Goal: Task Accomplishment & Management: Manage account settings

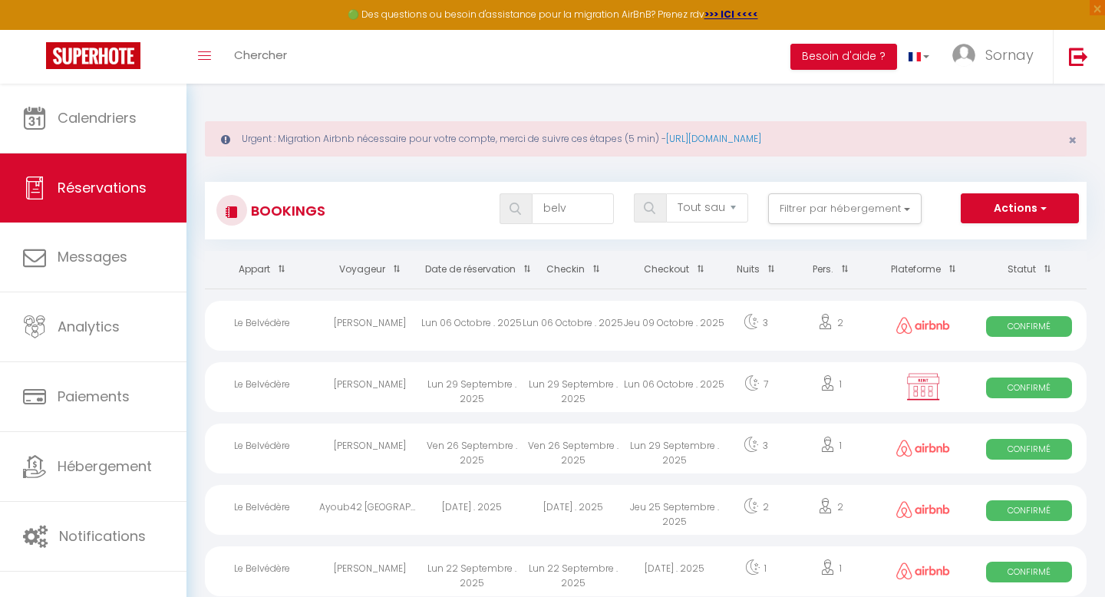
select select "not_cancelled"
click at [84, 272] on link "Messages" at bounding box center [93, 257] width 186 height 69
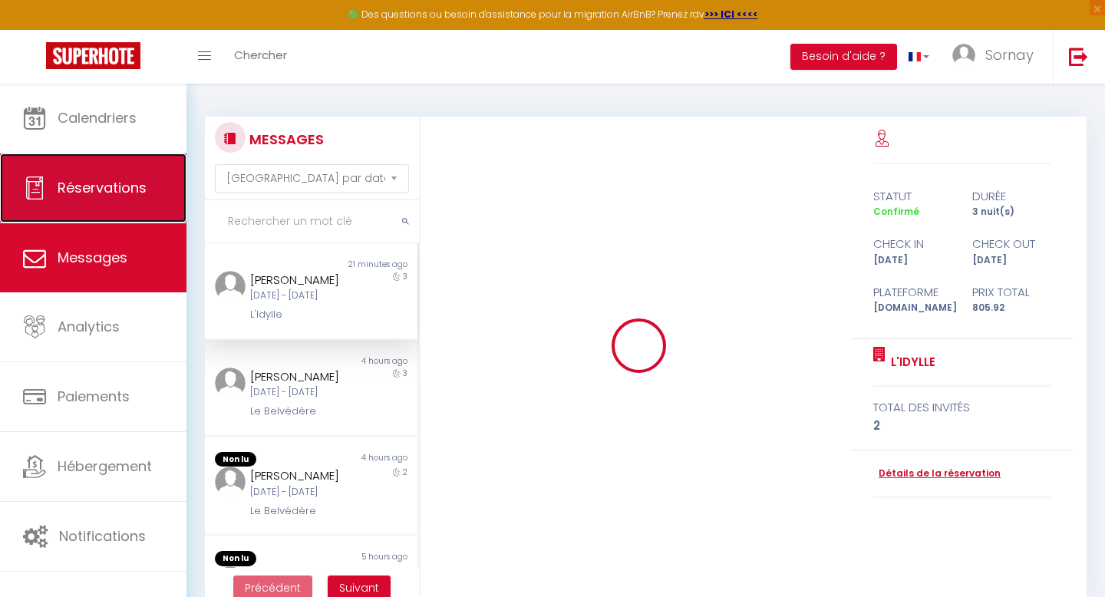
click at [104, 193] on span "Réservations" at bounding box center [102, 187] width 89 height 19
select select "not_cancelled"
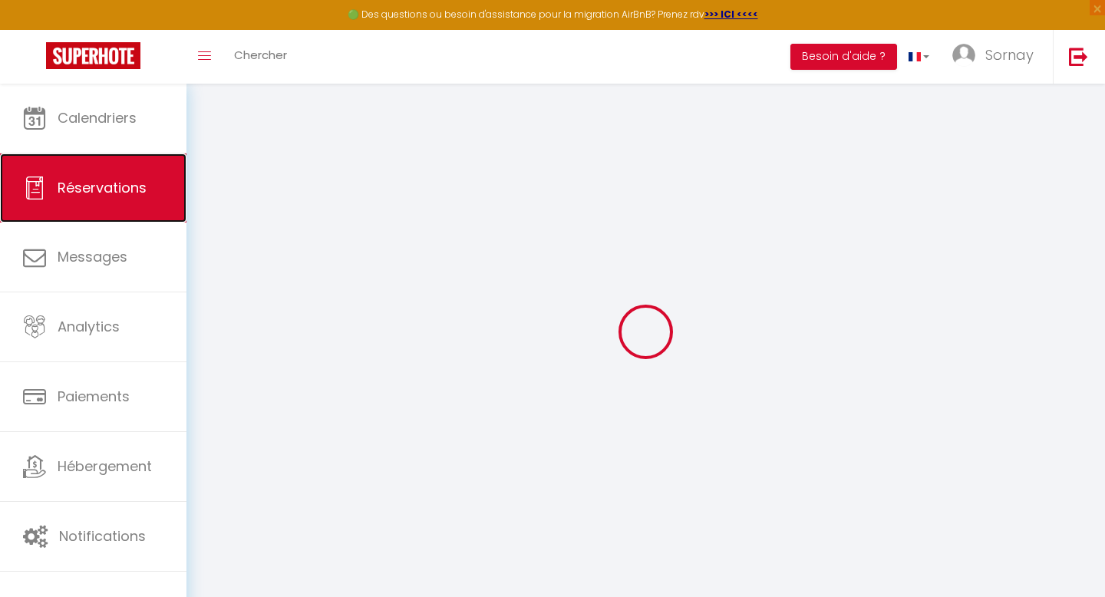
click at [102, 168] on link "Réservations" at bounding box center [93, 187] width 186 height 69
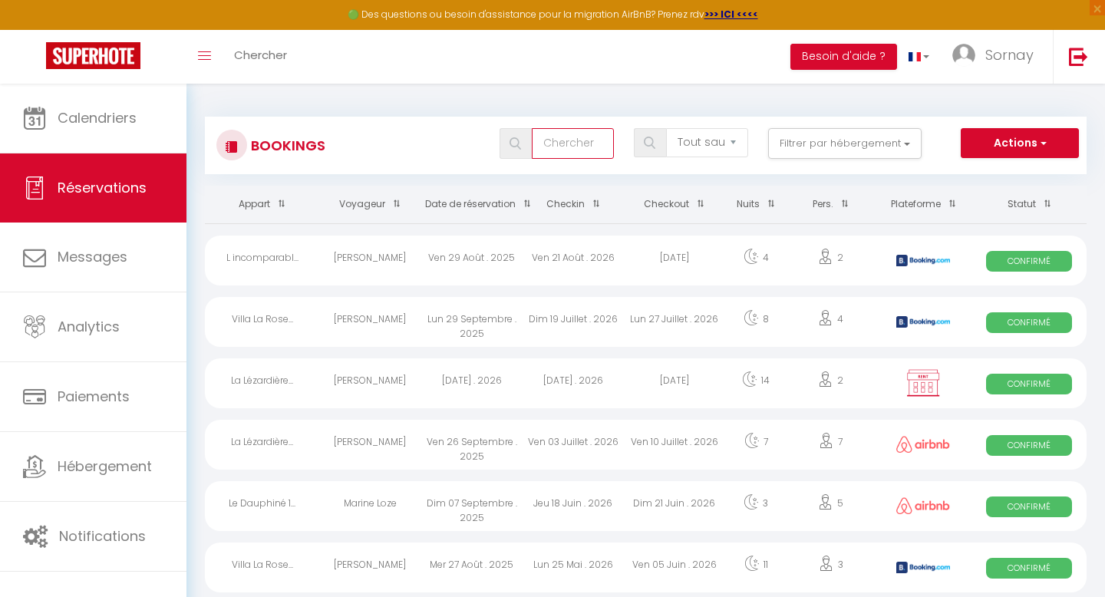
click at [559, 151] on input "text" at bounding box center [573, 143] width 82 height 31
type input "syrah"
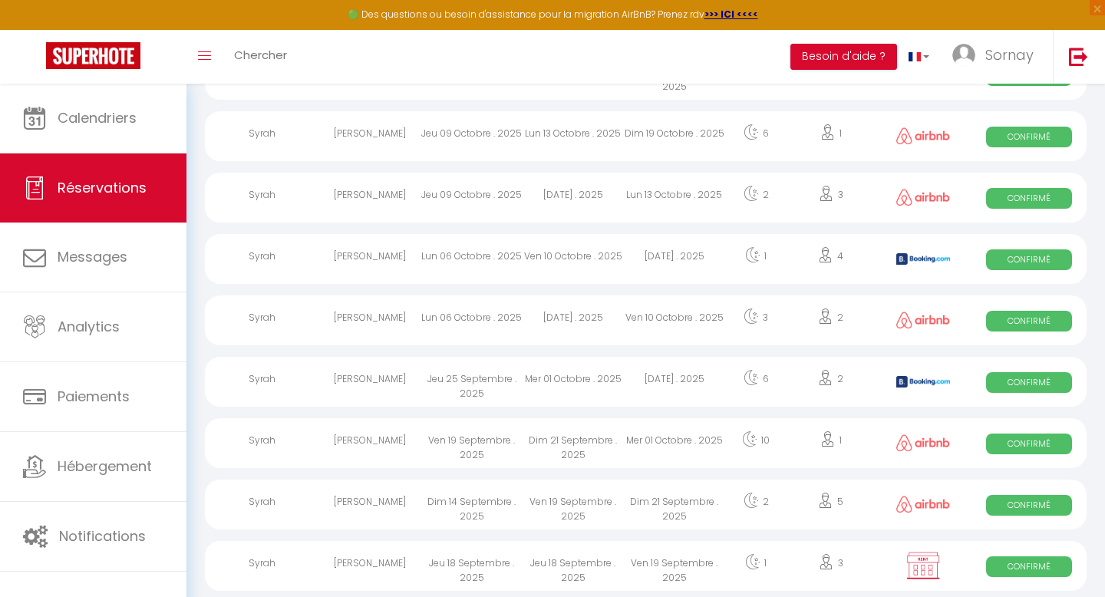
scroll to position [249, 0]
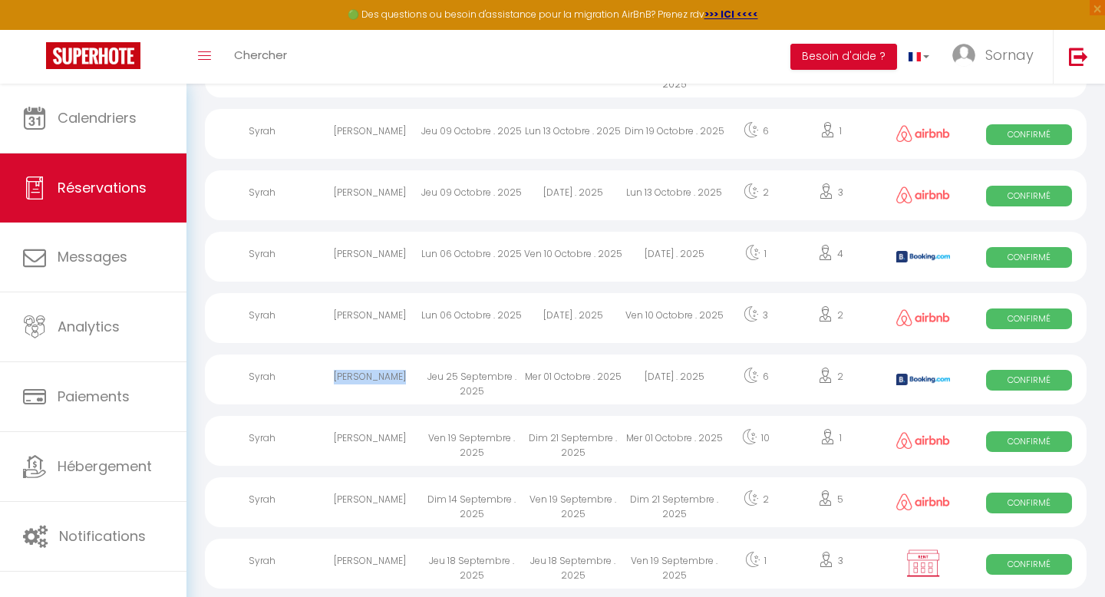
drag, startPoint x: 339, startPoint y: 374, endPoint x: 409, endPoint y: 381, distance: 70.3
click at [409, 381] on div "[PERSON_NAME]" at bounding box center [369, 380] width 101 height 50
select select "OK"
select select "0"
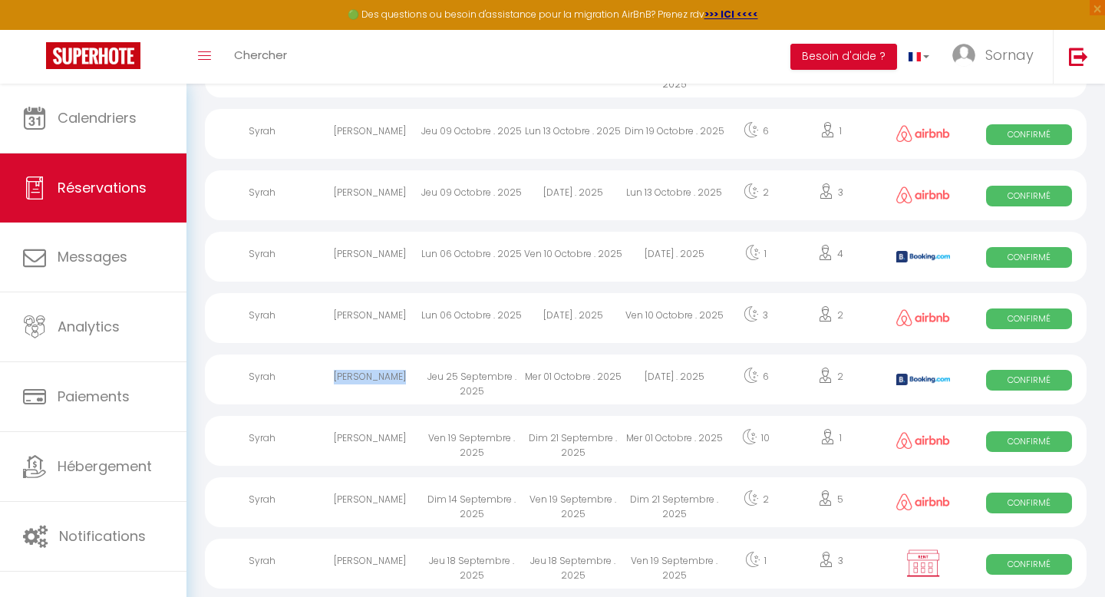
select select "0"
select select "1"
select select
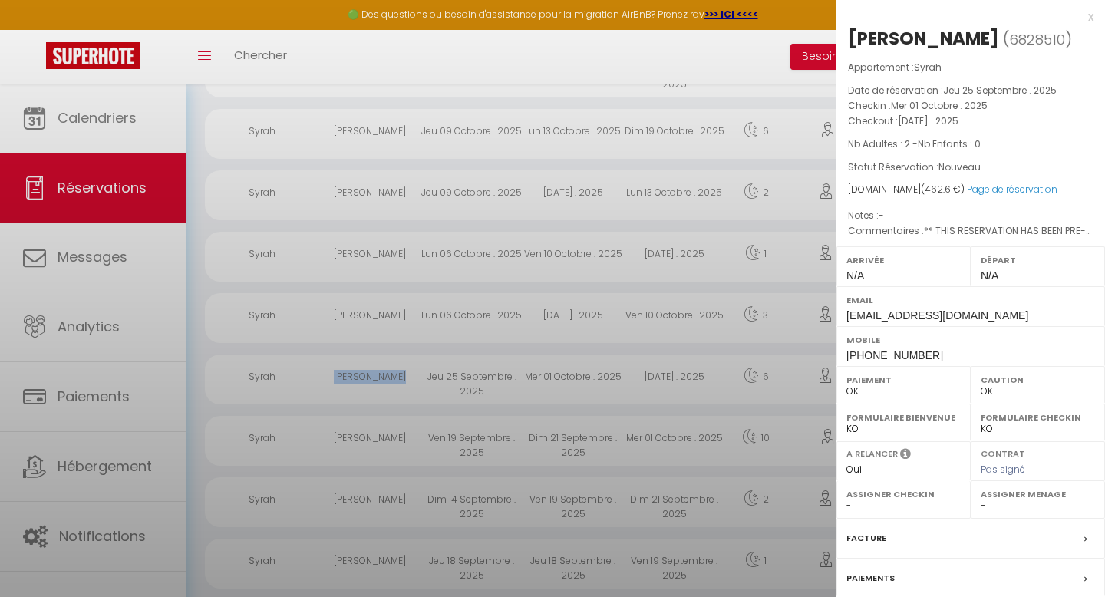
copy div "[PERSON_NAME]"
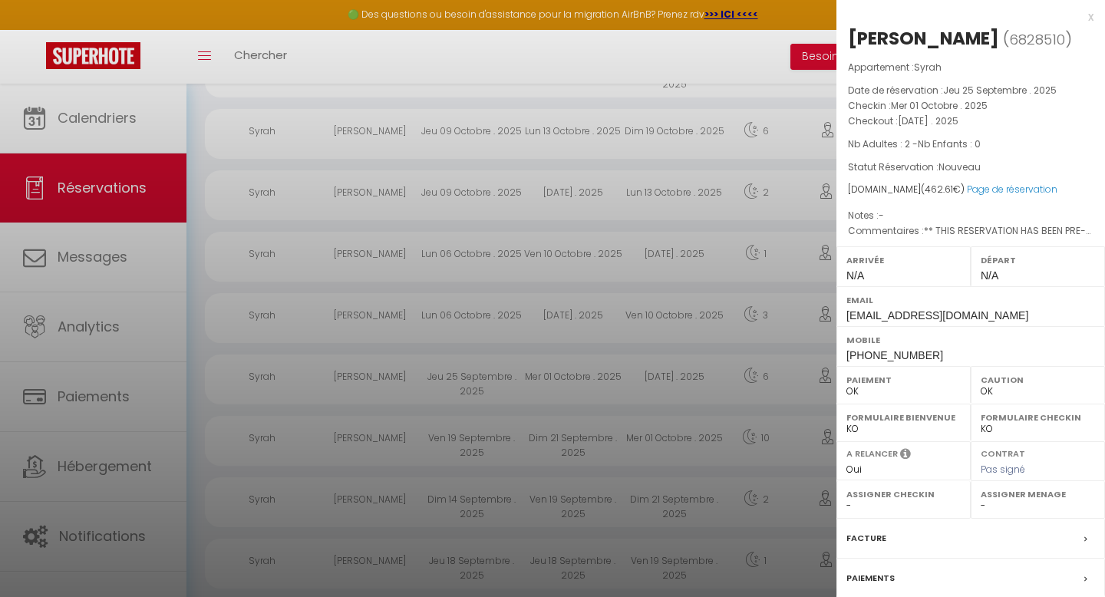
click at [438, 413] on div at bounding box center [552, 298] width 1105 height 597
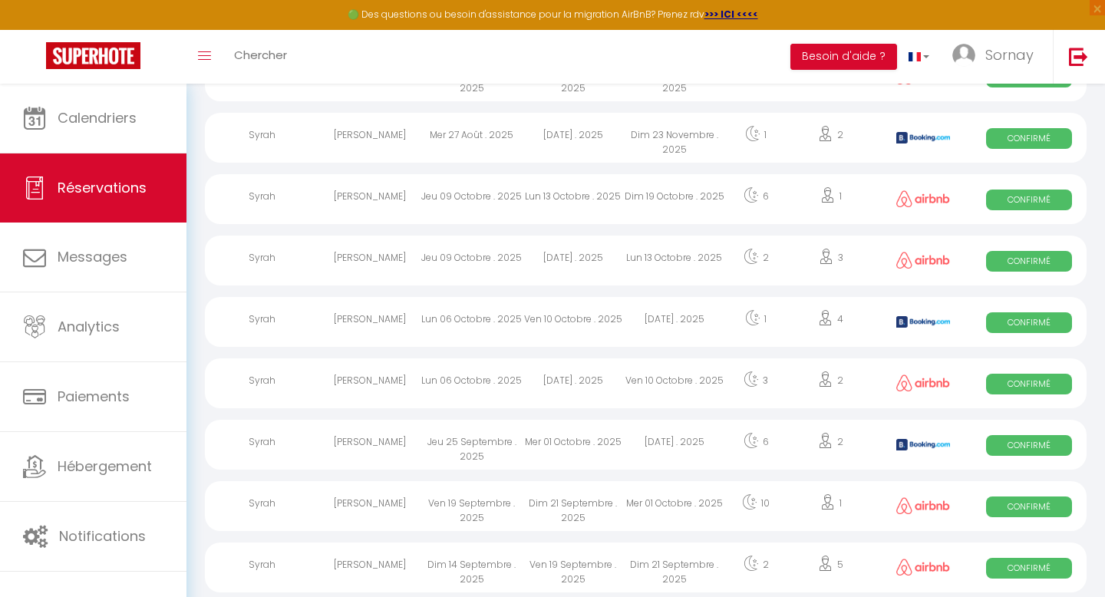
scroll to position [315, 0]
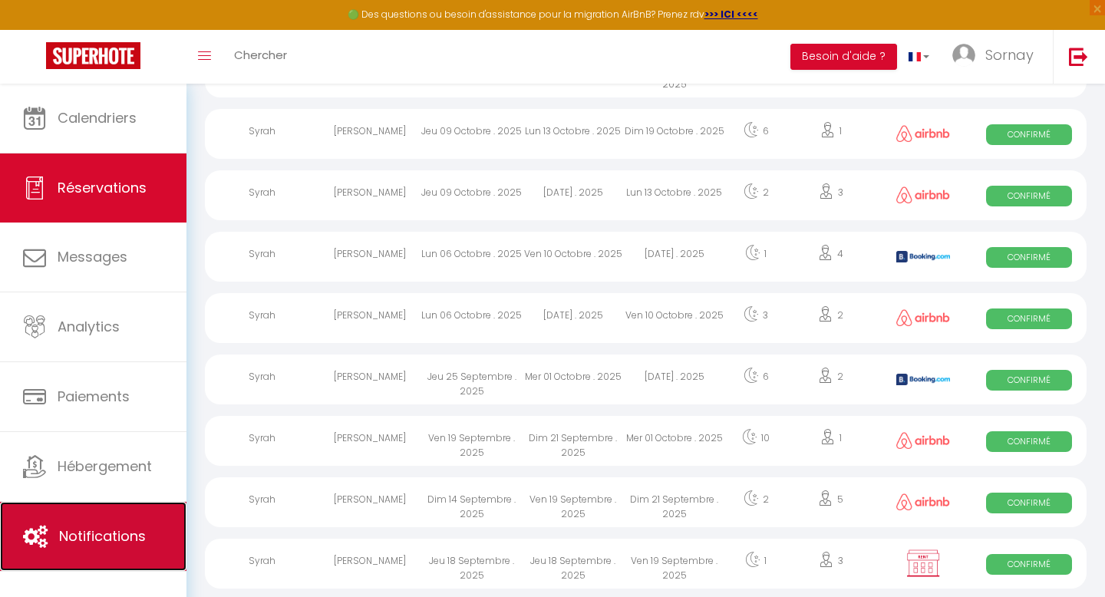
click at [111, 536] on span "Notifications" at bounding box center [102, 535] width 87 height 19
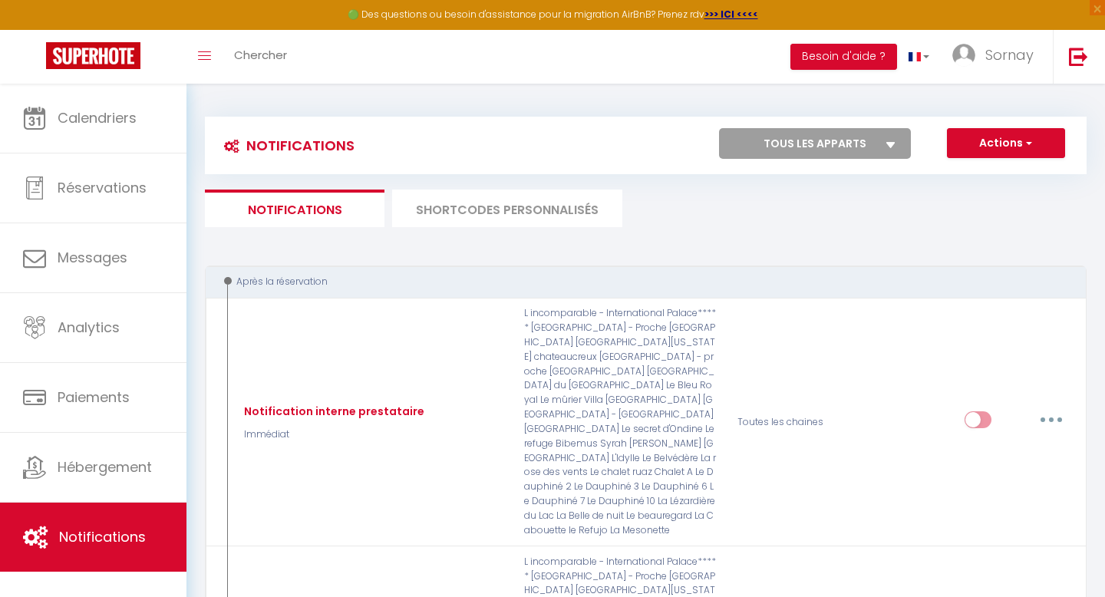
click at [464, 226] on li "SHORTCODES PERSONNALISÉS" at bounding box center [507, 209] width 230 height 38
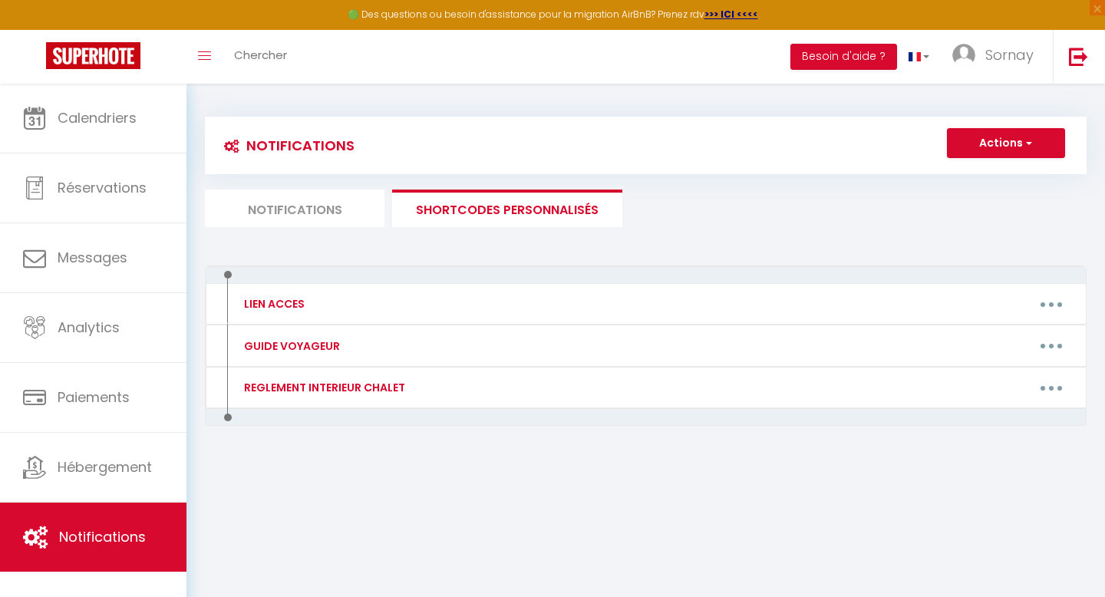
click at [330, 209] on li "Notifications" at bounding box center [295, 209] width 180 height 38
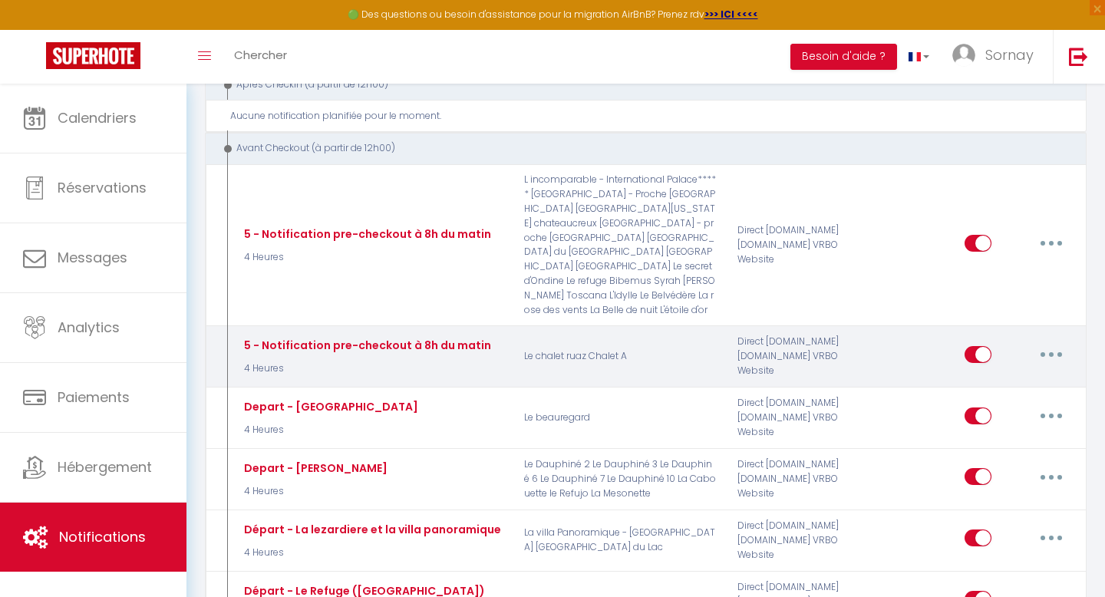
scroll to position [2146, 0]
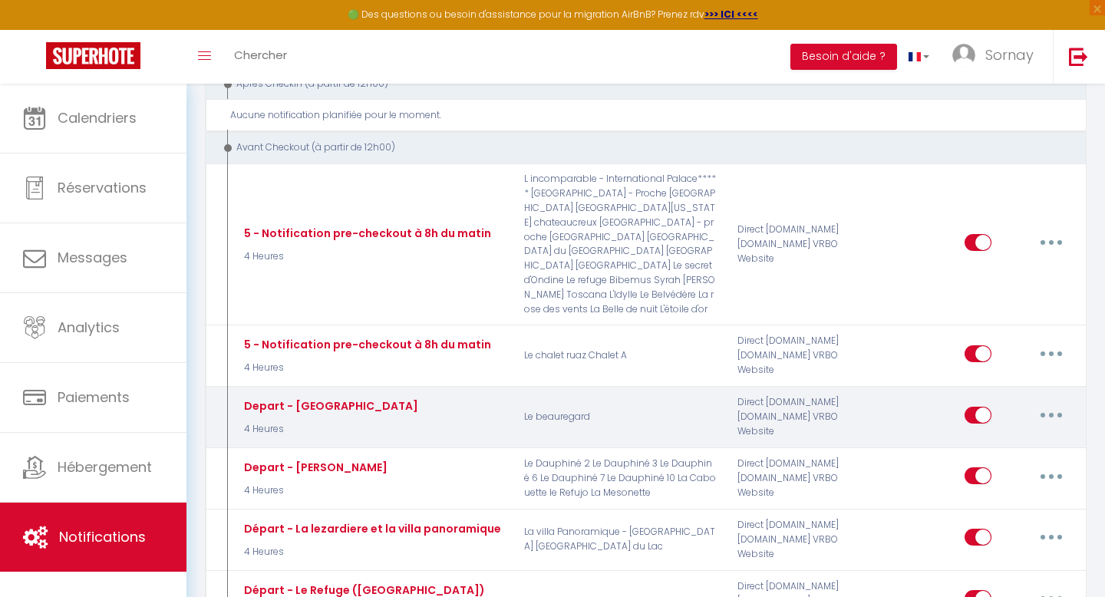
click at [1058, 403] on button "button" at bounding box center [1051, 415] width 43 height 25
click at [991, 437] on link "Editer" at bounding box center [1012, 450] width 114 height 26
type input "Depart - [GEOGRAPHIC_DATA]"
select select "4"
select select "4 Heures"
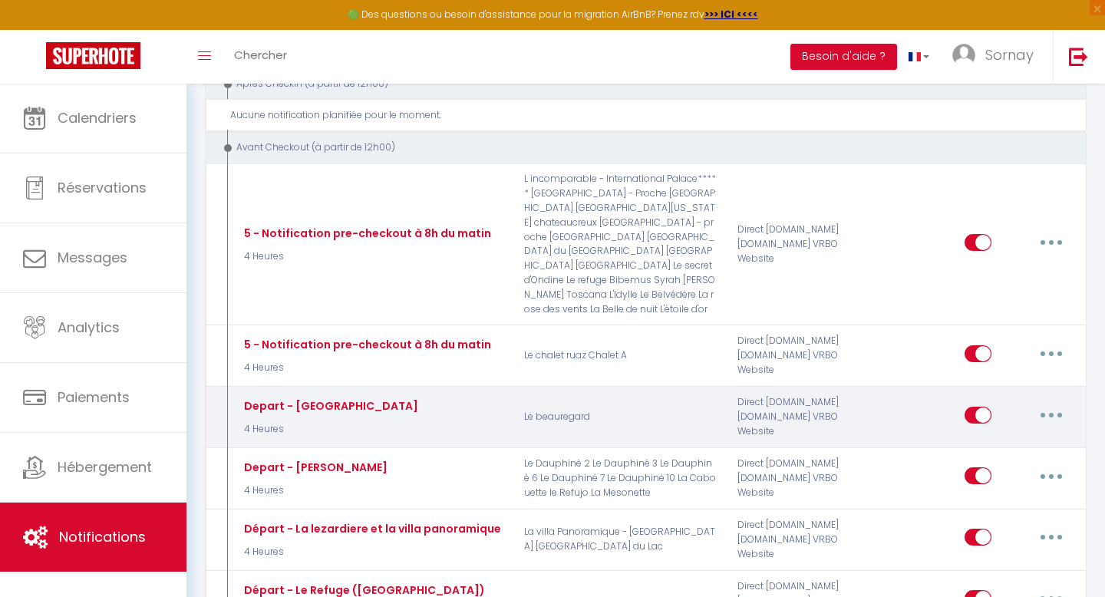
select select "if_booking_is_paid"
checkbox input "true"
checkbox input "false"
radio input "true"
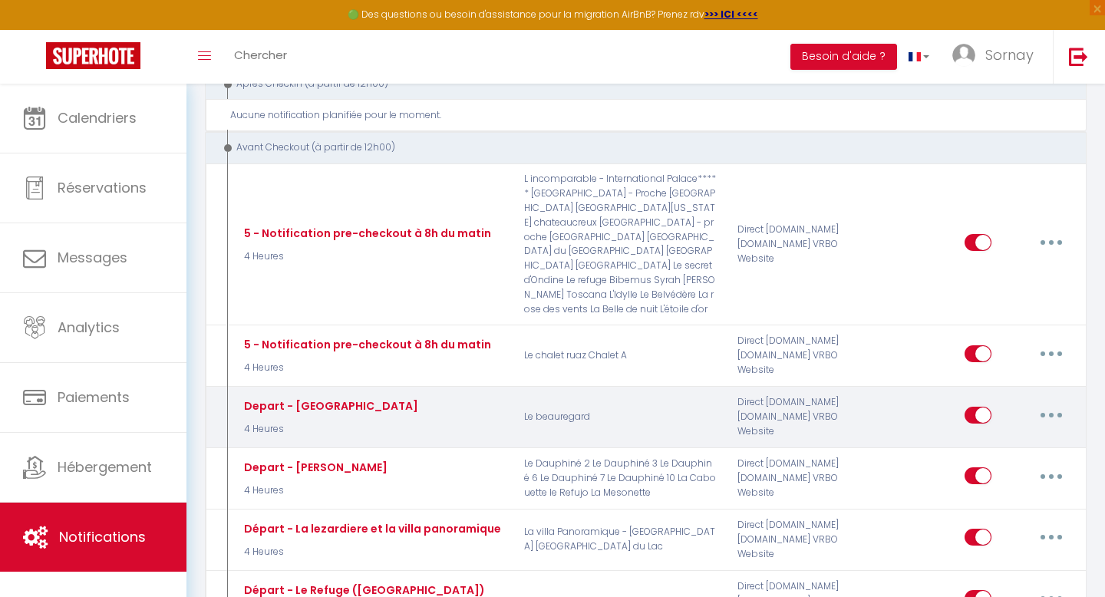
type input "Procédure pour votre départ - [RENTAL:NAME] - [GUEST:FIRST_NAME] [GUEST:NAME]"
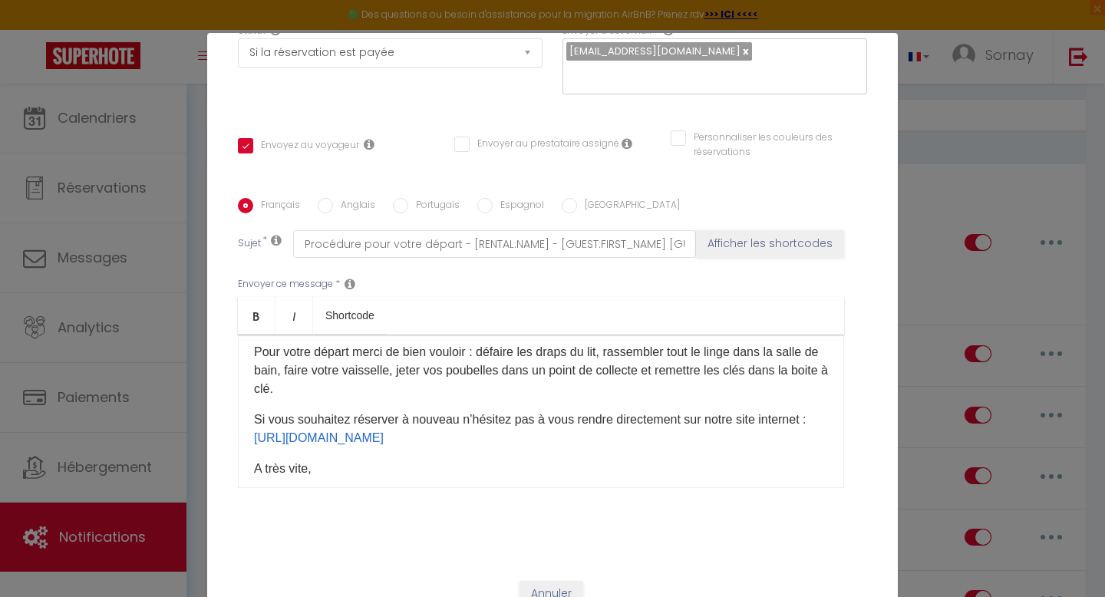
scroll to position [98, 0]
drag, startPoint x: 254, startPoint y: 327, endPoint x: 476, endPoint y: 328, distance: 221.8
click at [476, 347] on span "Pour votre départ merci de bien vouloir : défaire les draps du lit, rassembler …" at bounding box center [536, 362] width 565 height 31
copy span "Pour votre départ merci de bien vouloir"
click at [497, 352] on span "Pour votre départ merci de bien vouloir : défaire les draps du lit, rassembler …" at bounding box center [536, 362] width 565 height 31
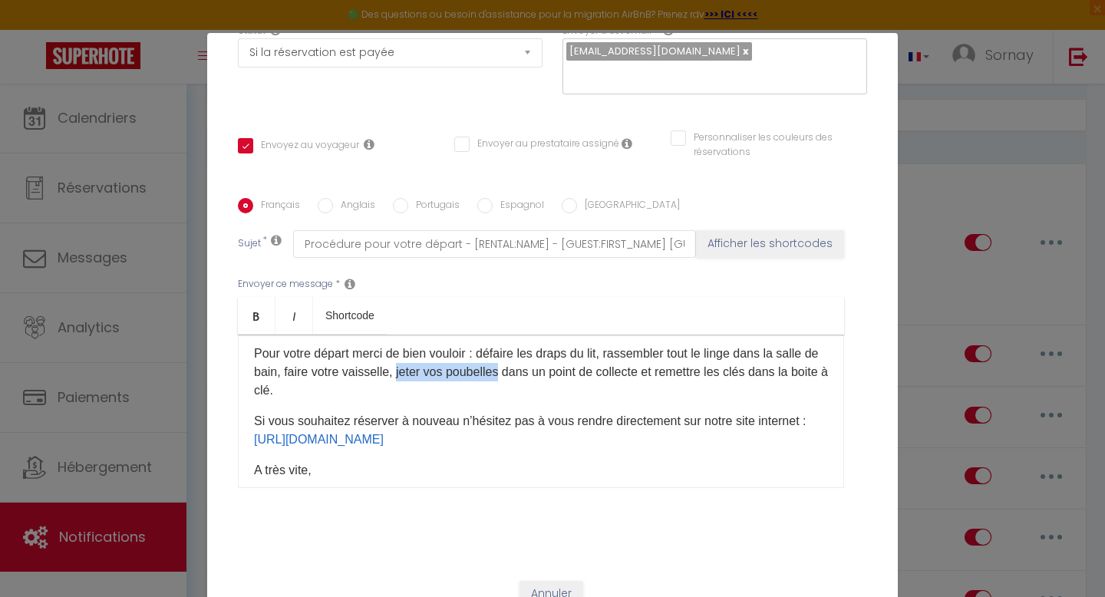
drag, startPoint x: 422, startPoint y: 350, endPoint x: 524, endPoint y: 347, distance: 102.1
click at [524, 347] on span "Pour votre départ merci de bien vouloir : défaire les draps du lit, rassembler …" at bounding box center [536, 362] width 565 height 31
copy span "jeter vos poubelles"
click at [526, 358] on p "Pour votre départ merci de bien vouloir : défaire les draps du lit, rassembler …" at bounding box center [541, 372] width 574 height 55
drag, startPoint x: 420, startPoint y: 349, endPoint x: 669, endPoint y: 350, distance: 249.4
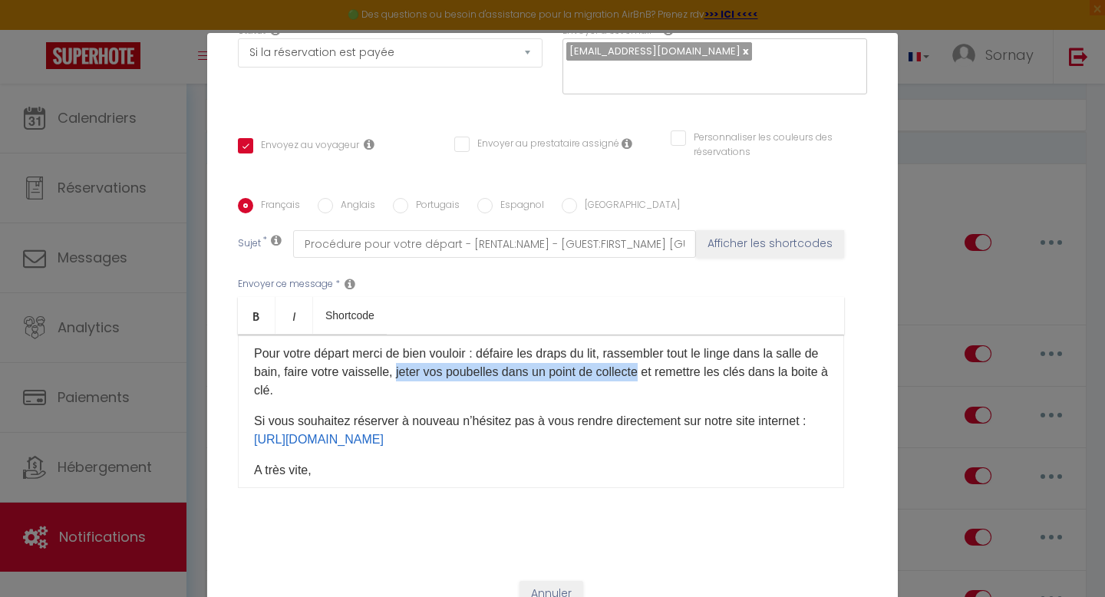
click at [669, 350] on span "Pour votre départ merci de bien vouloir : défaire les draps du lit, rassembler …" at bounding box center [536, 362] width 565 height 31
copy span "jeter vos poubelles dans un point de collecte"
click at [922, 133] on div "Modifier la notification × Titre * Depart - [GEOGRAPHIC_DATA] Pour cet hébergem…" at bounding box center [552, 298] width 1105 height 597
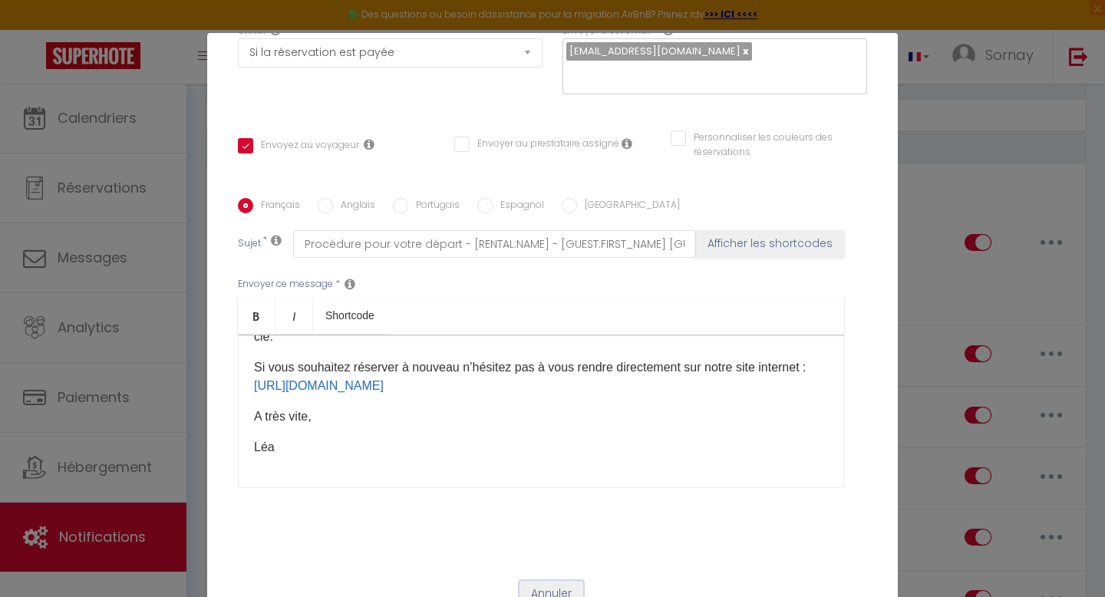
click at [549, 581] on button "Annuler" at bounding box center [552, 594] width 64 height 26
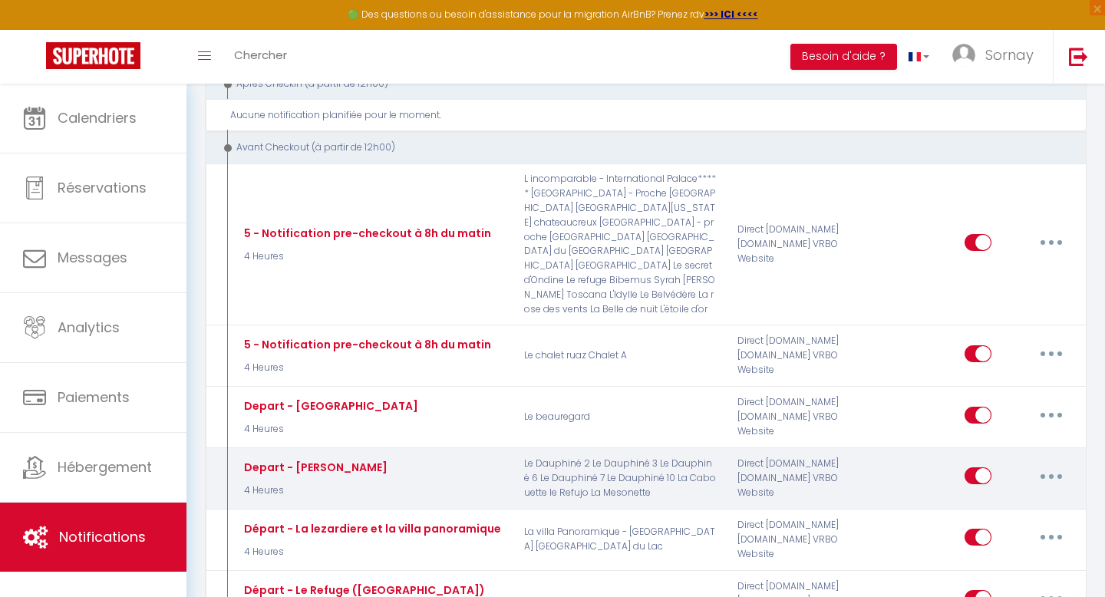
click at [1054, 464] on button "button" at bounding box center [1051, 476] width 43 height 25
click at [988, 498] on link "Editer" at bounding box center [1012, 511] width 114 height 26
type input "Depart - [PERSON_NAME]"
checkbox input "true"
checkbox input "false"
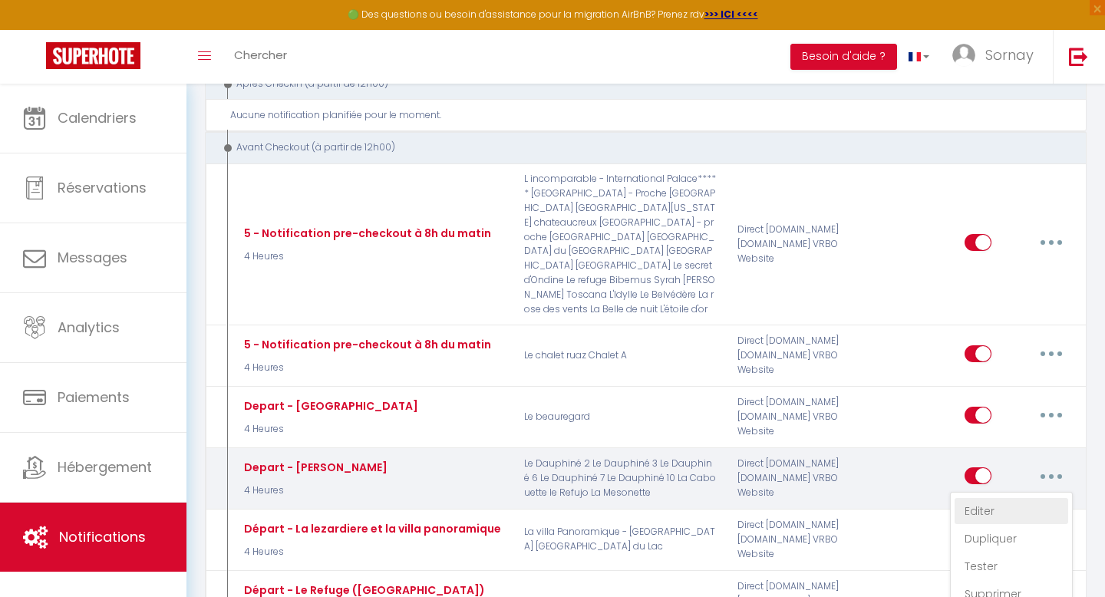
checkbox input "false"
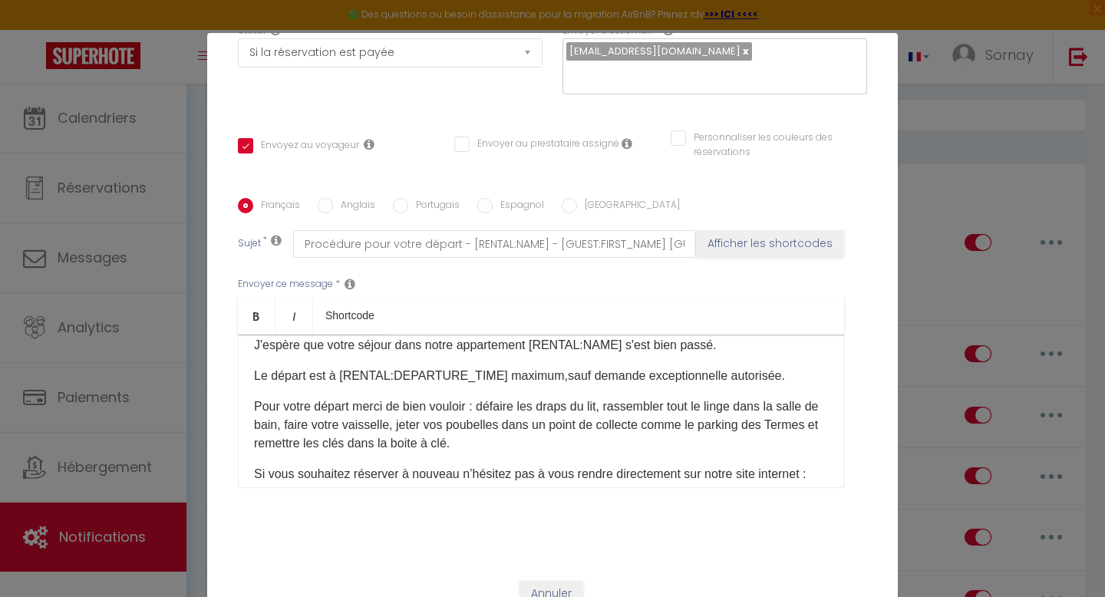
scroll to position [45, 0]
click at [259, 423] on span "Pour votre départ merci de bien vouloir : défaire les draps du lit, rassembler …" at bounding box center [538, 416] width 568 height 31
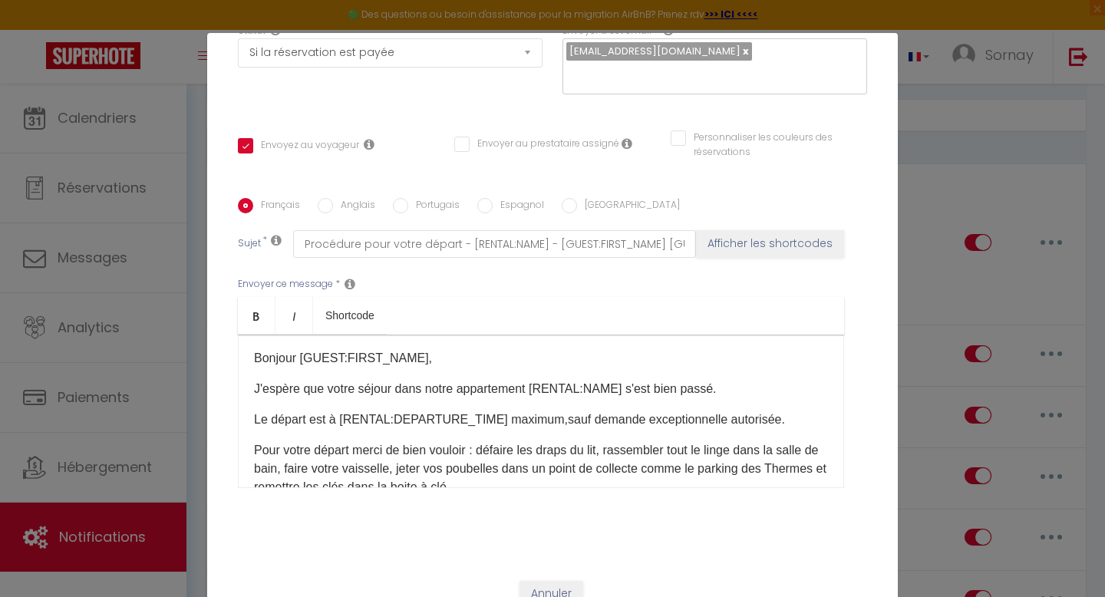
scroll to position [0, 0]
click at [358, 198] on label "Anglais" at bounding box center [354, 206] width 42 height 17
click at [333, 198] on input "Anglais" at bounding box center [325, 205] width 15 height 15
radio input "true"
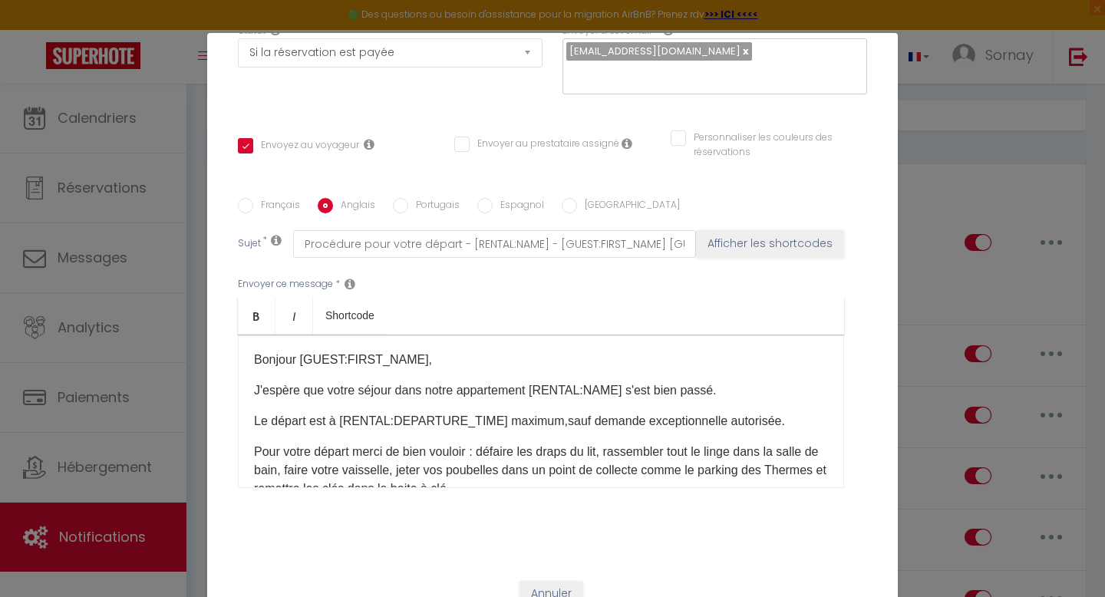
checkbox input "true"
checkbox input "false"
type input "Procedure for your departure - [RENTAL:NAME] - [GUEST:FIRST_NAME] [GUEST:NAME]"
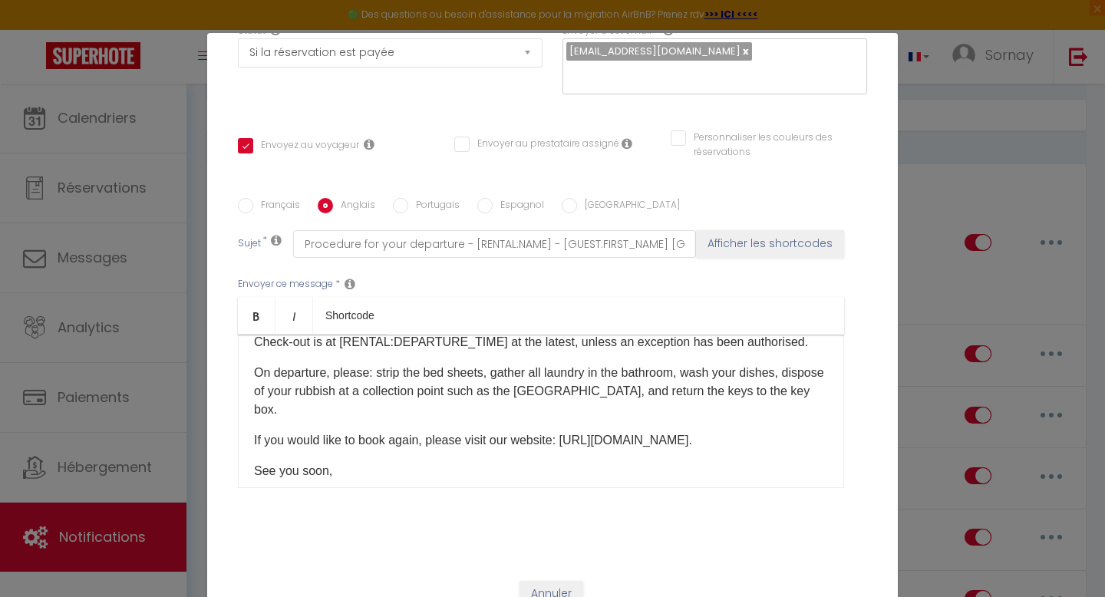
scroll to position [62, 0]
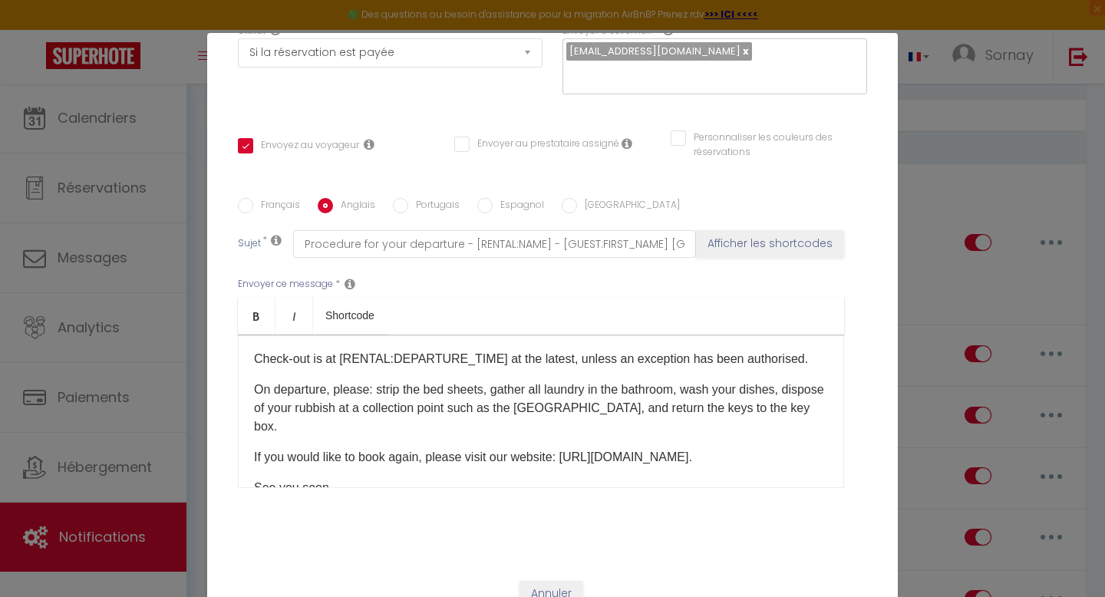
click at [571, 384] on p "On departure, please: strip the bed sheets, gather all laundry in the bathroom,…" at bounding box center [541, 408] width 574 height 55
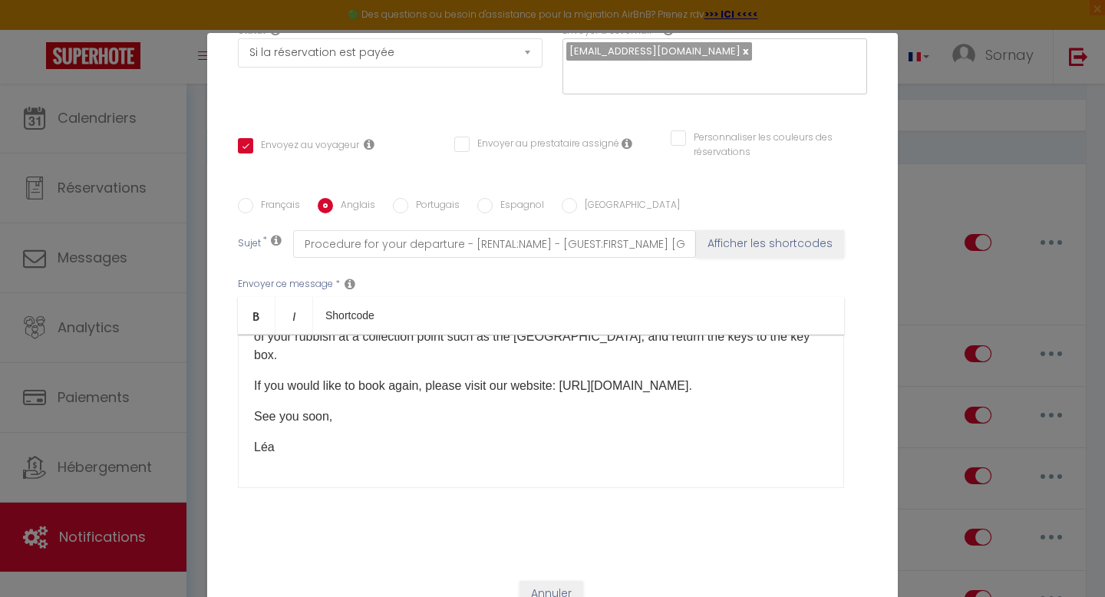
checkbox input "true"
checkbox input "false"
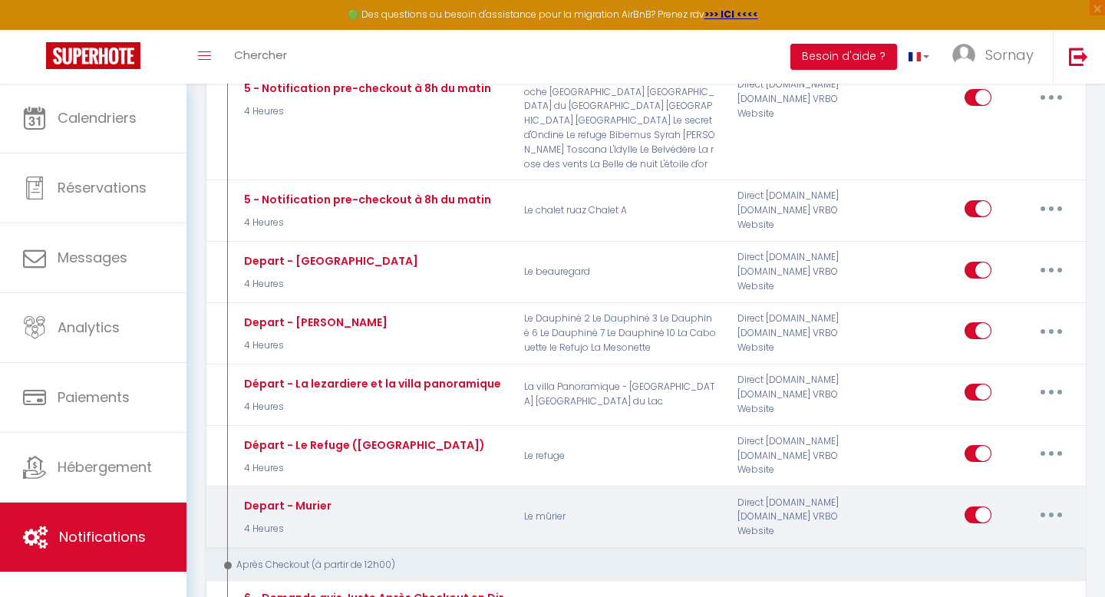
scroll to position [2299, 0]
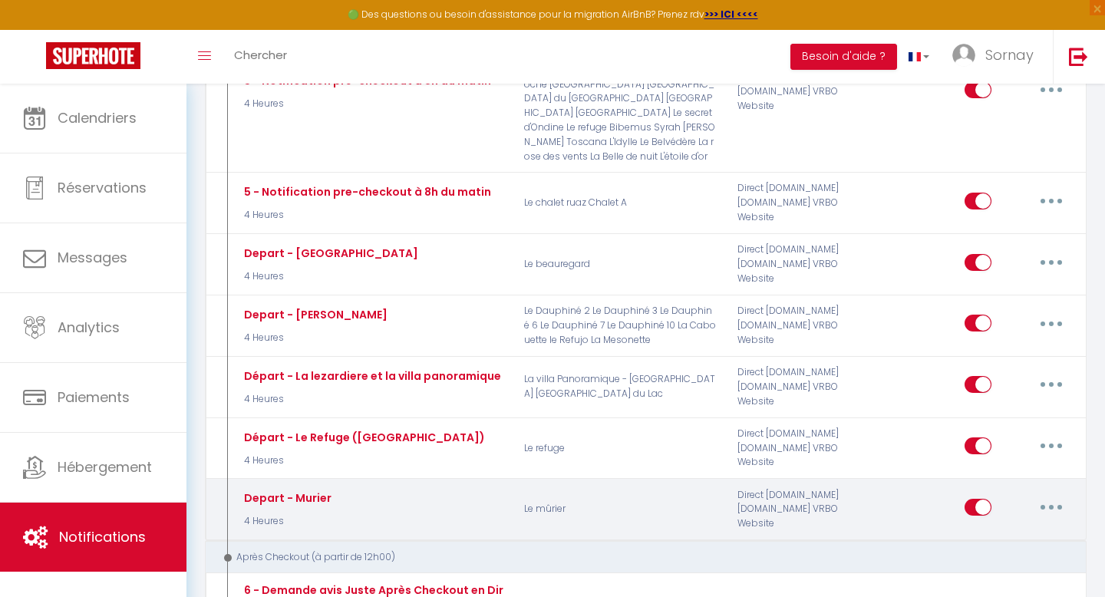
click at [1051, 495] on button "button" at bounding box center [1051, 507] width 43 height 25
click at [979, 529] on link "Editer" at bounding box center [1012, 542] width 114 height 26
type input "Depart - Murier"
select select "4"
select select "4 Heures"
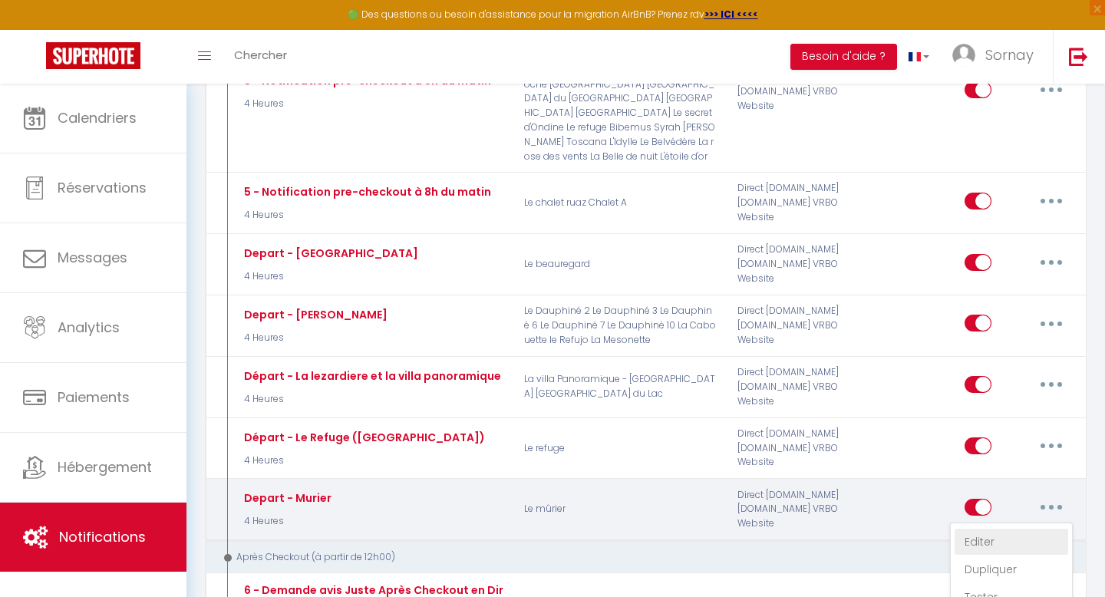
select select "if_booking_is_paid"
checkbox input "true"
checkbox input "false"
radio input "true"
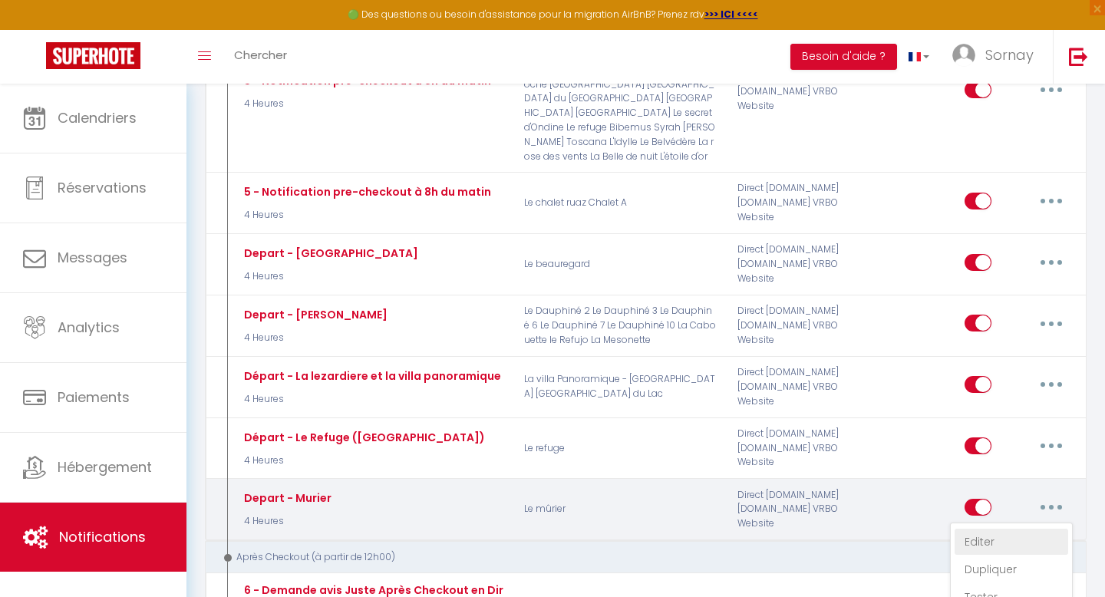
type input "Procédure pour votre départ - [RENTAL:NAME] - [GUEST:FIRST_NAME] [GUEST:NAME]"
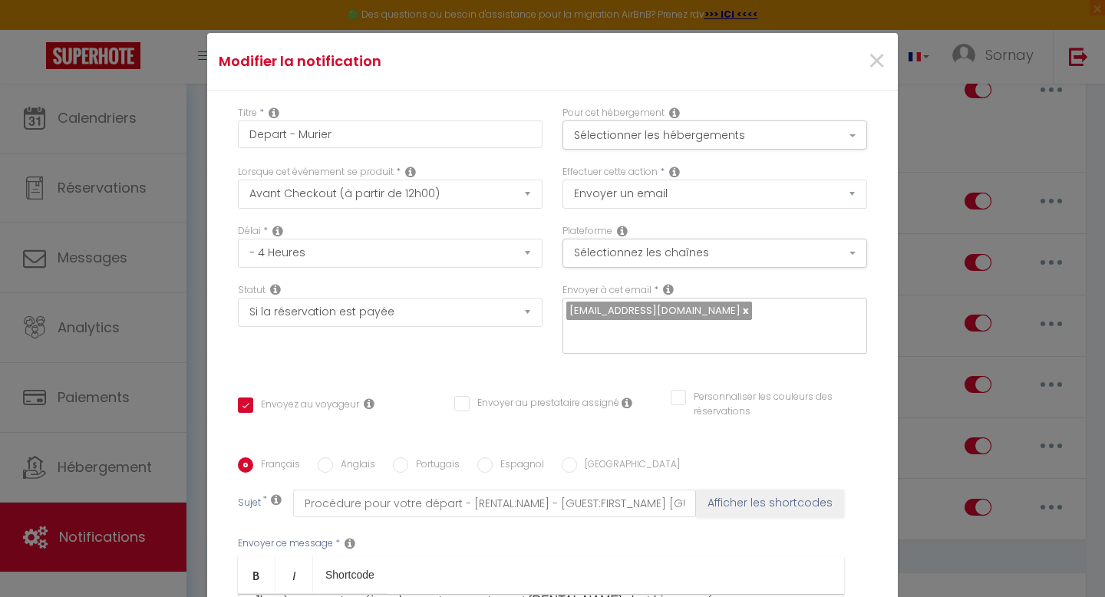
scroll to position [43, 0]
drag, startPoint x: 248, startPoint y: 451, endPoint x: 476, endPoint y: 454, distance: 227.9
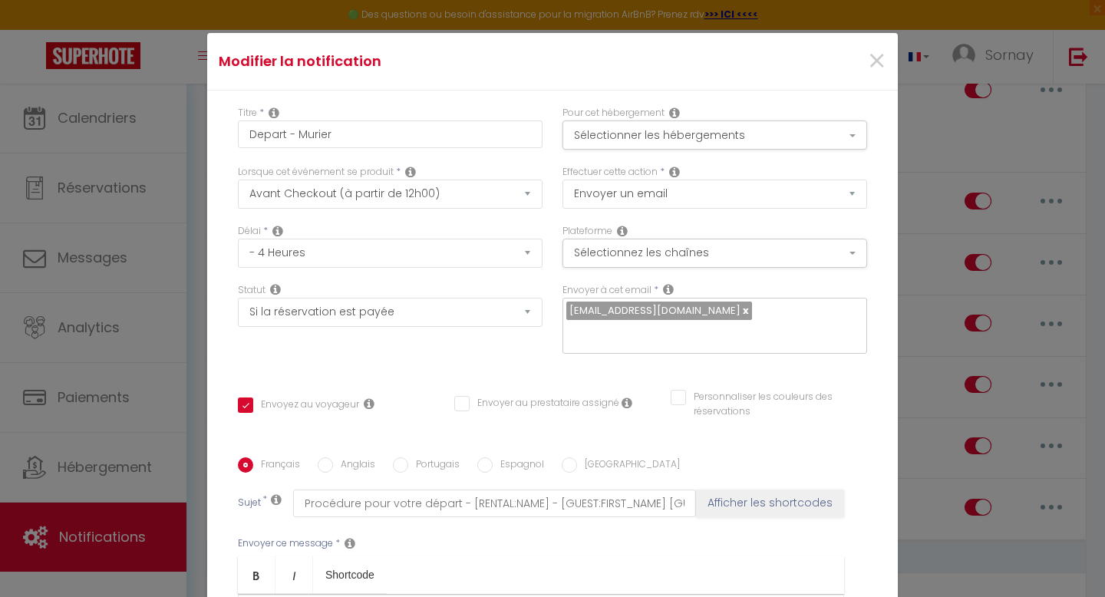
drag, startPoint x: 701, startPoint y: 421, endPoint x: 246, endPoint y: 400, distance: 455.6
copy p "Pour votre départ merci de bien vouloir : défaire les draps du lit, rassembler …"
click at [337, 457] on label "Anglais" at bounding box center [354, 465] width 42 height 17
click at [333, 457] on input "Anglais" at bounding box center [325, 464] width 15 height 15
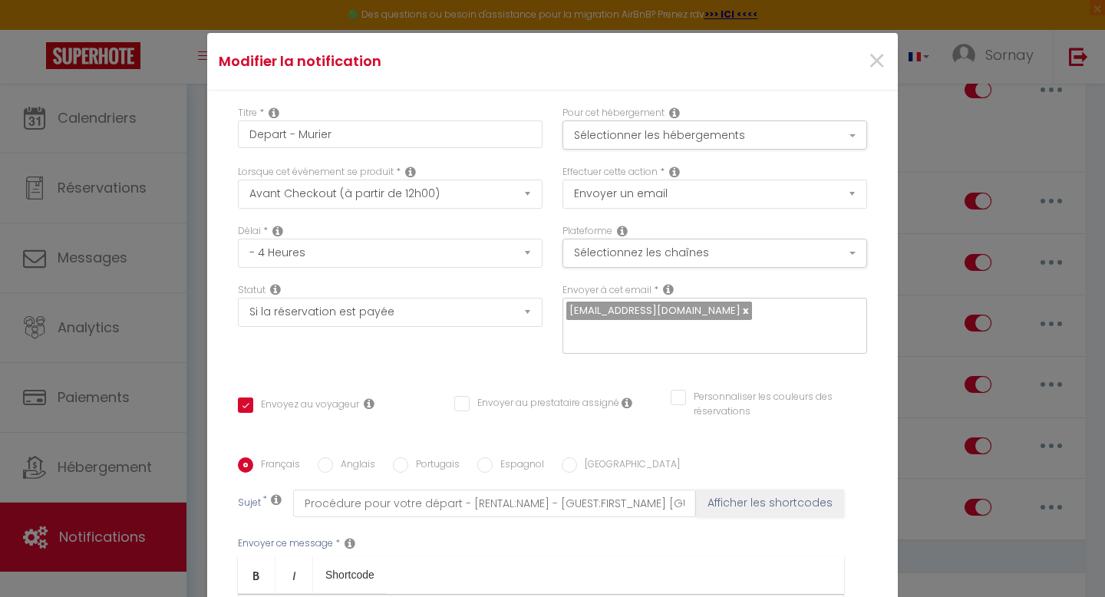
radio input "true"
checkbox input "true"
checkbox input "false"
type input "Procedure for your departure - [RENTAL:NAME] - [GUEST:FIRST_NAME] [GUEST:NAME]"
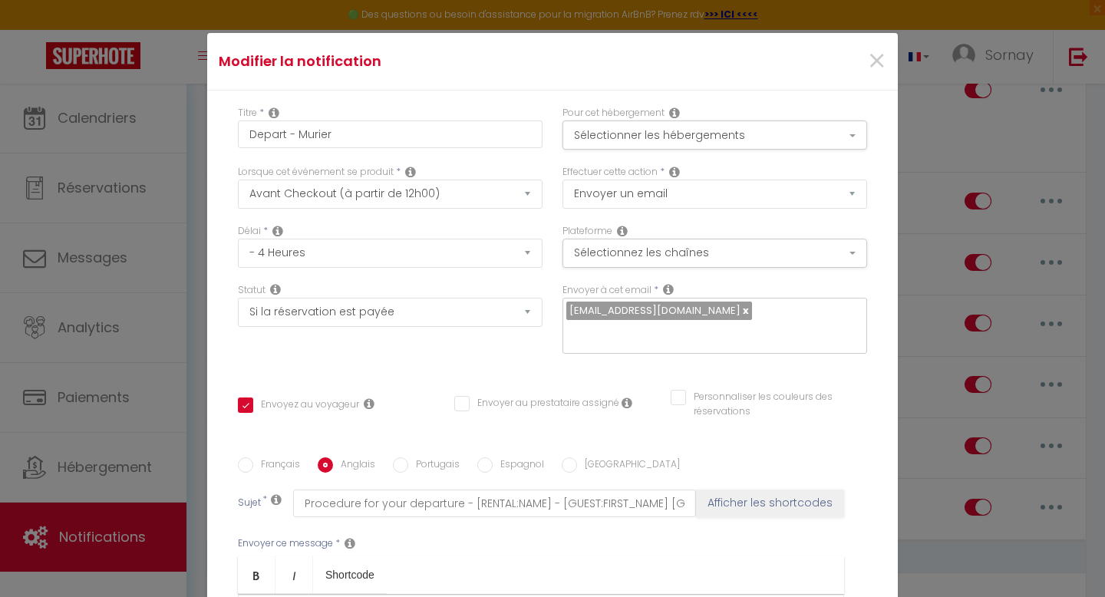
scroll to position [259, 0]
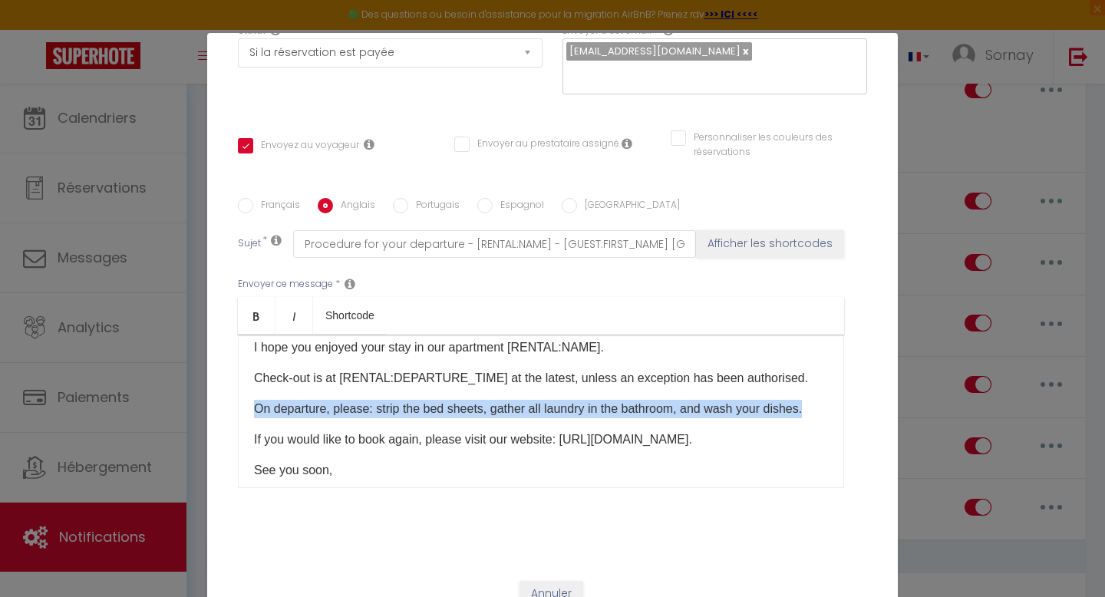
drag, startPoint x: 256, startPoint y: 387, endPoint x: 827, endPoint y: 391, distance: 571.7
click at [827, 400] on p "On departure, please: strip the bed sheets, gather all laundry in the bathroom,…" at bounding box center [541, 409] width 574 height 18
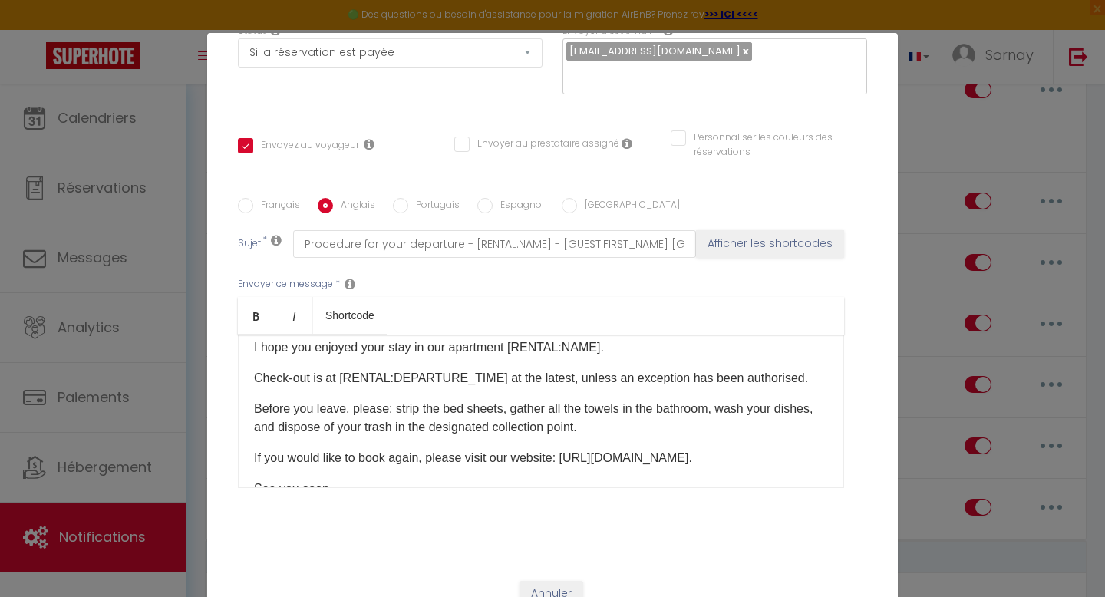
scroll to position [115, 0]
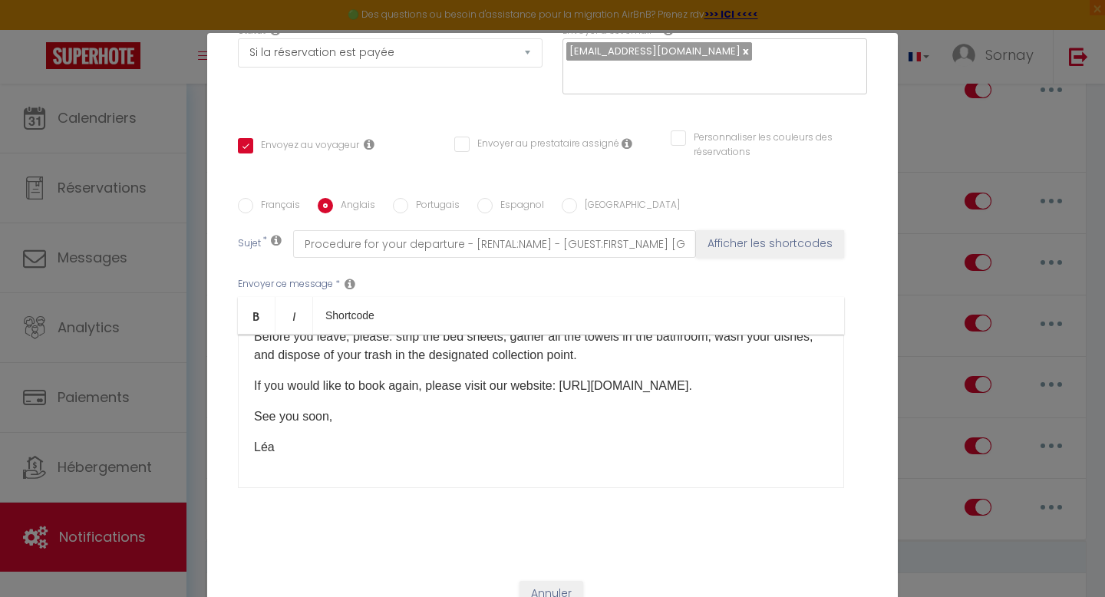
checkbox input "true"
checkbox input "false"
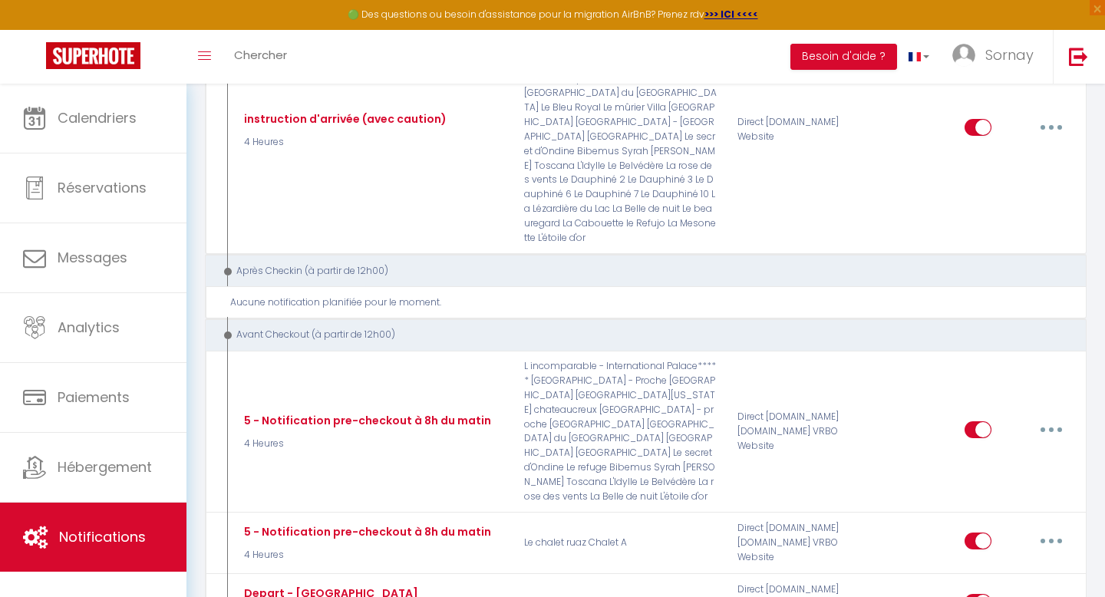
scroll to position [1958, 0]
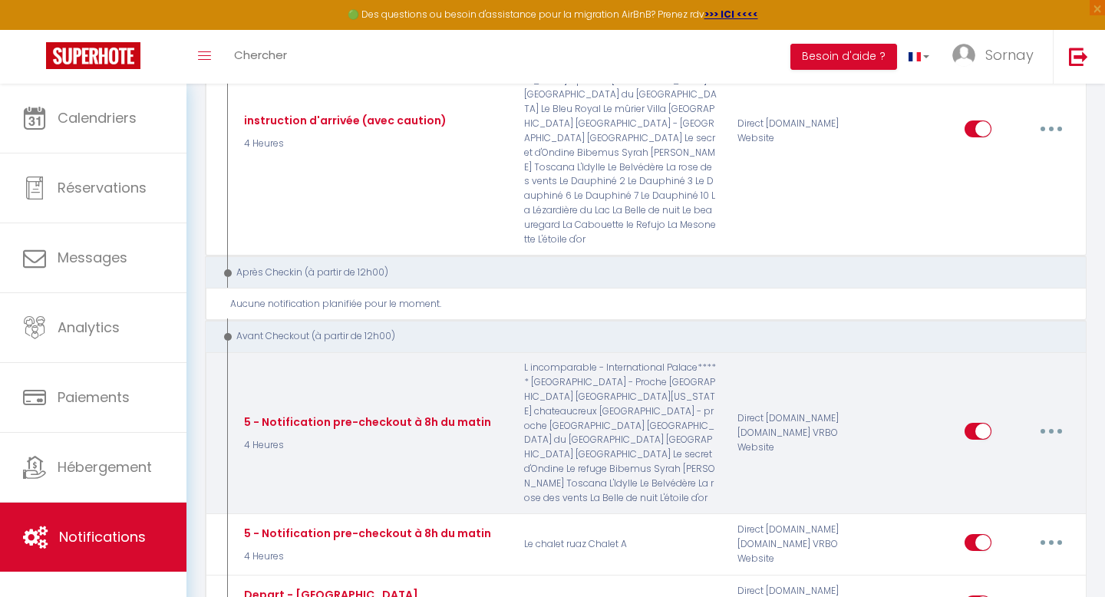
click at [1044, 419] on button "button" at bounding box center [1051, 431] width 43 height 25
click at [1003, 453] on link "Editer" at bounding box center [1012, 466] width 114 height 26
type input "5 - Notification pre-checkout à 8h du matin"
select select "4"
select select "4 Heures"
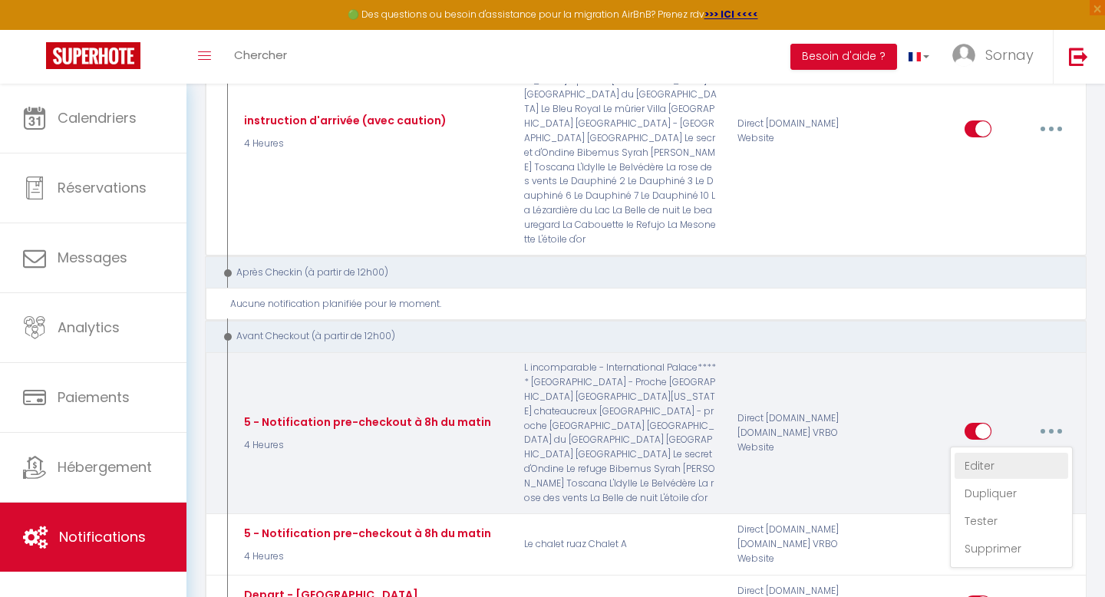
select select "if_booking_is_paid"
checkbox input "true"
checkbox input "false"
radio input "true"
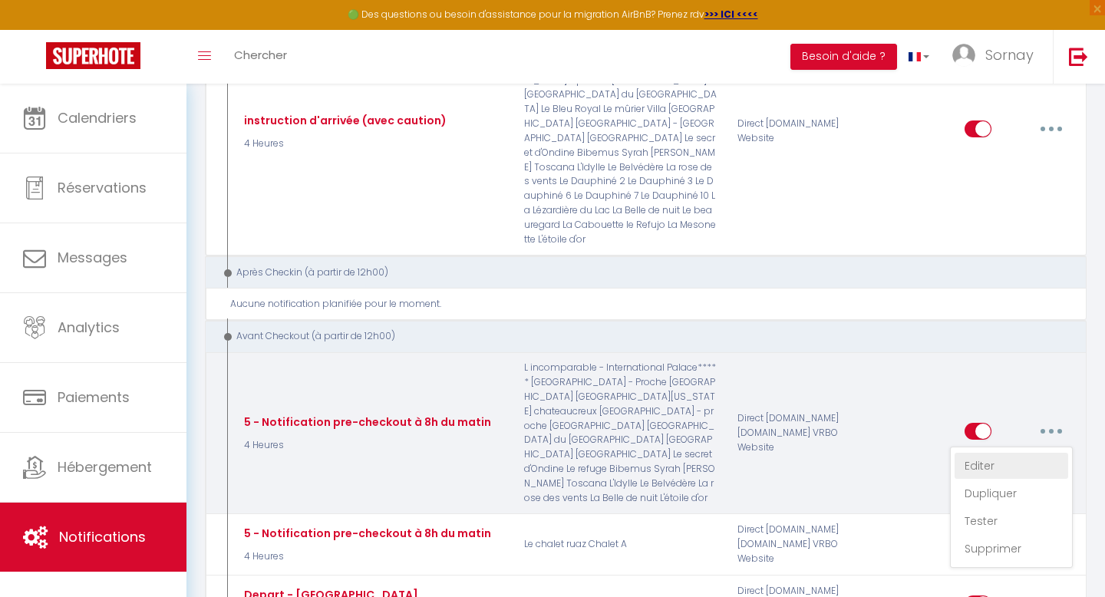
type input "Procédure pour votre départ - [RENTAL:NAME] - [GUEST:FIRST_NAME] [GUEST:NAME]"
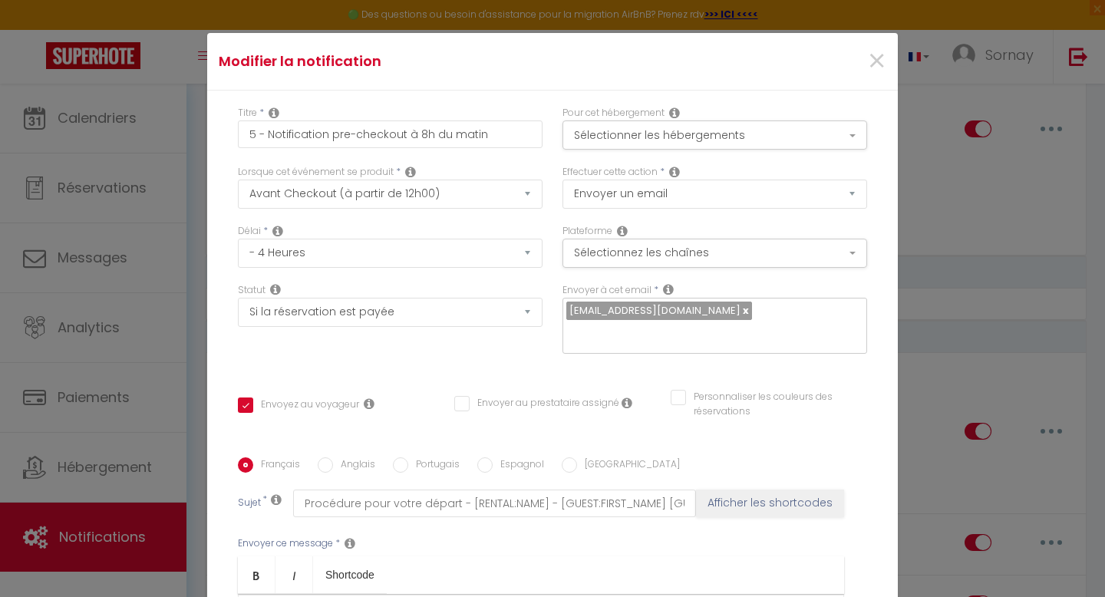
scroll to position [67, 0]
drag, startPoint x: 679, startPoint y: 401, endPoint x: 249, endPoint y: 379, distance: 431.1
click at [352, 457] on label "Anglais" at bounding box center [354, 465] width 42 height 17
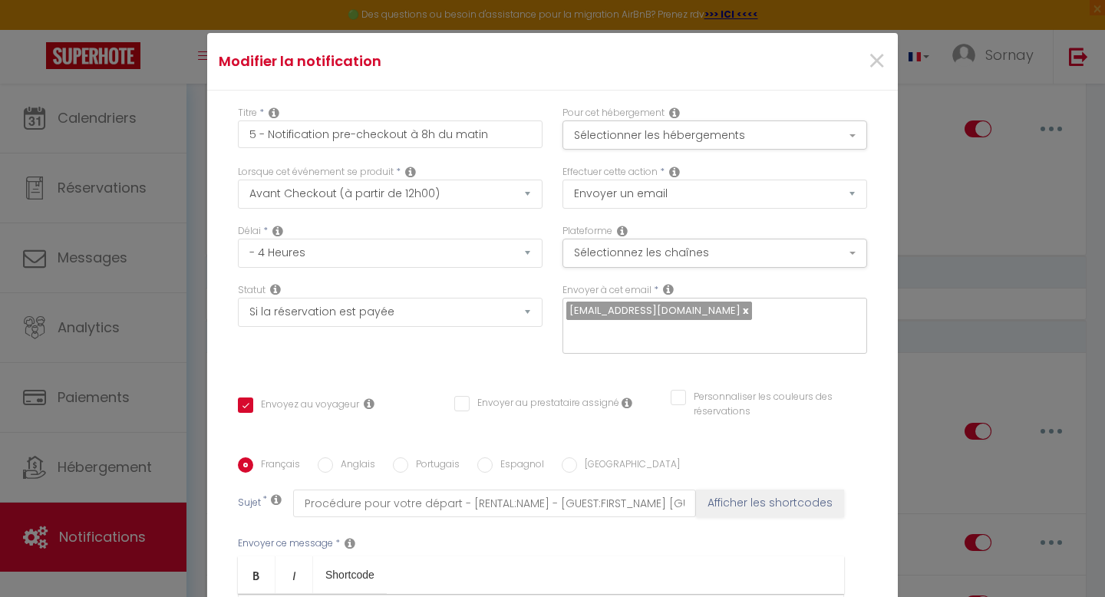
click at [333, 457] on input "Anglais" at bounding box center [325, 464] width 15 height 15
radio input "true"
checkbox input "true"
checkbox input "false"
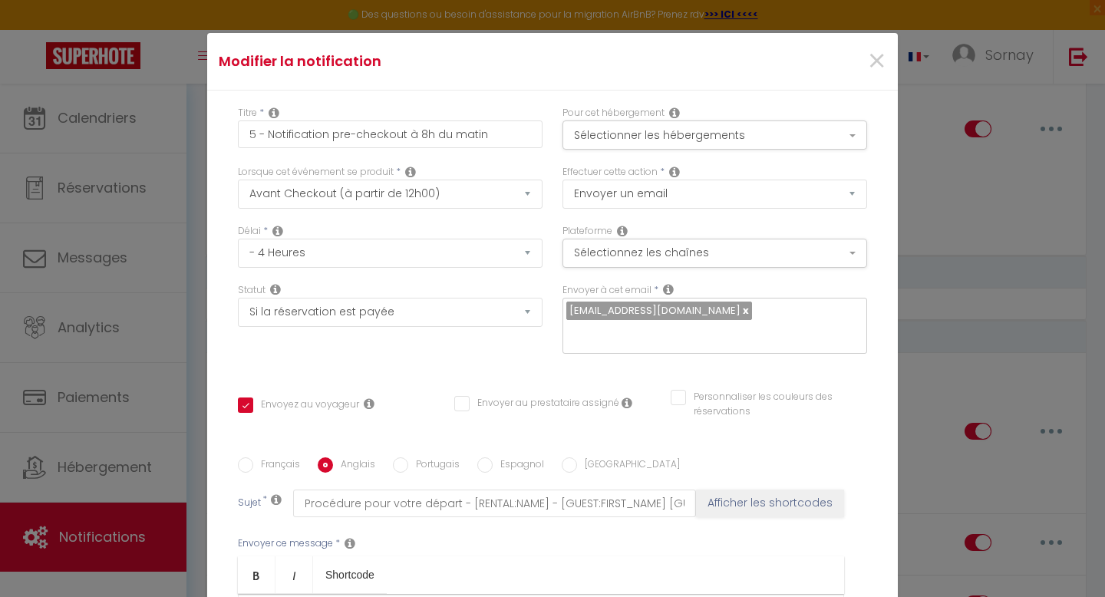
type input "Procedure for your departure - [RENTAL:NAME] - [GUEST:FIRST_NAME] [GUEST:NAME]"
drag, startPoint x: 250, startPoint y: 377, endPoint x: 441, endPoint y: 396, distance: 192.0
drag, startPoint x: 676, startPoint y: 399, endPoint x: 252, endPoint y: 368, distance: 424.8
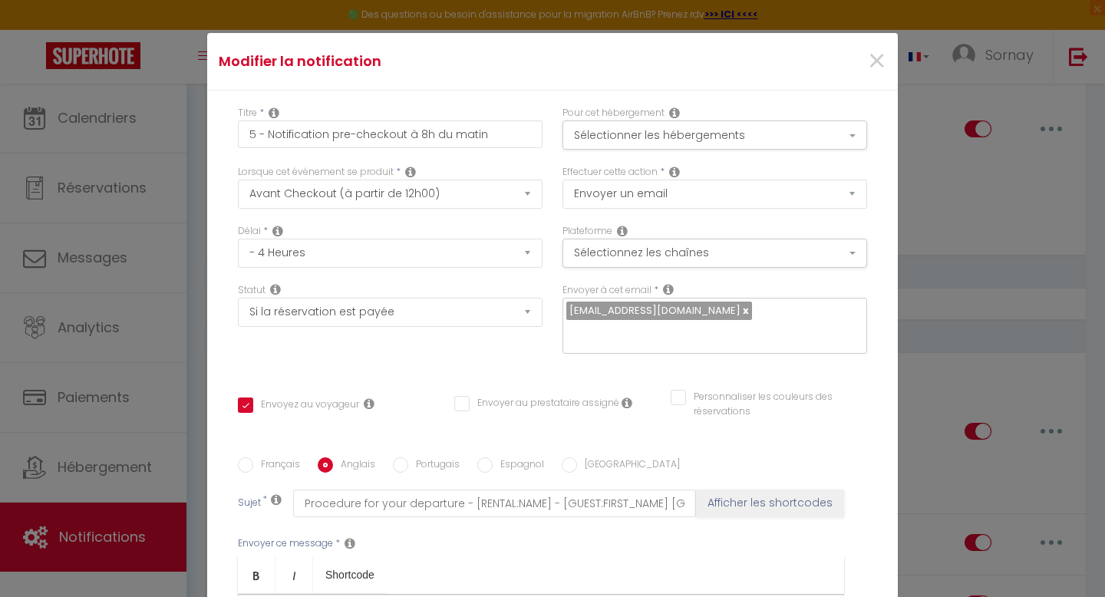
click at [269, 457] on label "Français" at bounding box center [276, 465] width 47 height 17
click at [253, 457] on input "Français" at bounding box center [245, 464] width 15 height 15
radio input "true"
checkbox input "true"
checkbox input "false"
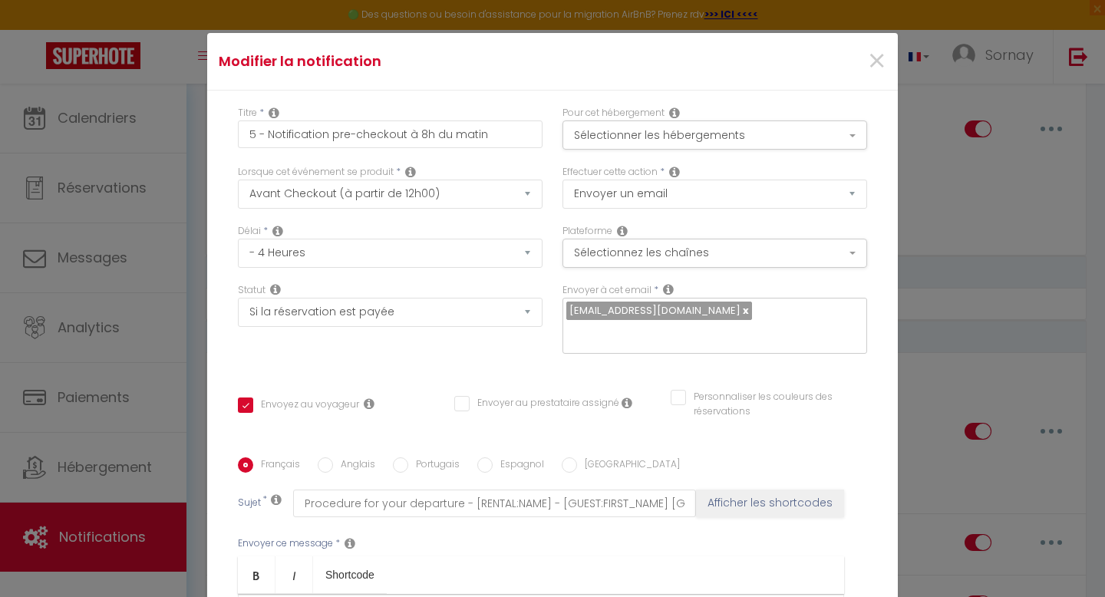
checkbox input "false"
type input "Procédure pour votre départ - [RENTAL:NAME] - [GUEST:FIRST_NAME] [GUEST:NAME]"
drag, startPoint x: 254, startPoint y: 378, endPoint x: 701, endPoint y: 396, distance: 447.0
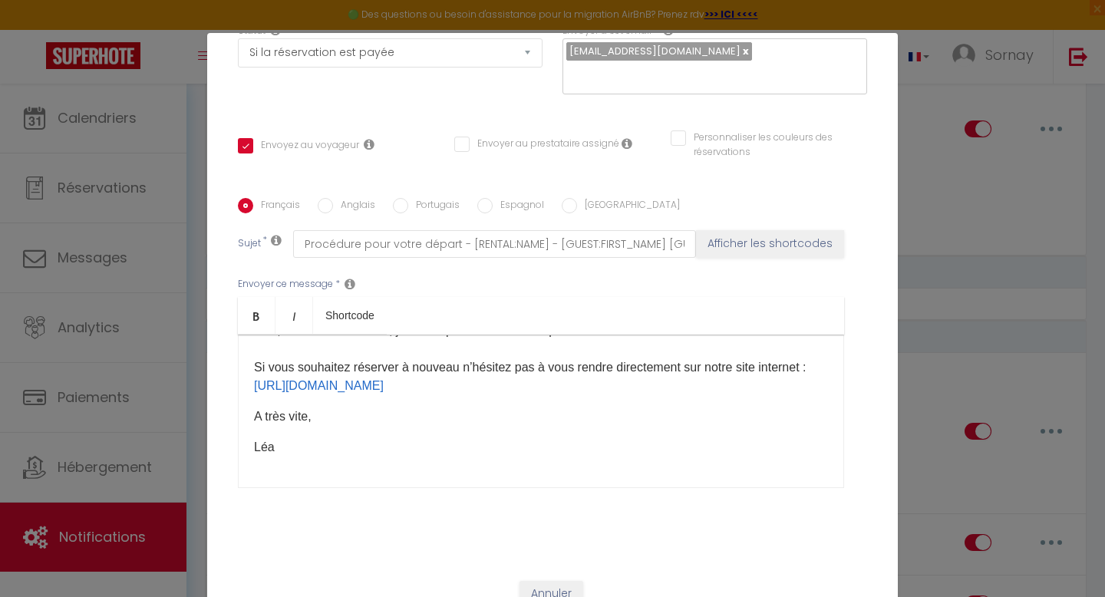
scroll to position [66, 0]
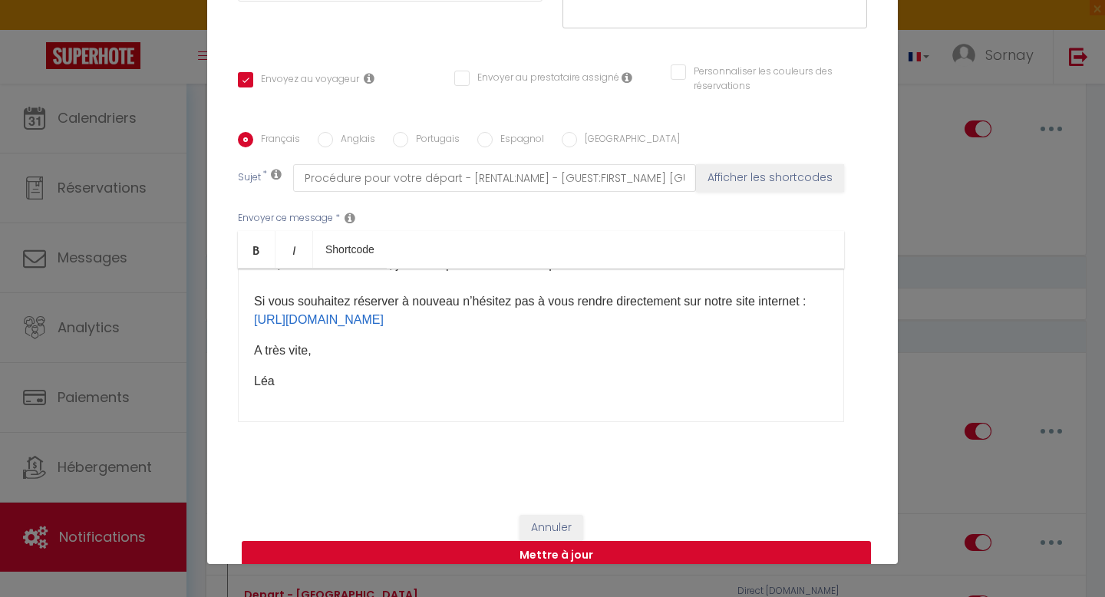
click at [476, 541] on button "Mettre à jour" at bounding box center [556, 555] width 629 height 29
checkbox input "true"
checkbox input "false"
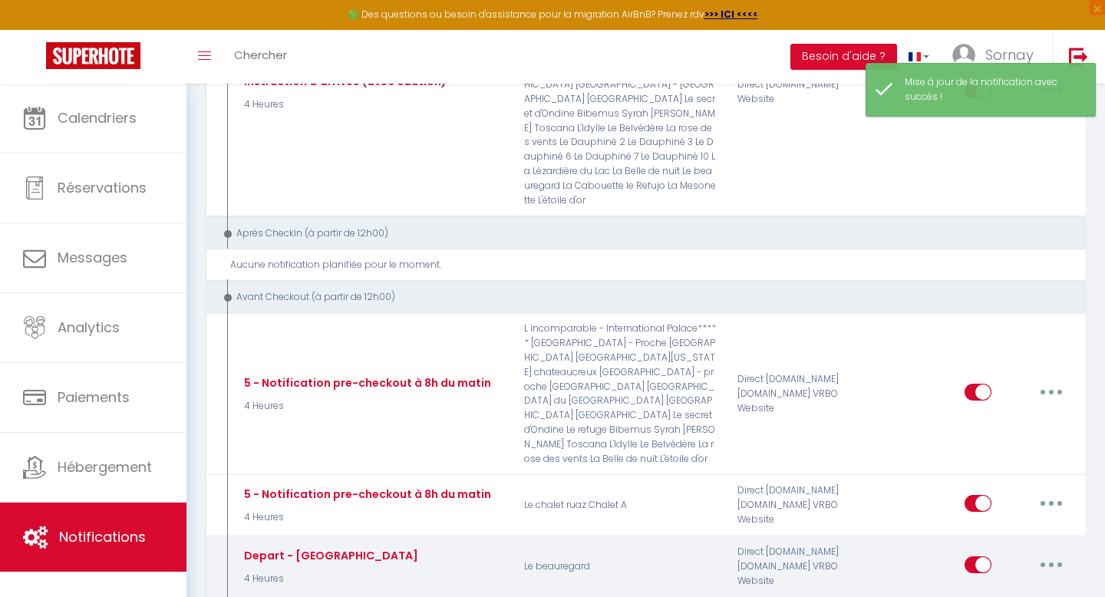
scroll to position [2009, 0]
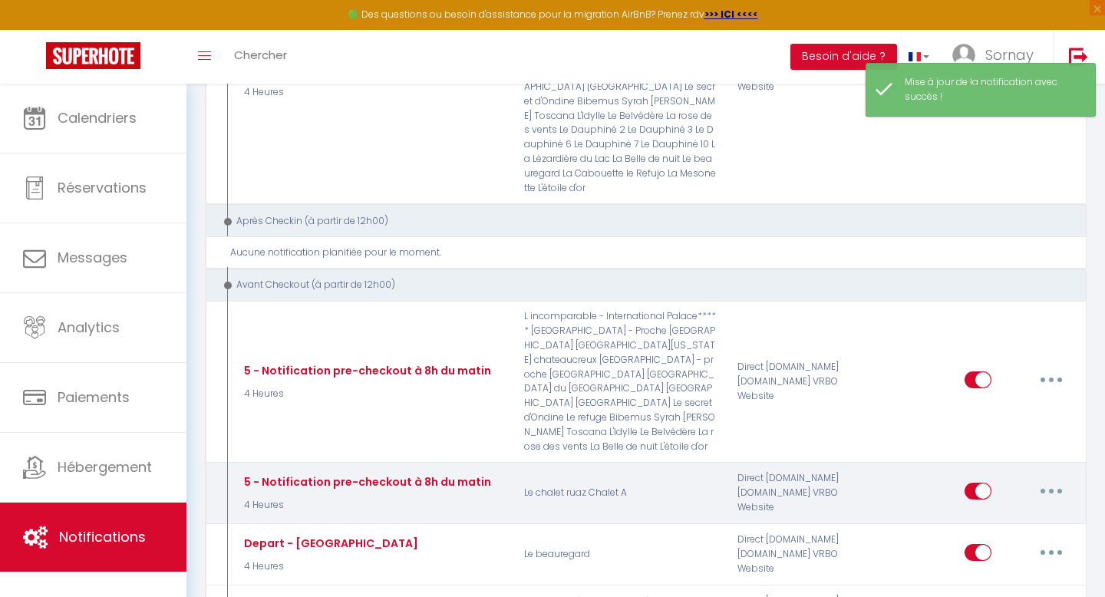
click at [1052, 479] on button "button" at bounding box center [1051, 491] width 43 height 25
click at [1001, 513] on link "Editer" at bounding box center [1012, 526] width 114 height 26
type input "5 - Notification pre-checkout à 8h du matin"
select select "4"
select select "4 Heures"
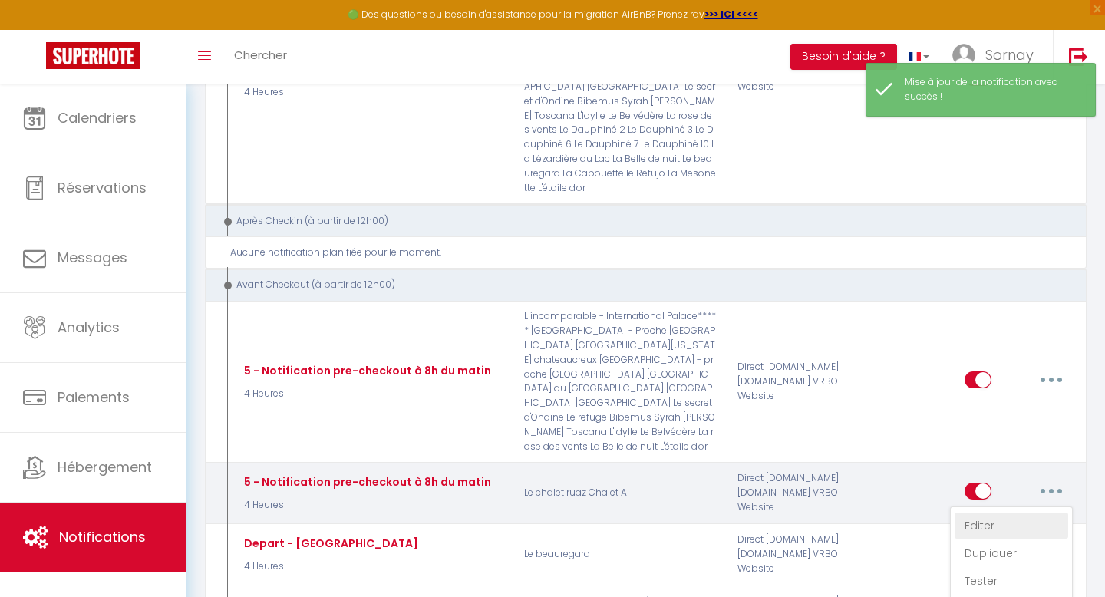
select select "if_booking_is_paid"
checkbox input "true"
checkbox input "false"
radio input "true"
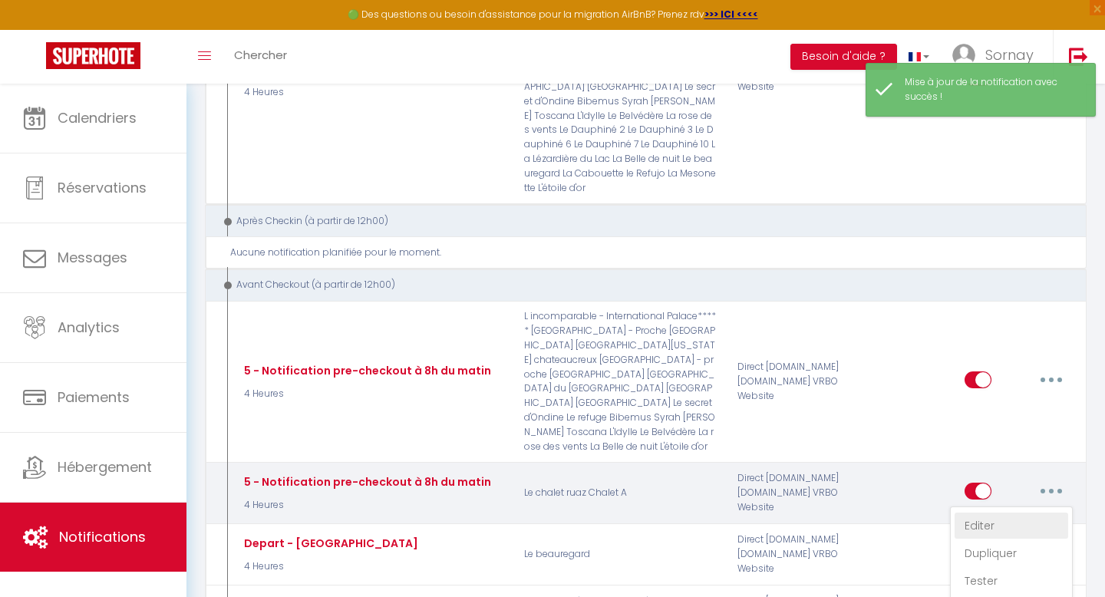
type input "Procédure pour votre départ - [RENTAL:NAME] - [GUEST:FIRST_NAME] [GUEST:NAME]"
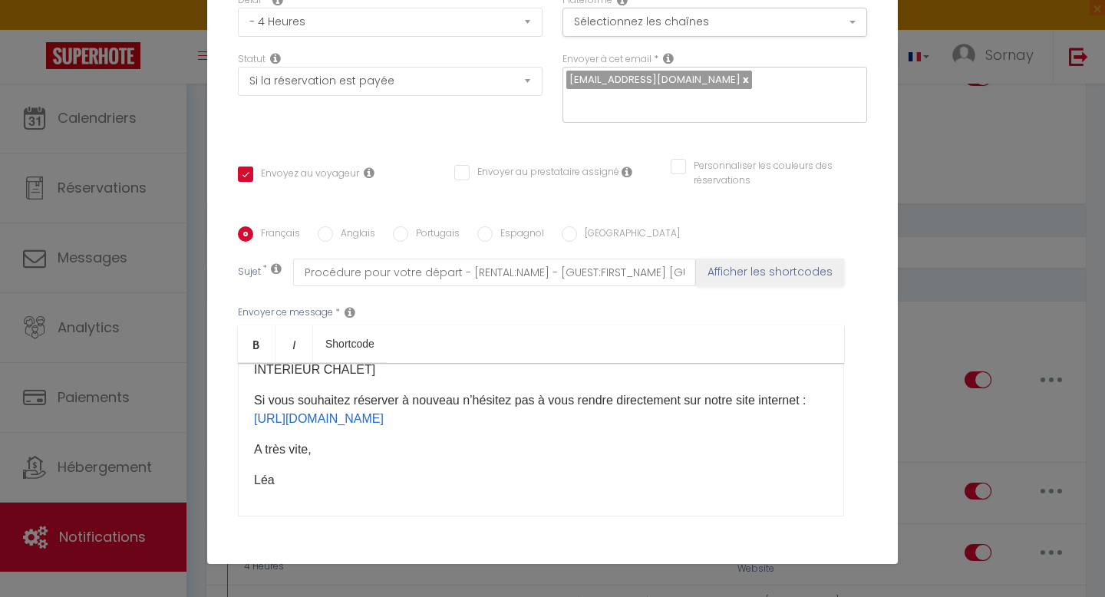
scroll to position [0, 0]
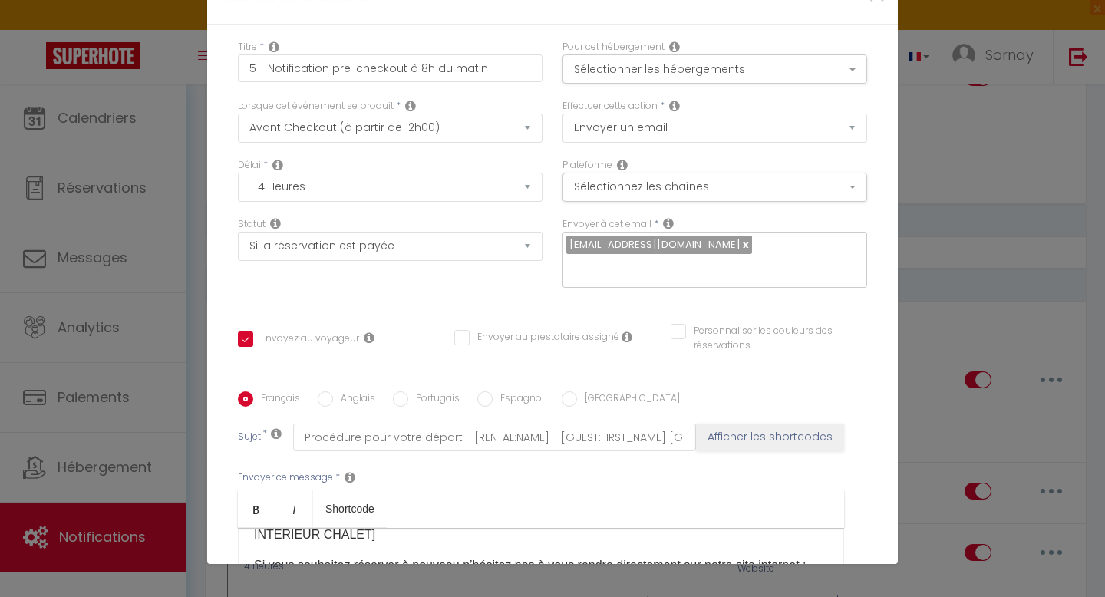
click at [992, 156] on div "Modifier la notification × Titre * 5 - Notification pre-checkout à 8h du matin …" at bounding box center [552, 298] width 1105 height 597
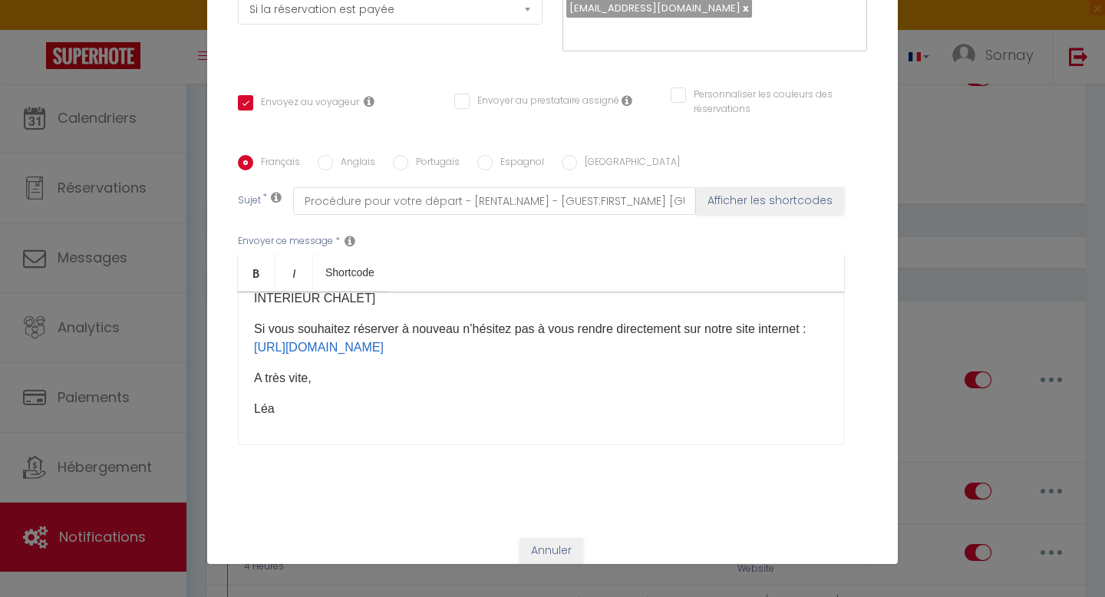
scroll to position [259, 0]
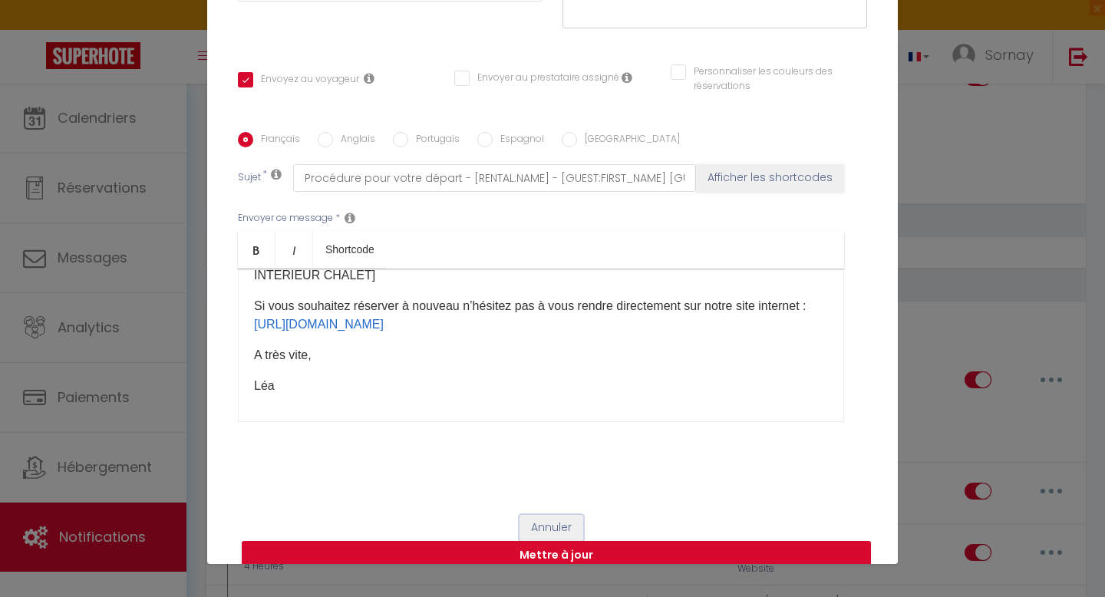
click at [543, 515] on button "Annuler" at bounding box center [552, 528] width 64 height 26
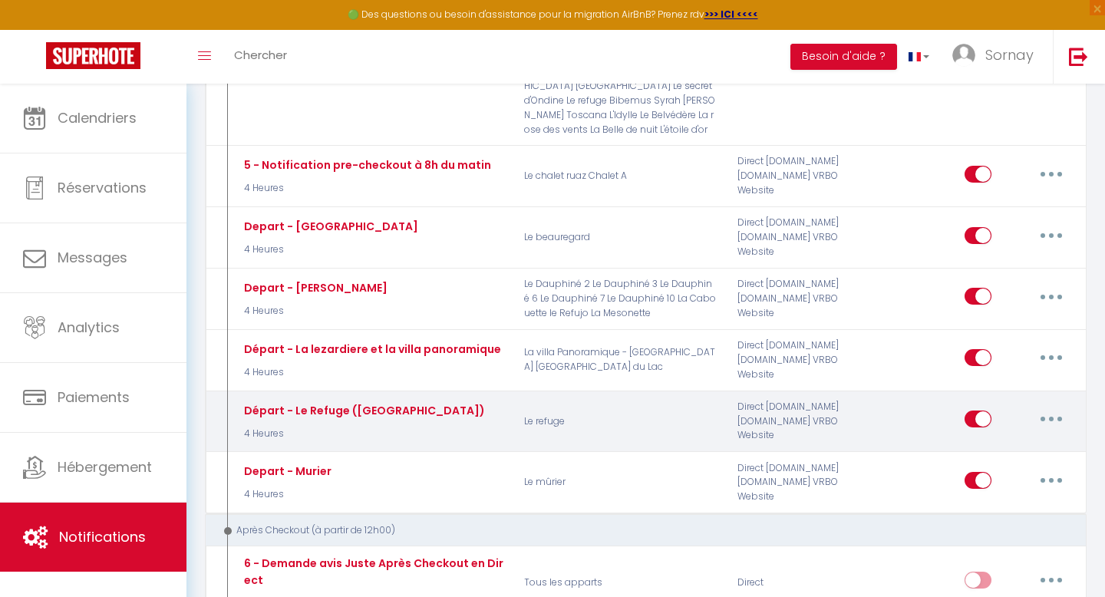
scroll to position [2375, 0]
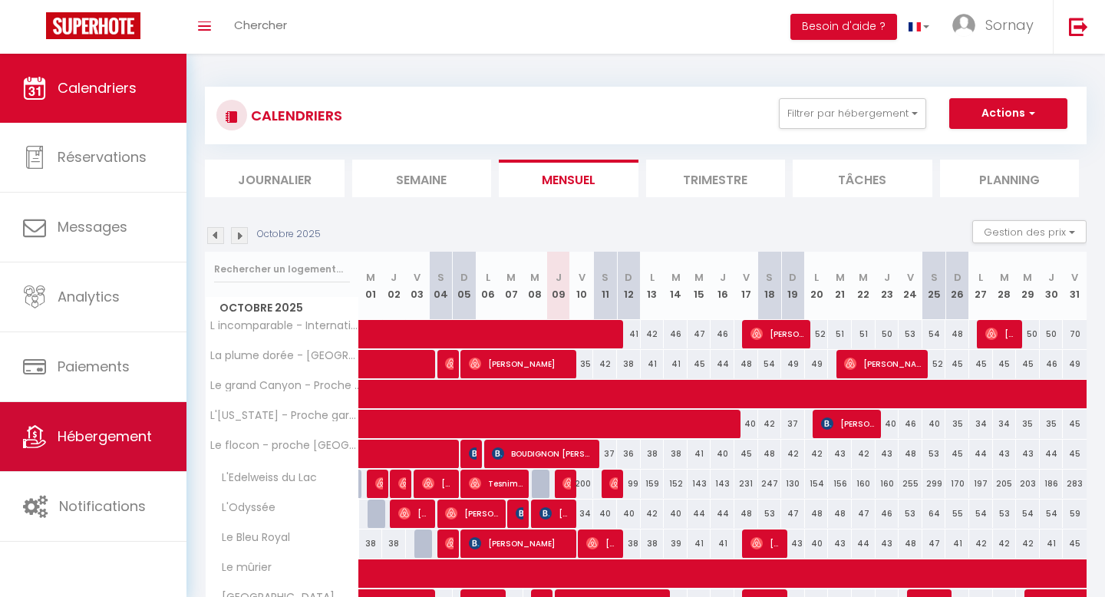
click at [113, 443] on span "Hébergement" at bounding box center [105, 436] width 94 height 19
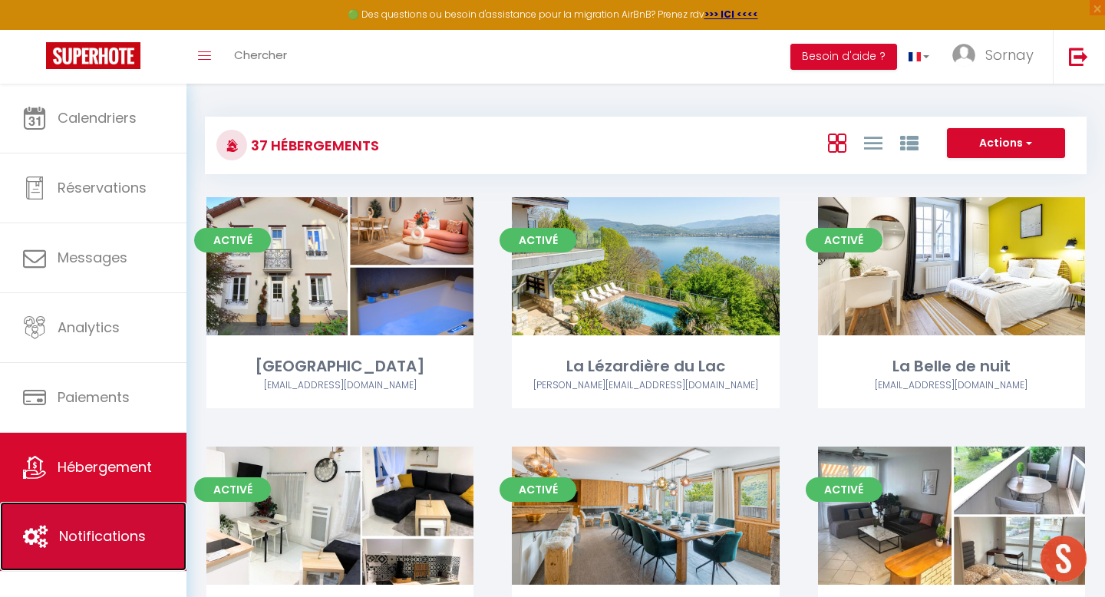
click at [97, 525] on link "Notifications" at bounding box center [93, 536] width 186 height 69
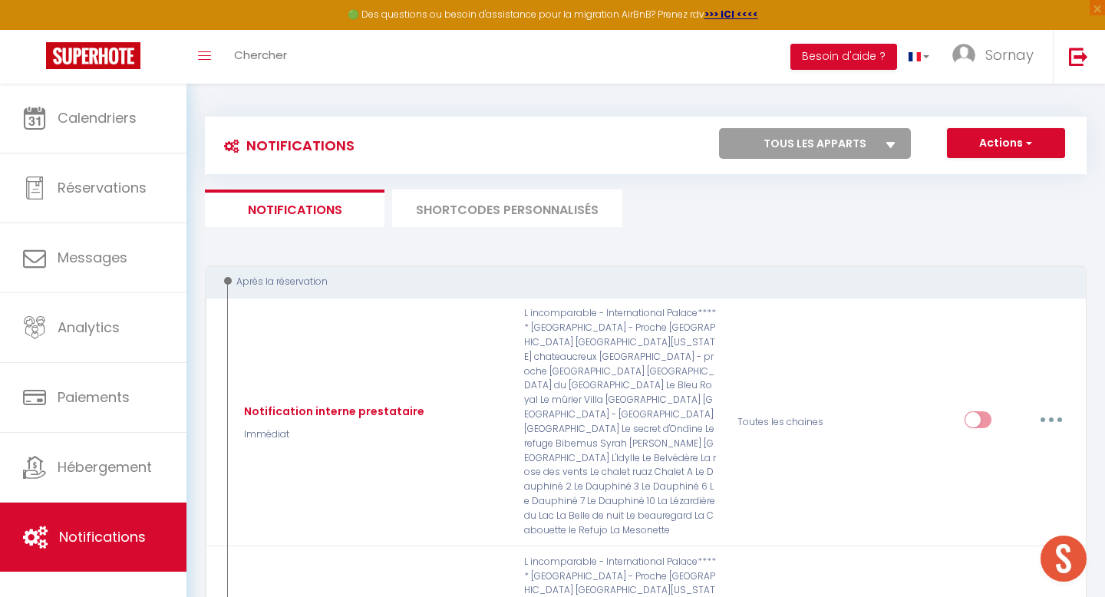
click at [457, 203] on li "SHORTCODES PERSONNALISÉS" at bounding box center [507, 209] width 230 height 38
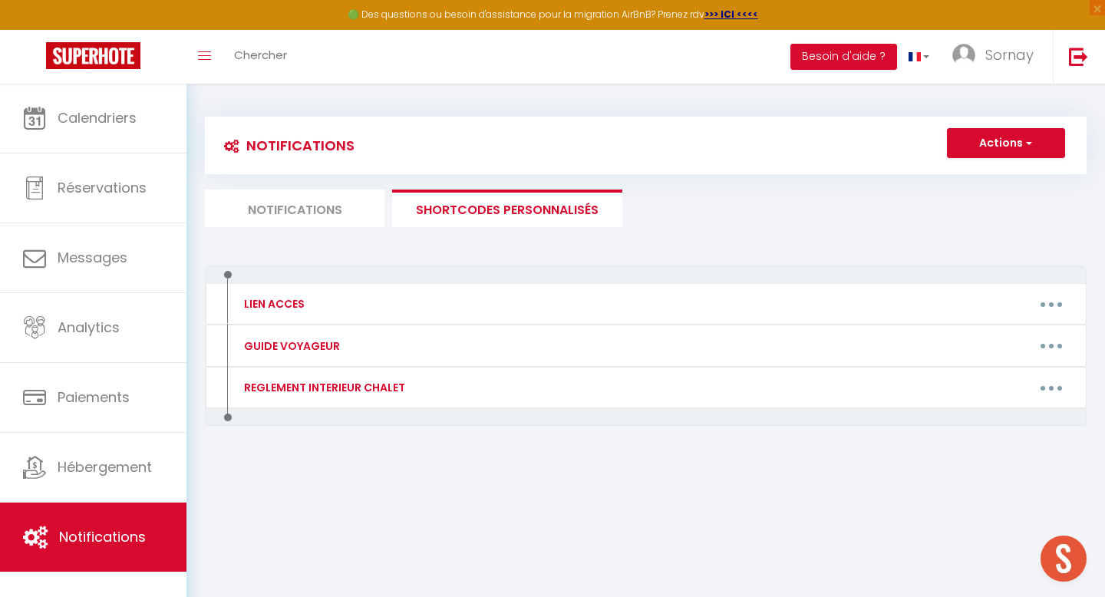
click at [306, 197] on li "Notifications" at bounding box center [295, 209] width 180 height 38
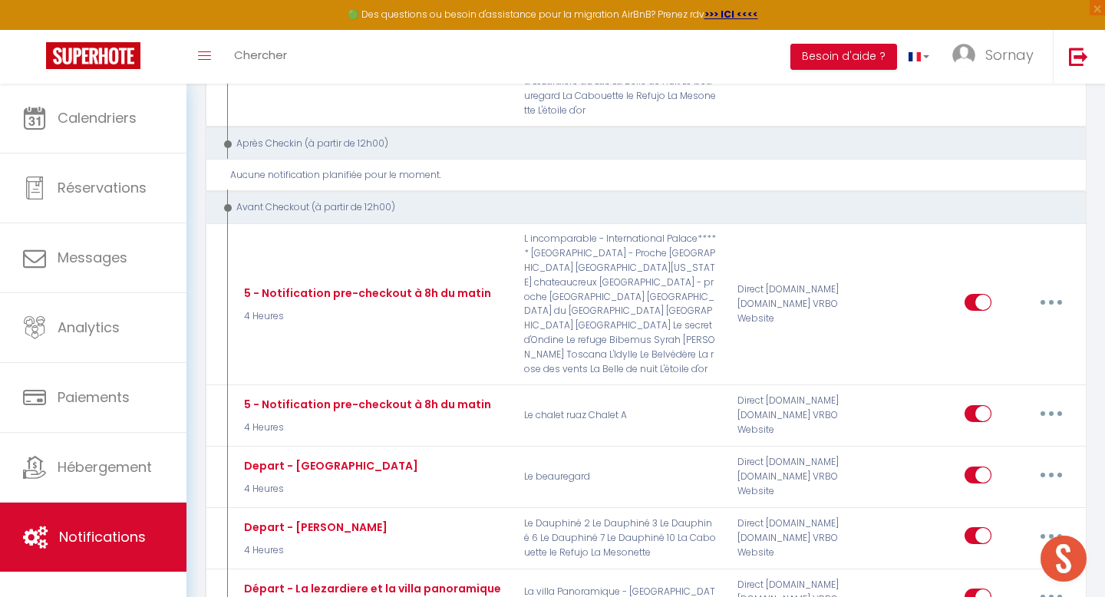
scroll to position [2027, 0]
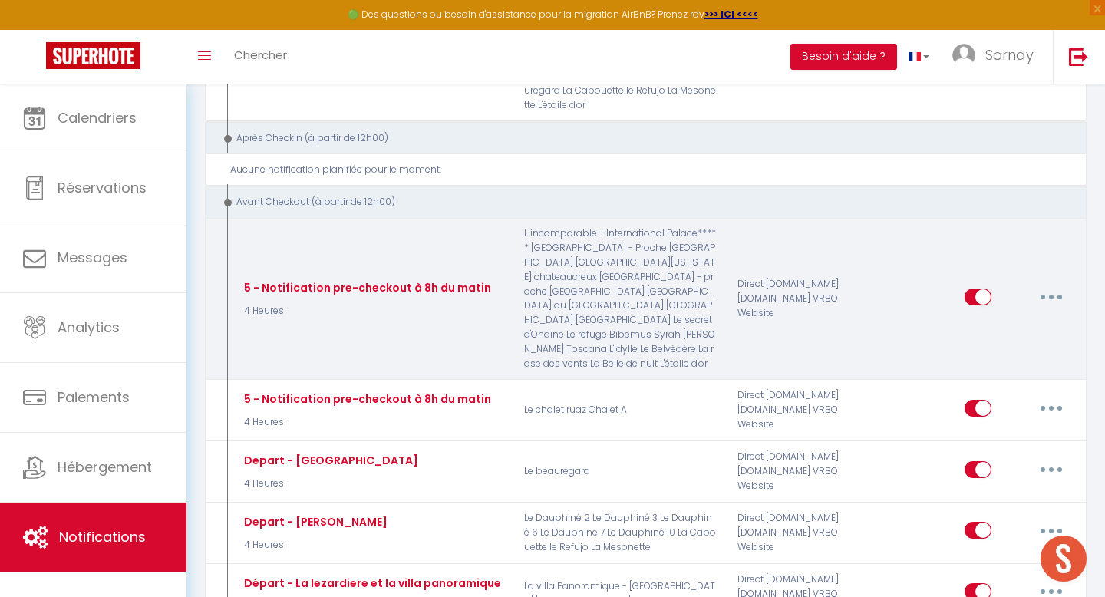
click at [1057, 285] on button "button" at bounding box center [1051, 297] width 43 height 25
click at [989, 318] on link "Editer" at bounding box center [1012, 331] width 114 height 26
type input "5 - Notification pre-checkout à 8h du matin"
select select "4"
select select "4 Heures"
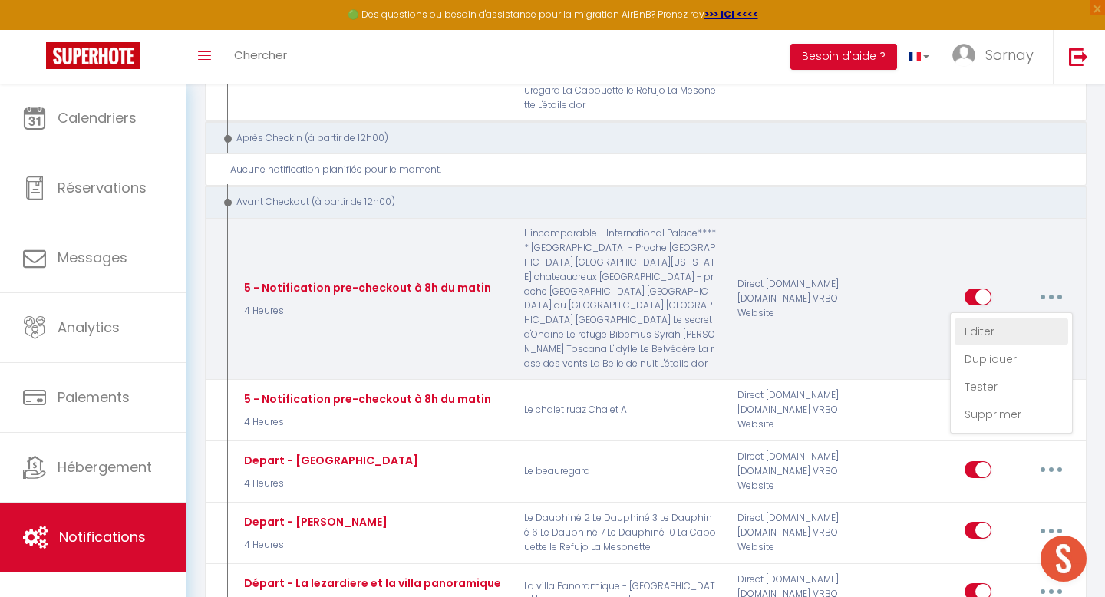
select select "if_booking_is_paid"
checkbox input "true"
checkbox input "false"
radio input "true"
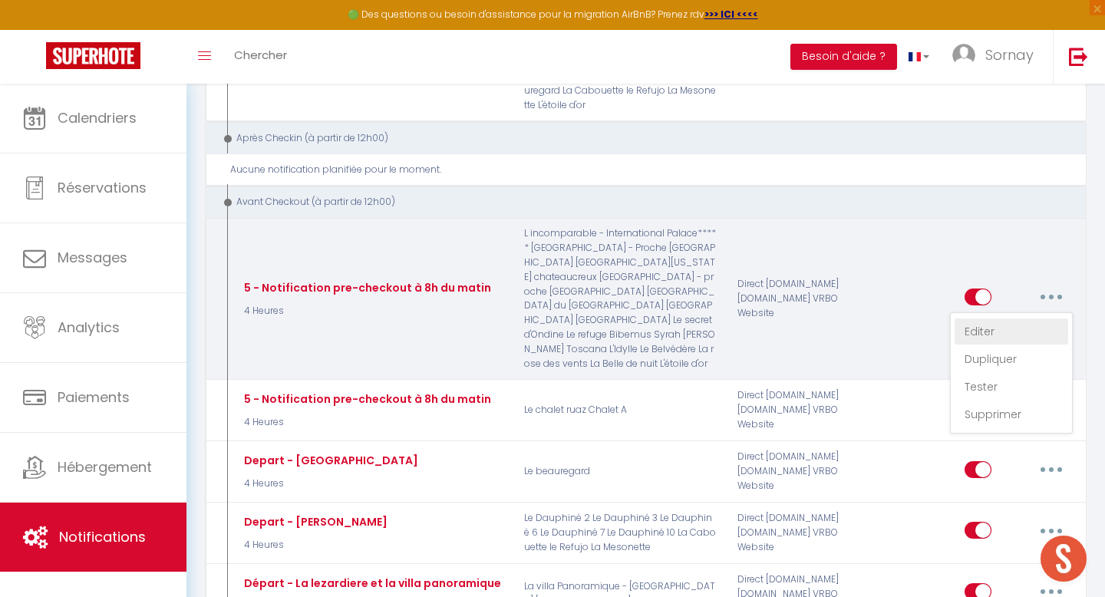
type input "Procédure pour votre départ - [RENTAL:NAME] - [GUEST:FIRST_NAME] [GUEST:NAME]"
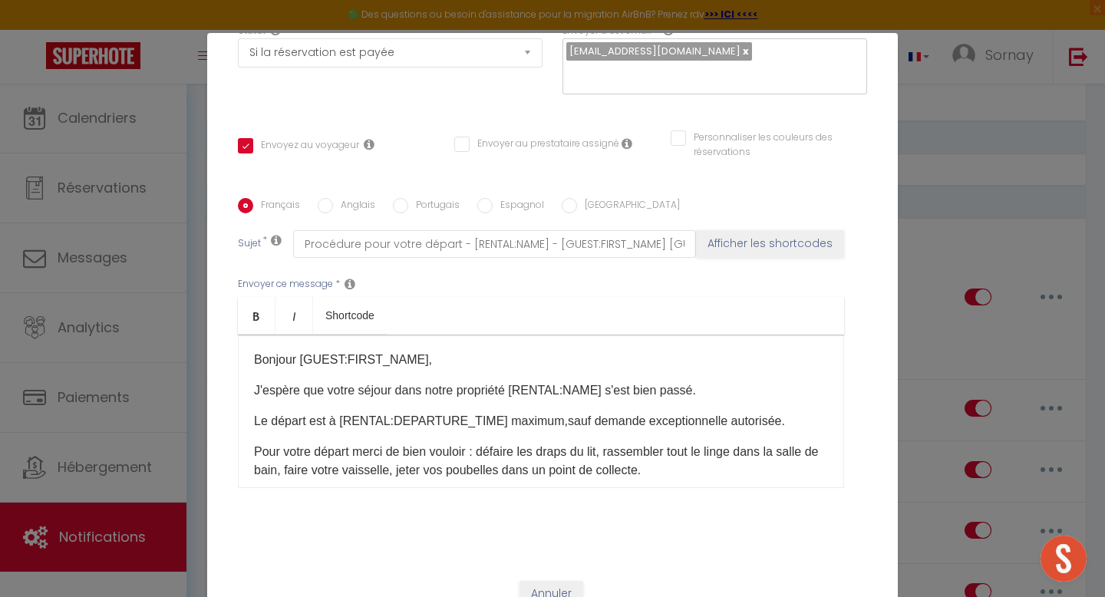
scroll to position [140, 0]
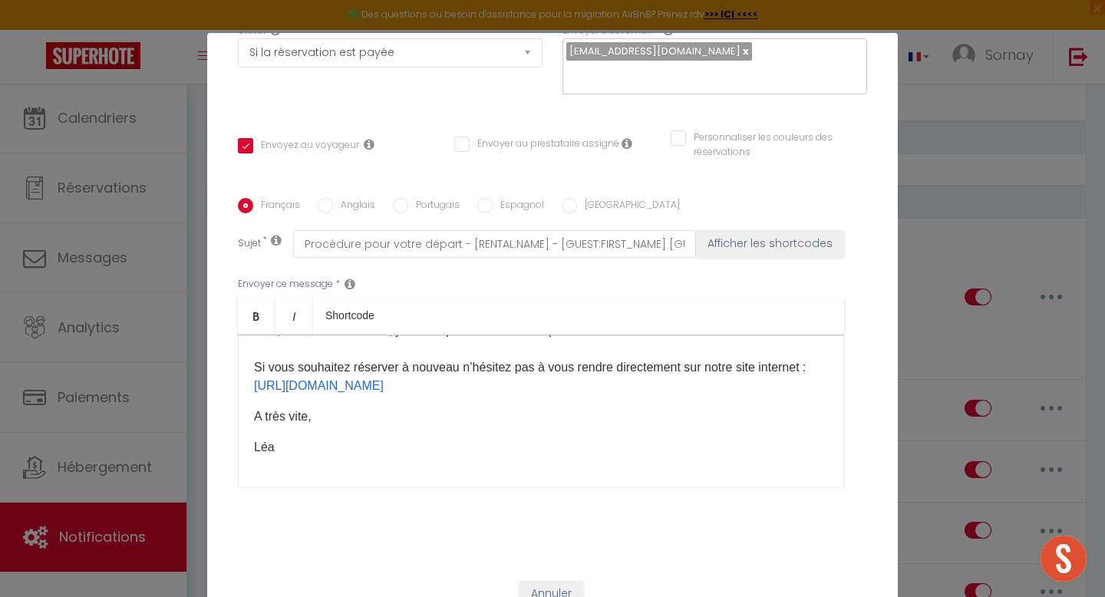
drag, startPoint x: 253, startPoint y: 365, endPoint x: 533, endPoint y: 364, distance: 280.1
click at [533, 364] on p "Pour votre départ merci de bien vouloir : défaire les draps du lit, rassembler …" at bounding box center [541, 349] width 574 height 92
click at [346, 198] on label "Anglais" at bounding box center [354, 206] width 42 height 17
click at [333, 198] on input "Anglais" at bounding box center [325, 205] width 15 height 15
radio input "true"
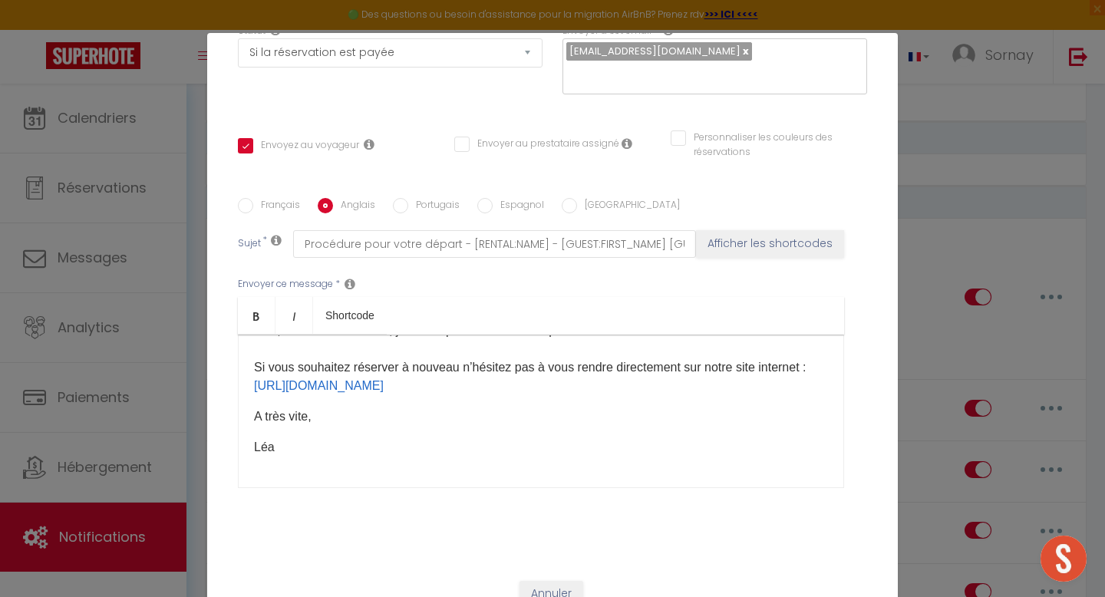
checkbox input "true"
checkbox input "false"
type input "Procedure for your departure - [RENTAL:NAME] - [GUEST:FIRST_NAME] [GUEST:NAME]"
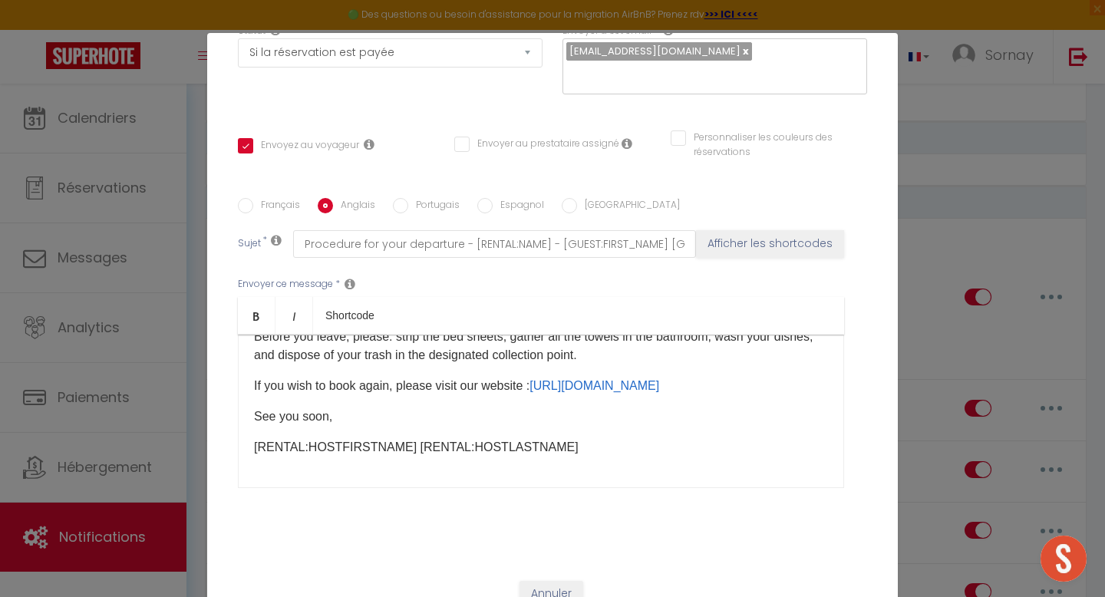
scroll to position [66, 0]
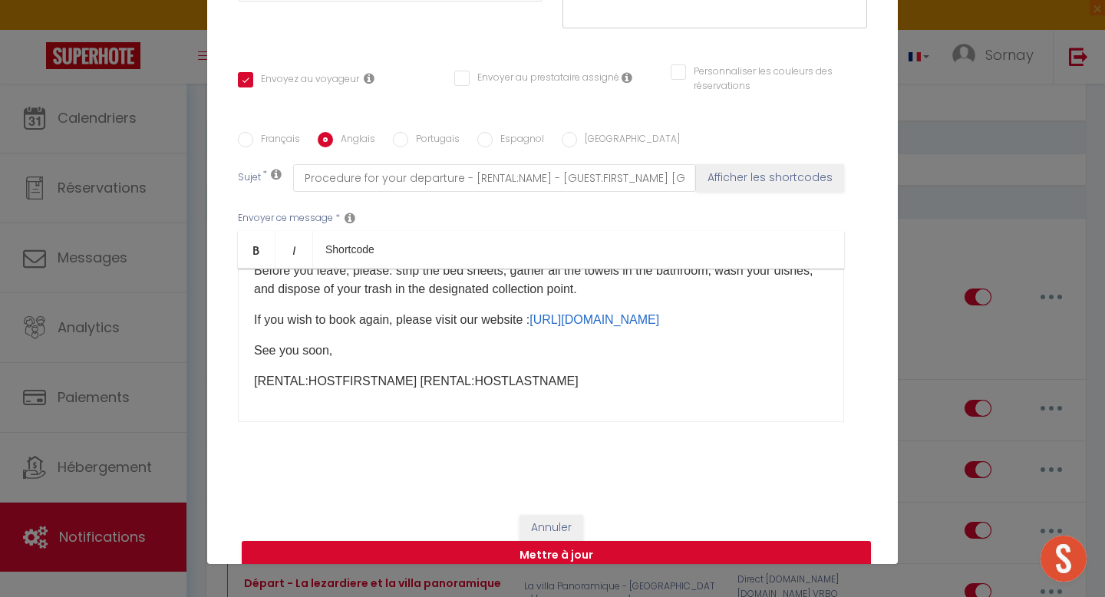
drag, startPoint x: 539, startPoint y: 298, endPoint x: 774, endPoint y: 295, distance: 234.1
click at [774, 311] on p "If you wish to book again, please visit our website : https://www.sornay-immobi…" at bounding box center [541, 320] width 574 height 18
click at [569, 543] on button "Mettre à jour" at bounding box center [556, 555] width 629 height 29
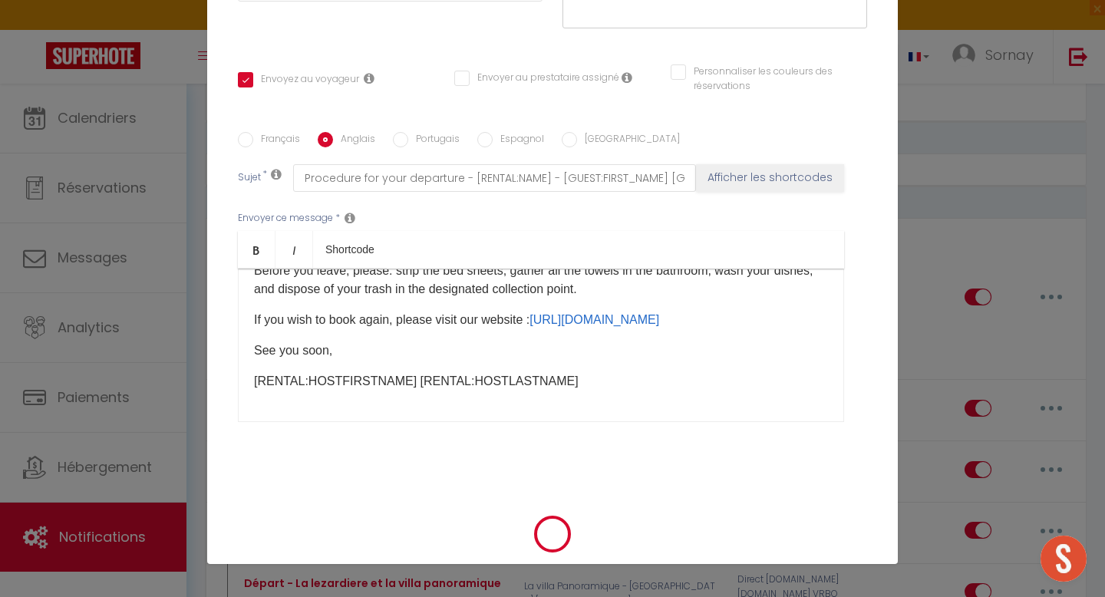
checkbox input "true"
checkbox input "false"
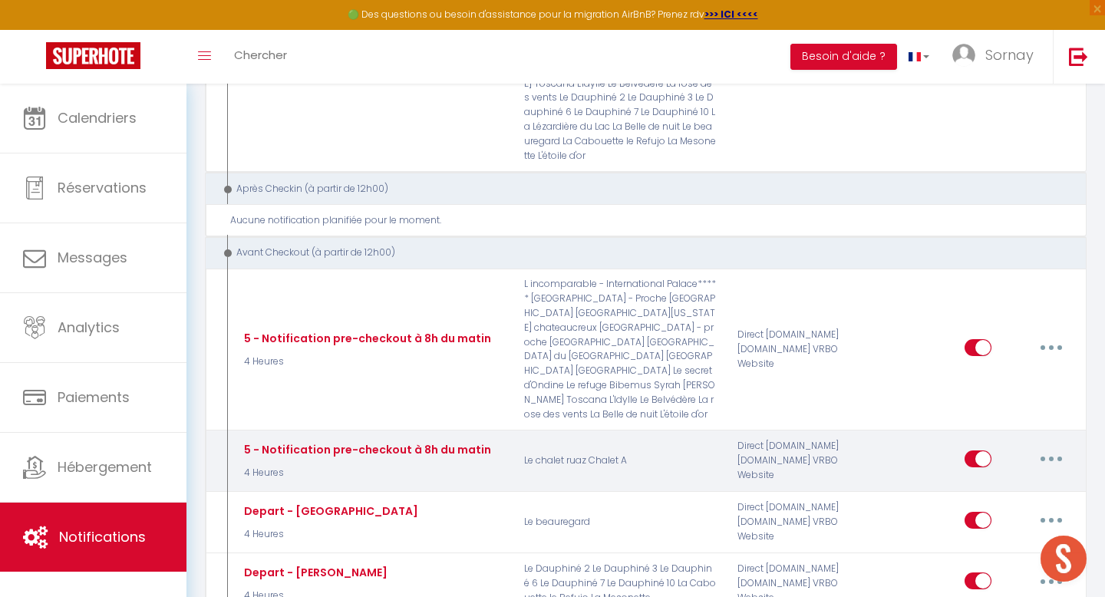
scroll to position [1995, 0]
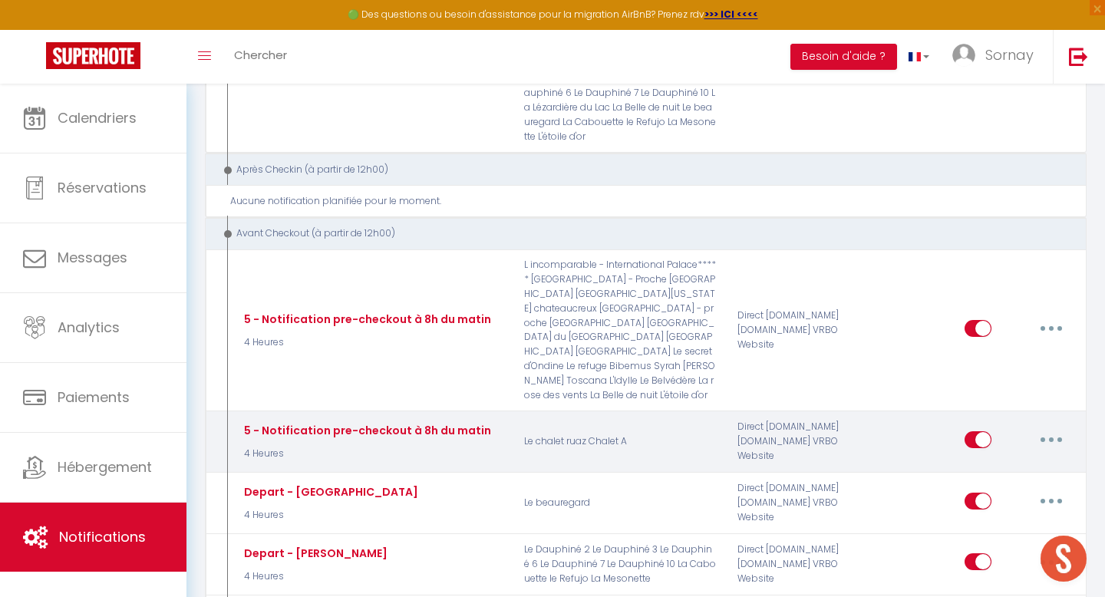
click at [1057, 427] on button "button" at bounding box center [1051, 439] width 43 height 25
click at [978, 461] on link "Editer" at bounding box center [1012, 474] width 114 height 26
type input "5 - Notification pre-checkout à 8h du matin"
select select "4"
select select "4 Heures"
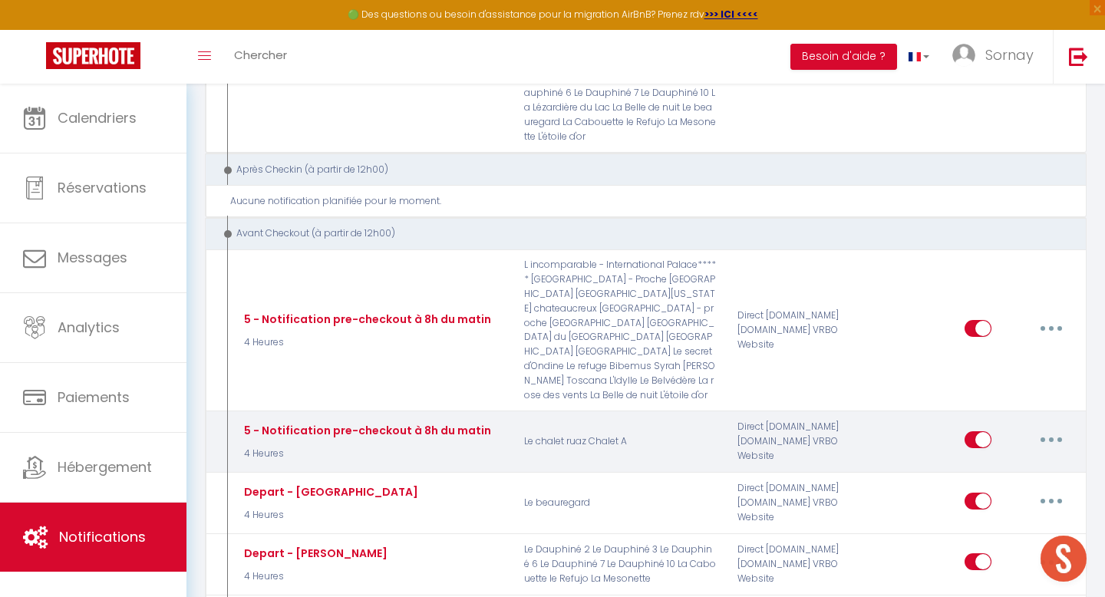
select select "if_booking_is_paid"
checkbox input "true"
checkbox input "false"
radio input "true"
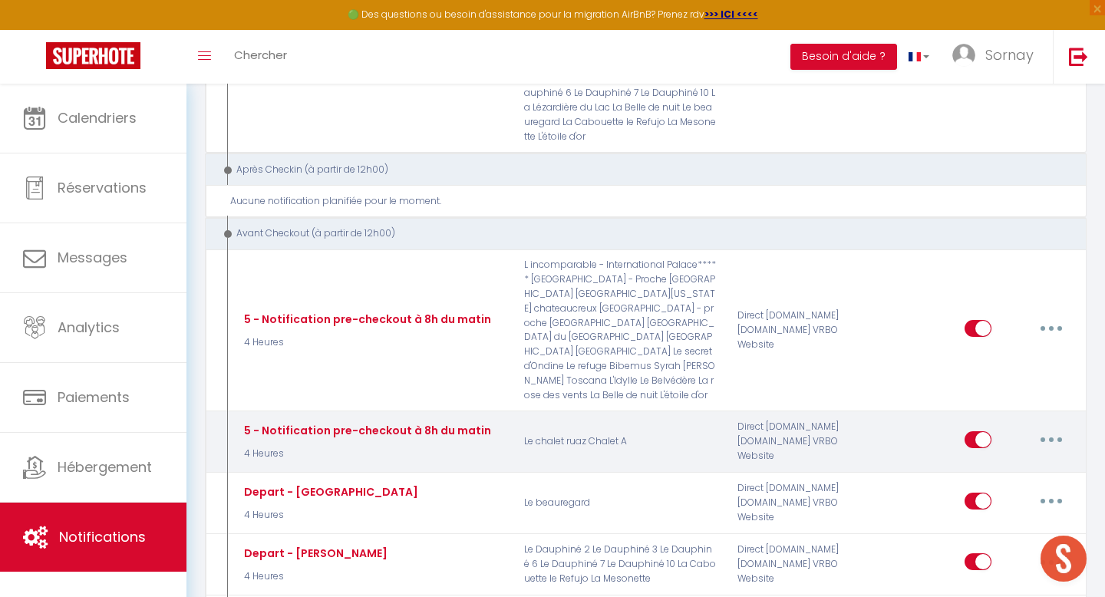
type input "Procédure pour votre départ - [RENTAL:NAME] - [GUEST:FIRST_NAME] [GUEST:NAME]"
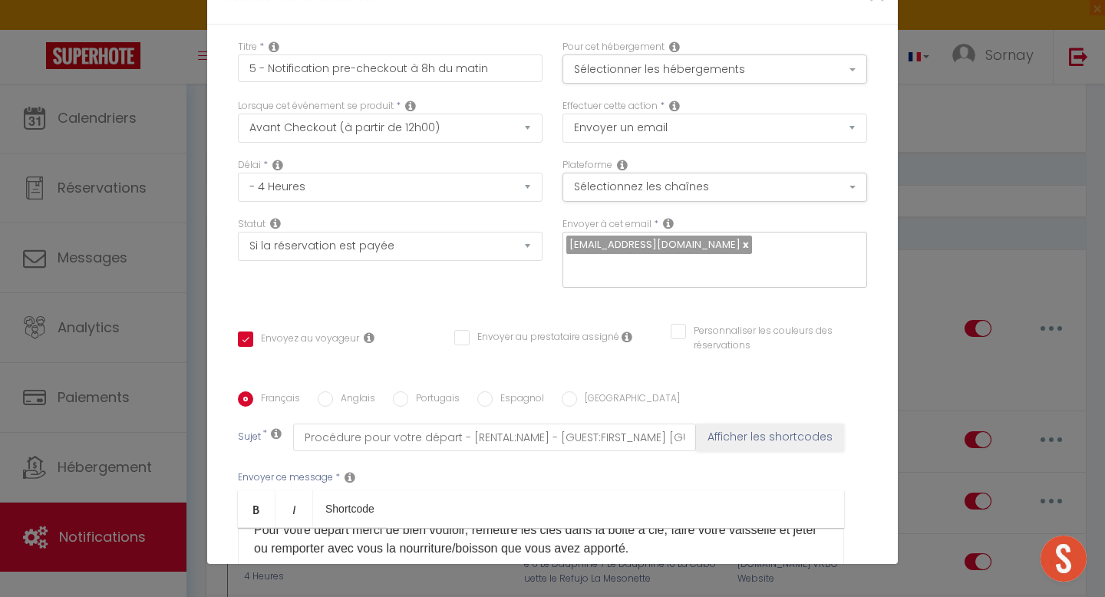
scroll to position [201, 0]
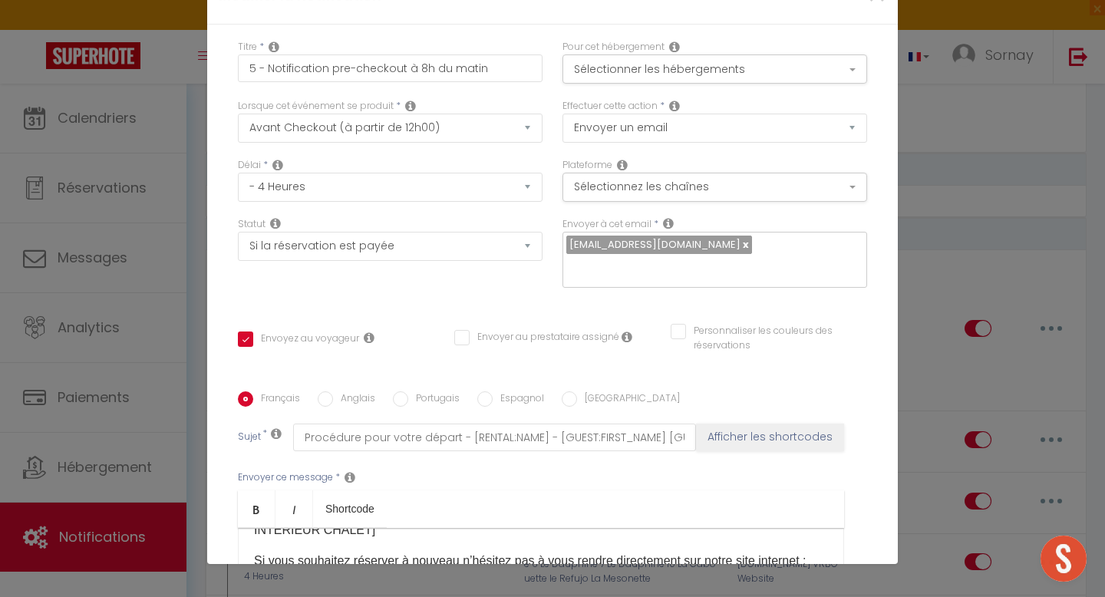
drag, startPoint x: 470, startPoint y: 320, endPoint x: 249, endPoint y: 310, distance: 220.5
click at [249, 528] on div "Bonjour [GUEST:FIRST_NAME], J'espère que votre séjour dans notre appartement [R…" at bounding box center [541, 604] width 606 height 153
click at [350, 391] on label "Anglais" at bounding box center [354, 399] width 42 height 17
click at [333, 391] on input "Anglais" at bounding box center [325, 398] width 15 height 15
radio input "true"
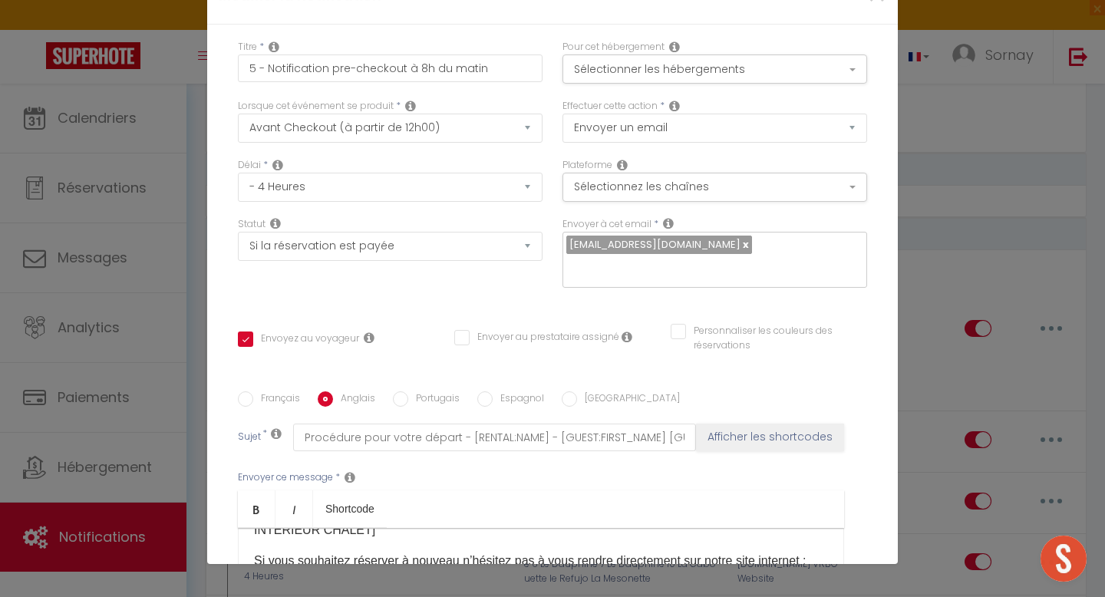
checkbox input "true"
checkbox input "false"
type input "Procedure for your departure - [RENTAL:NAME] - [GUEST:FIRST_NAME] [GUEST:NAME]"
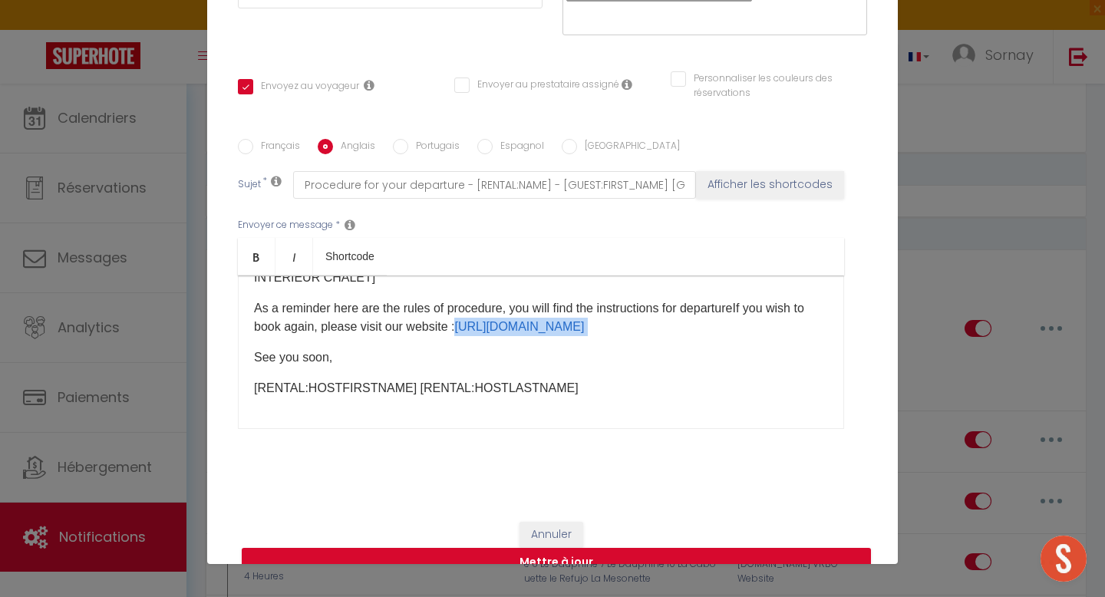
drag, startPoint x: 462, startPoint y: 303, endPoint x: 712, endPoint y: 315, distance: 250.4
click at [712, 315] on div "Dear [GUEST:FIRST_NAME], I hope your stay in our [RENTAL:NAME] apartment went w…" at bounding box center [541, 351] width 606 height 153
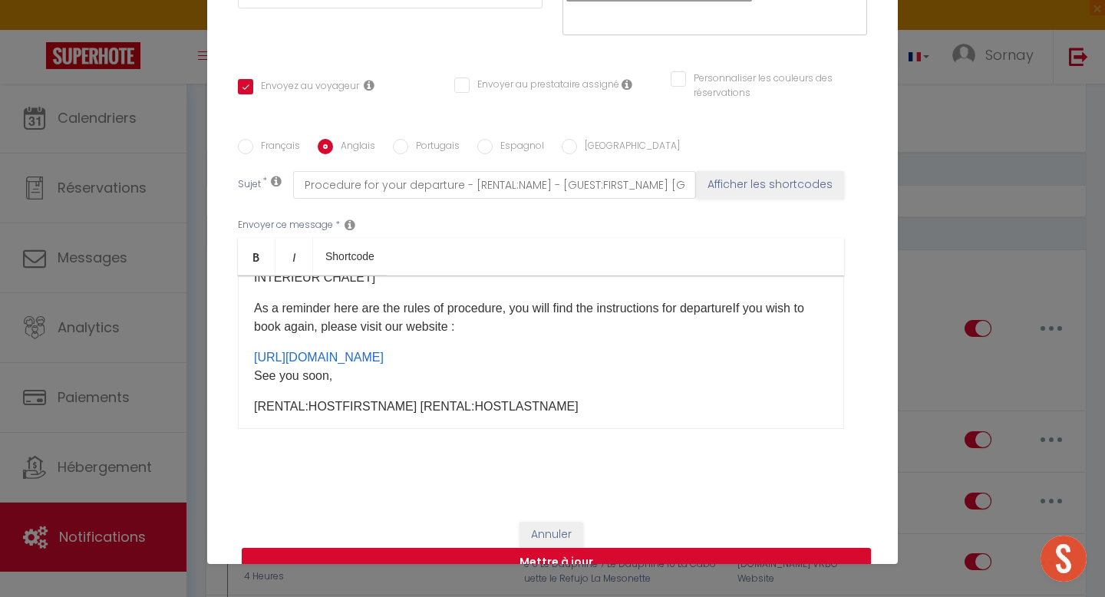
click at [322, 316] on div "Dear [GUEST:FIRST_NAME], I hope your stay in our [RENTAL:NAME] apartment went w…" at bounding box center [541, 351] width 606 height 153
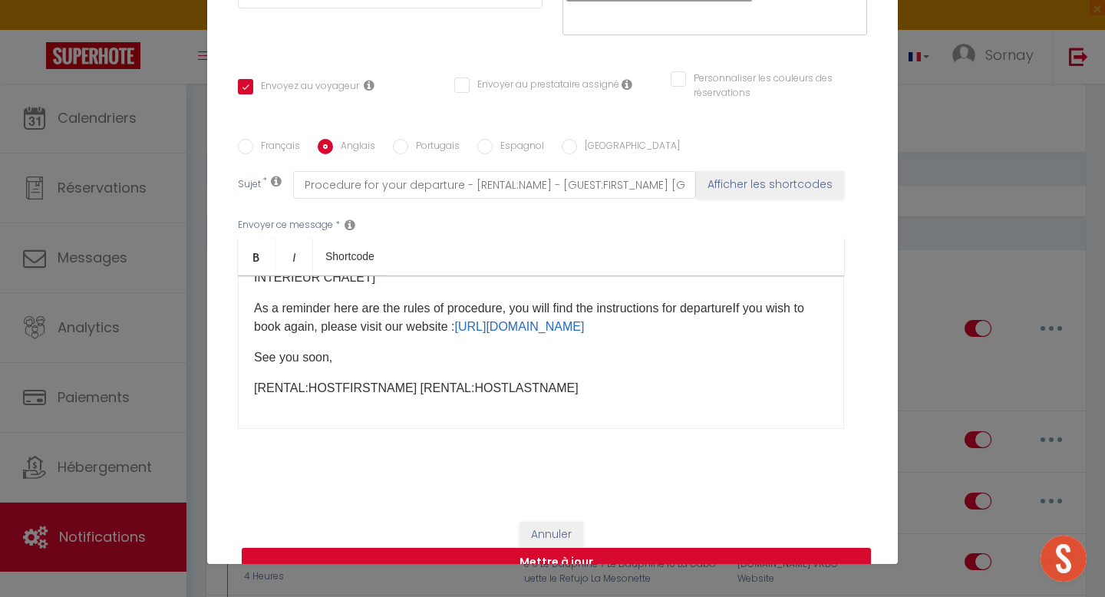
click at [539, 548] on button "Mettre à jour" at bounding box center [556, 562] width 629 height 29
checkbox input "true"
checkbox input "false"
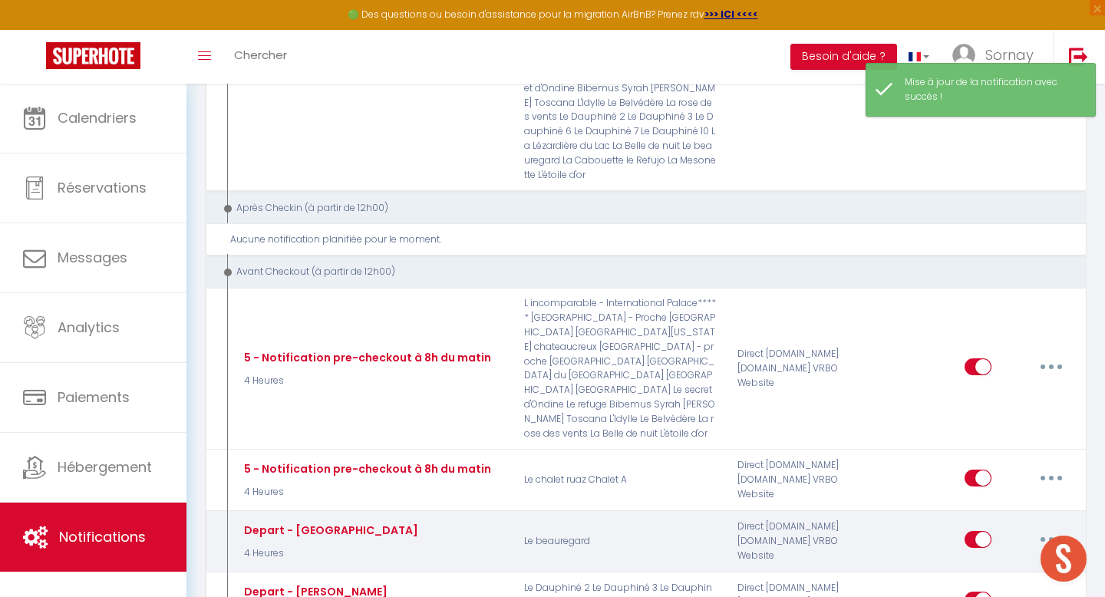
scroll to position [2007, 0]
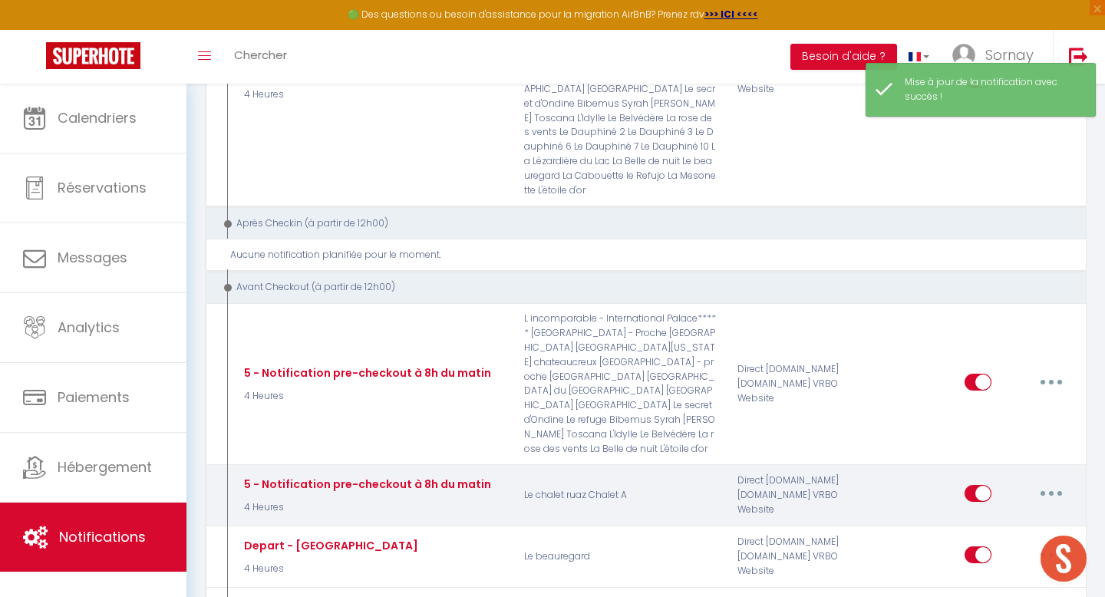
click at [1057, 481] on button "button" at bounding box center [1051, 493] width 43 height 25
click at [984, 515] on link "Editer" at bounding box center [1012, 528] width 114 height 26
type input "5 - Notification pre-checkout à 8h du matin"
select select "4"
select select "4 Heures"
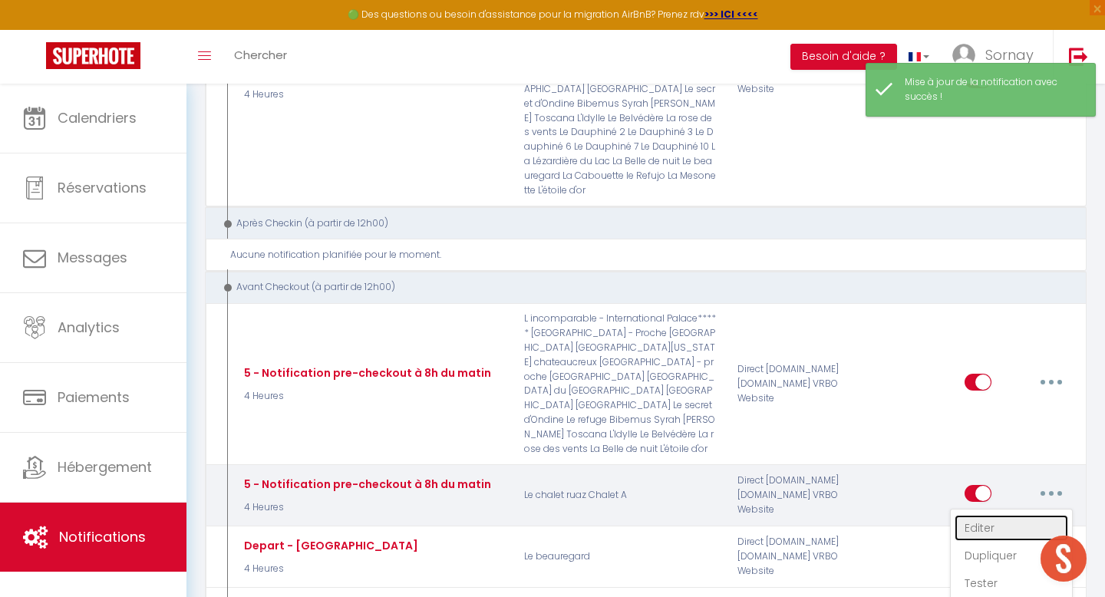
select select "if_booking_is_paid"
checkbox input "true"
checkbox input "false"
radio input "true"
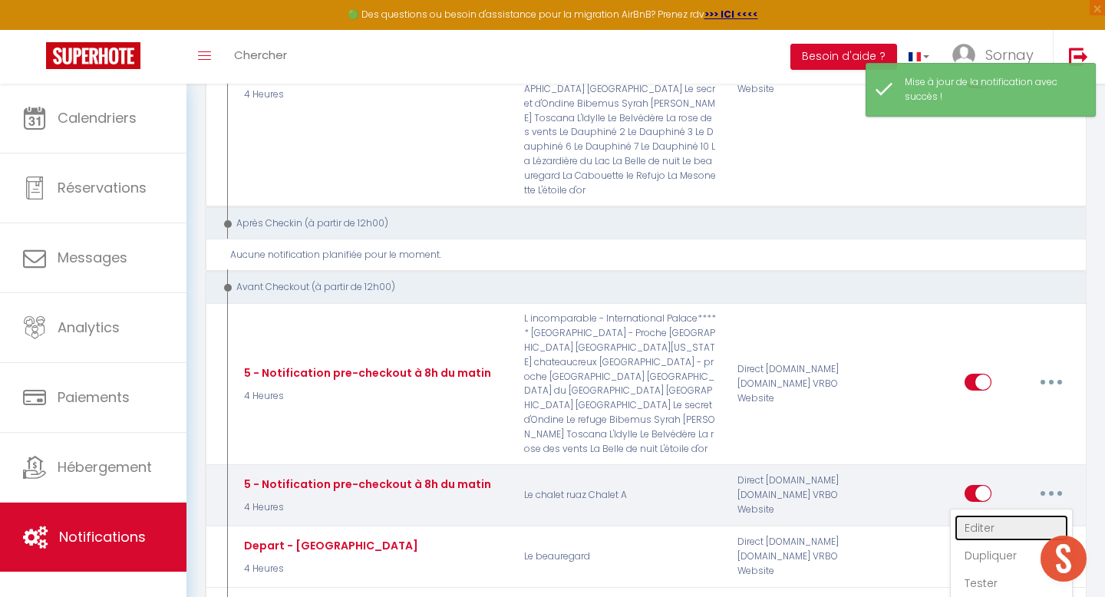
type input "Procédure pour votre départ - [RENTAL:NAME] - [GUEST:FIRST_NAME] [GUEST:NAME]"
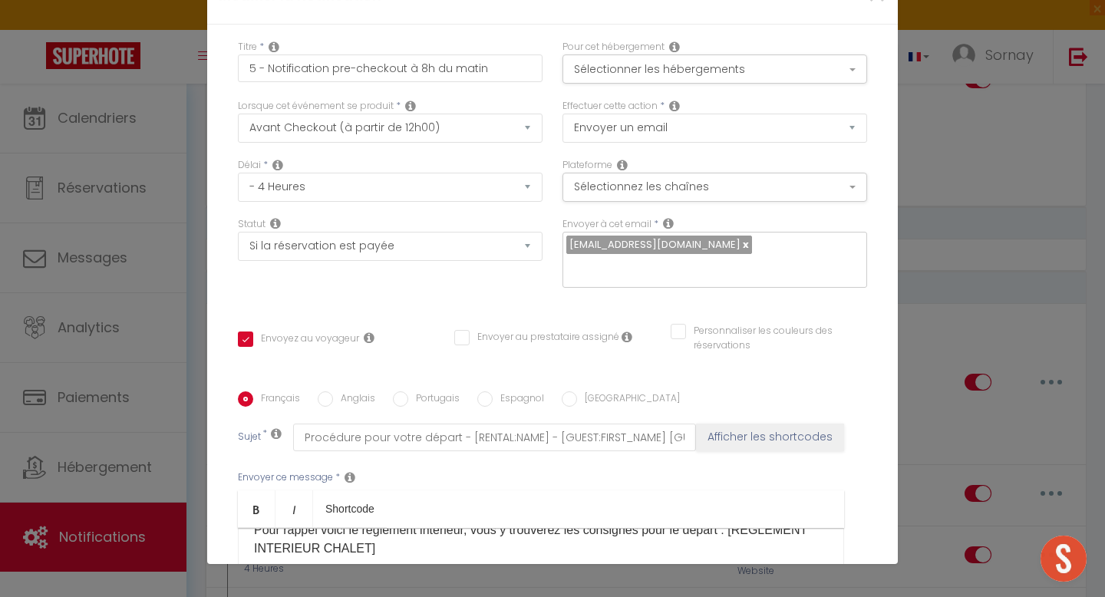
click at [912, 306] on div "Modifier la notification × Titre * 5 - Notification pre-checkout à 8h du matin …" at bounding box center [552, 298] width 1105 height 597
type input "5 - Notification pre-checkout à 8h du matin"
checkbox input "true"
checkbox input "false"
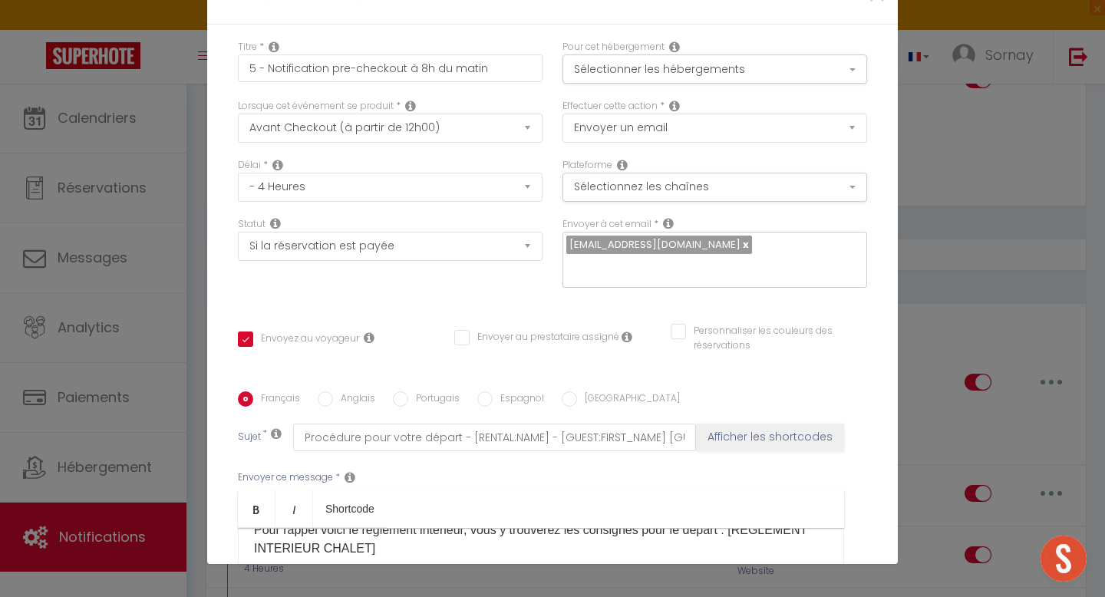
checkbox input "false"
radio input "true"
type input "Procédure pour votre départ - [RENTAL:NAME] - [GUEST:FIRST_NAME] [GUEST:NAME]"
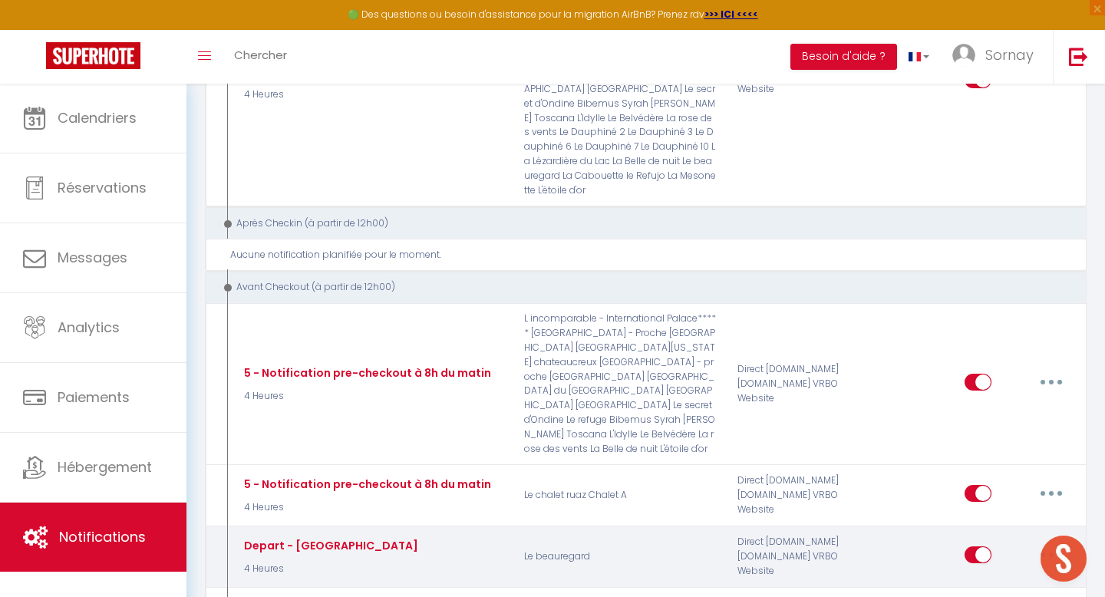
click at [1045, 543] on button "button" at bounding box center [1051, 555] width 43 height 25
click at [1000, 576] on link "Editer" at bounding box center [1012, 589] width 114 height 26
type input "Depart - [GEOGRAPHIC_DATA]"
checkbox input "true"
checkbox input "false"
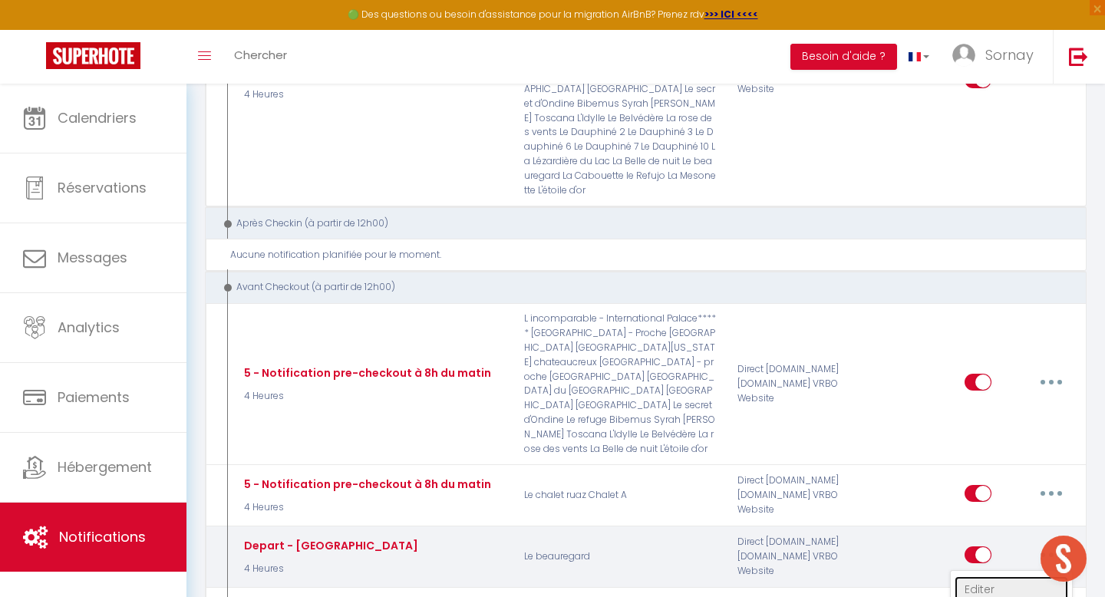
checkbox input "false"
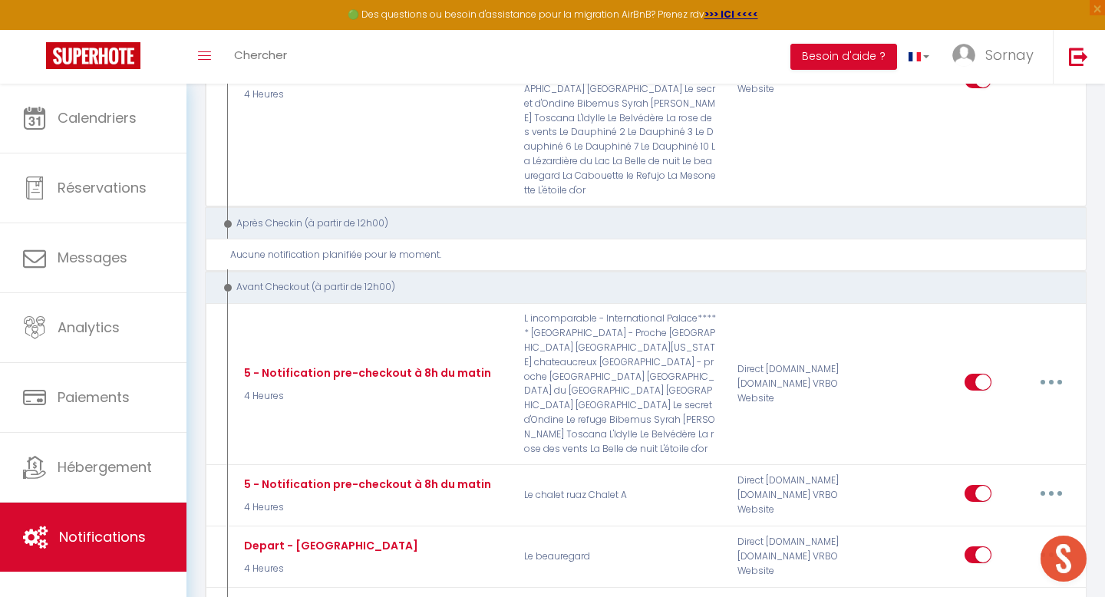
scroll to position [152, 0]
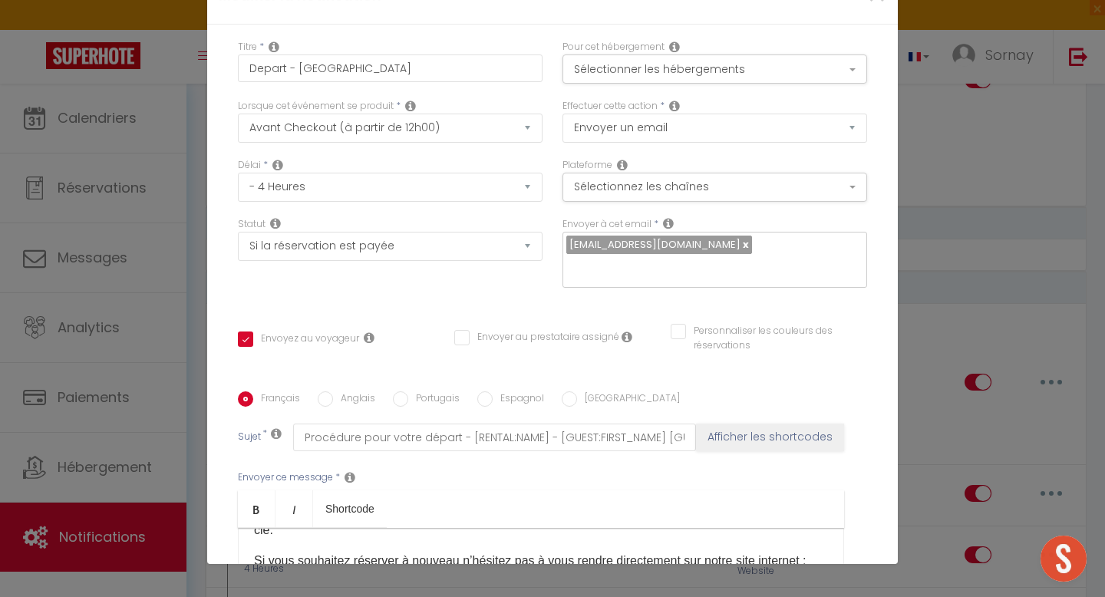
drag, startPoint x: 459, startPoint y: 318, endPoint x: 250, endPoint y: 316, distance: 208.7
click at [250, 528] on div "Bonjour [GUEST:FIRST_NAME], J'espère que votre séjour dans notre appartement [R…" at bounding box center [541, 604] width 606 height 153
click at [349, 391] on label "Anglais" at bounding box center [354, 399] width 42 height 17
click at [333, 391] on input "Anglais" at bounding box center [325, 398] width 15 height 15
radio input "true"
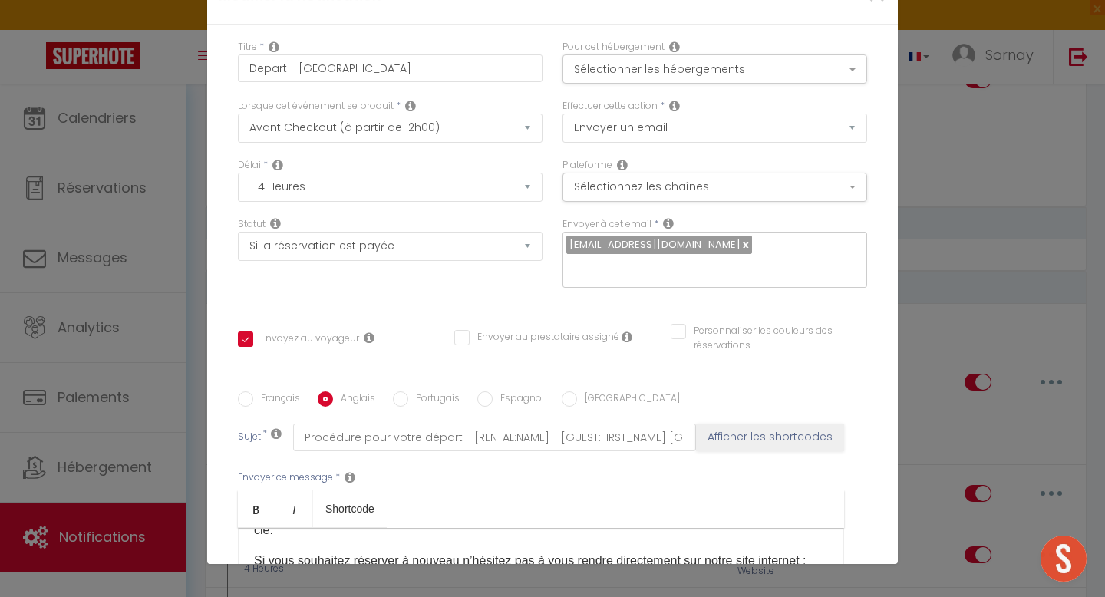
checkbox input "true"
checkbox input "false"
type input "Procedure for your departure - [RENTAL:NAME] - [GUEST:FIRST_NAME] [GUEST:NAME]"
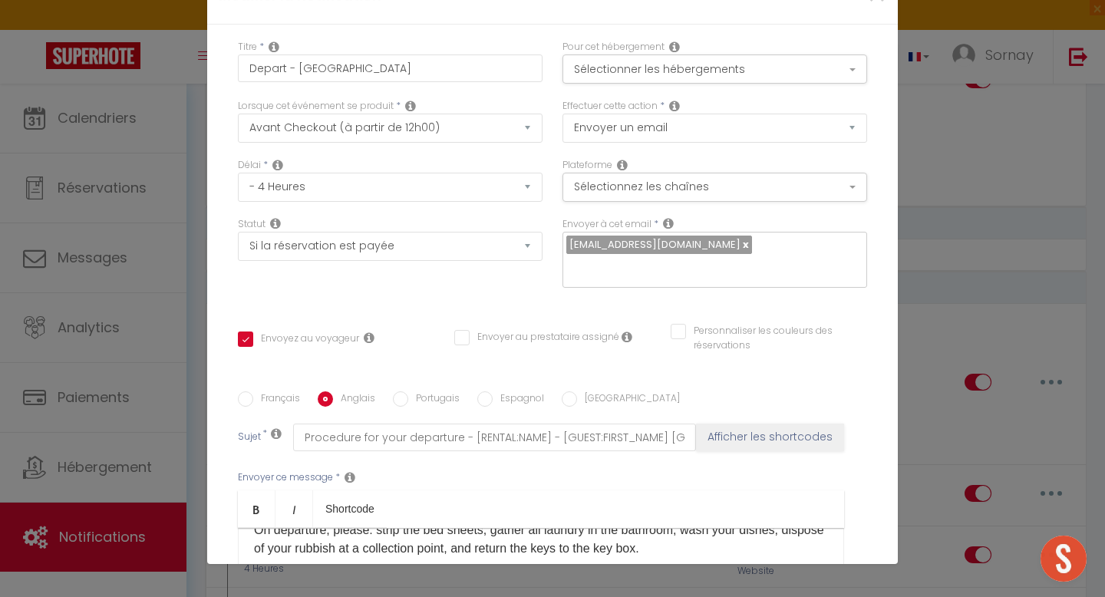
scroll to position [70, 0]
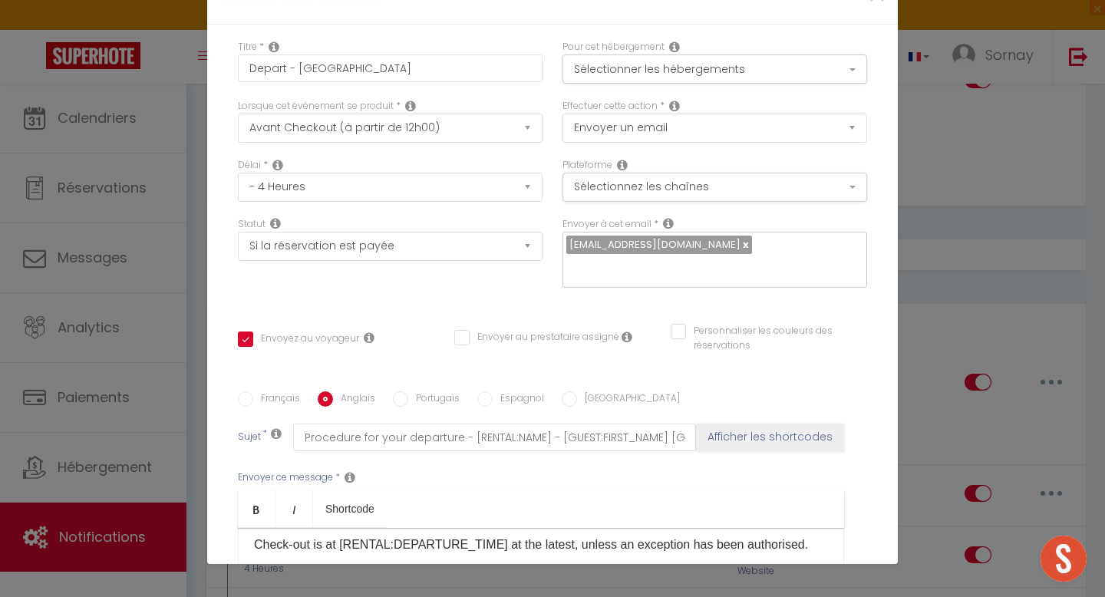
drag, startPoint x: 569, startPoint y: 358, endPoint x: 795, endPoint y: 358, distance: 225.6
checkbox input "true"
checkbox input "false"
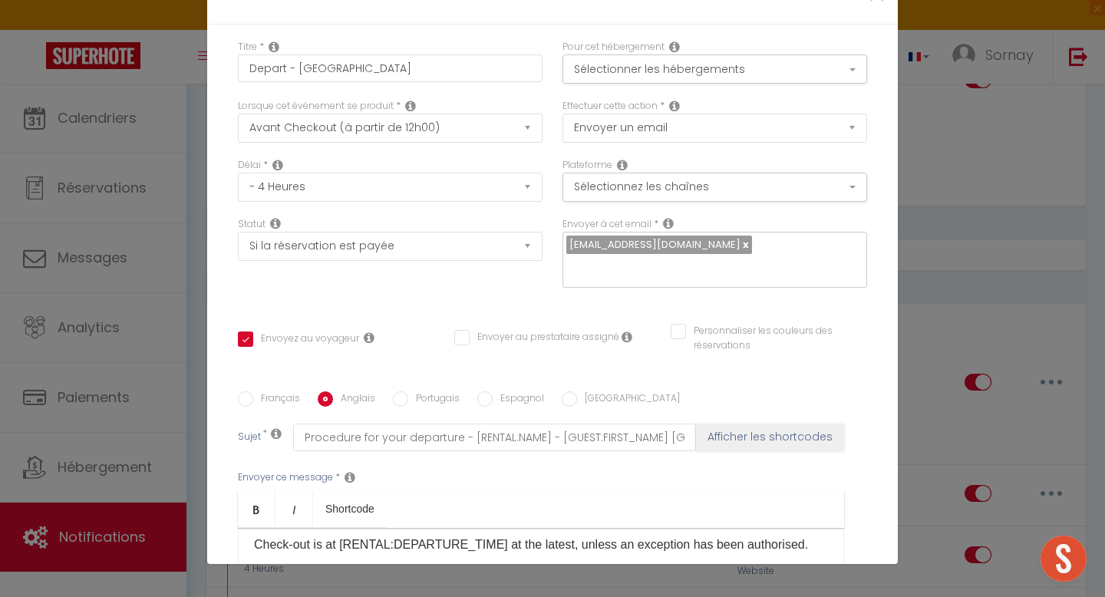
checkbox input "false"
select select "1"
select select
checkbox input "false"
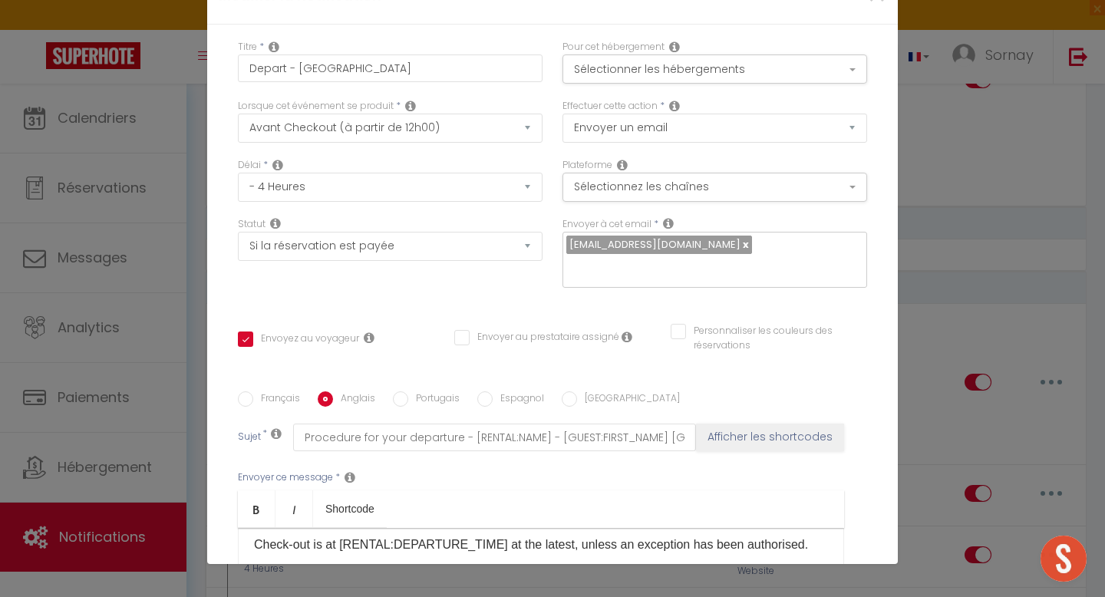
checkbox input "false"
radio input "false"
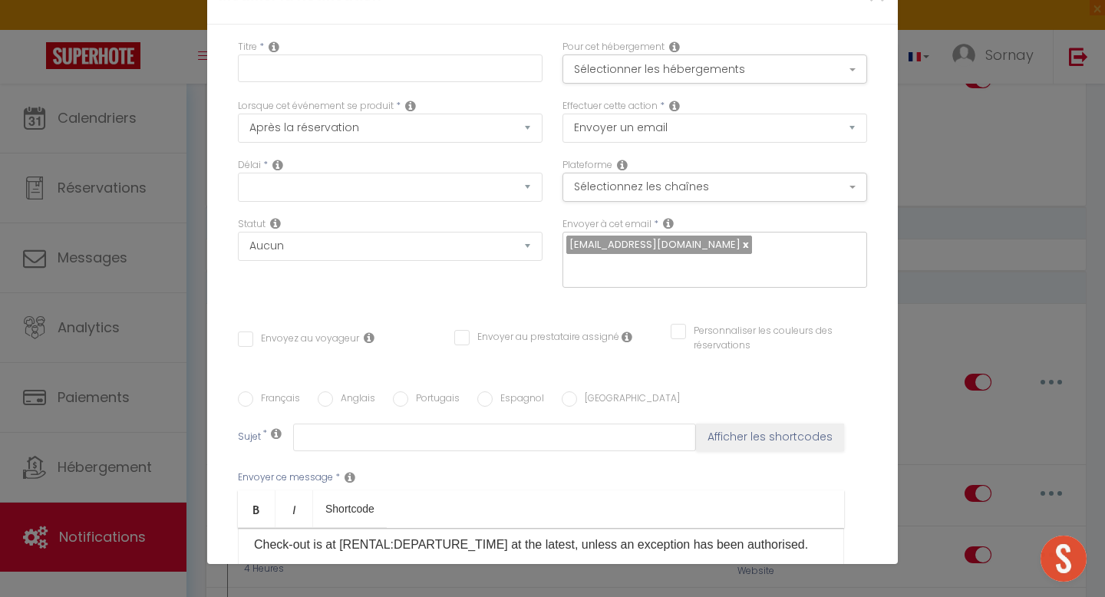
scroll to position [0, 0]
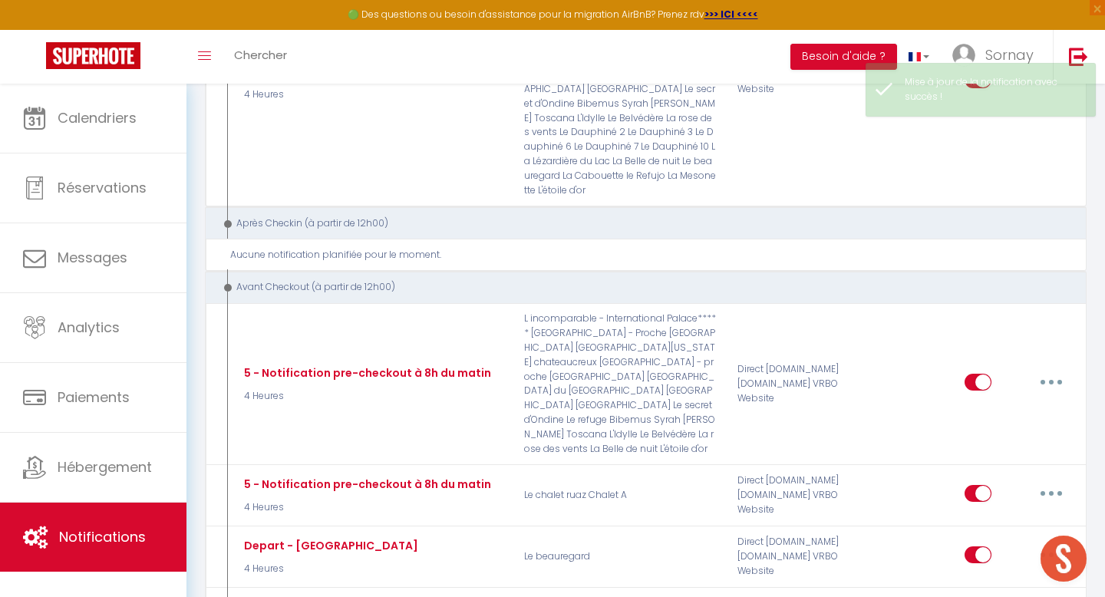
select select
checkbox input "false"
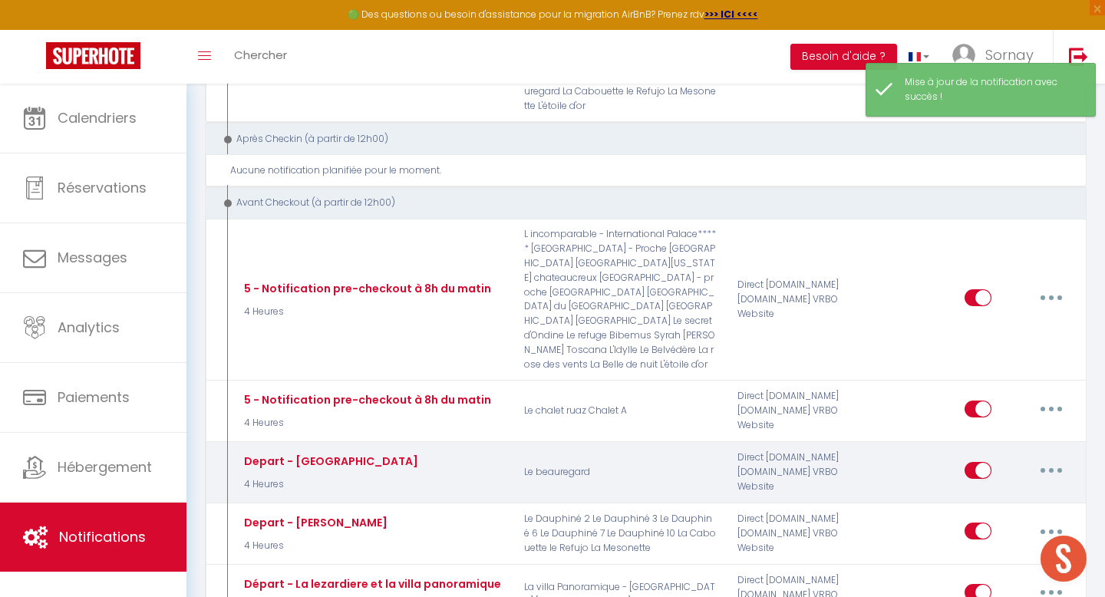
scroll to position [2093, 0]
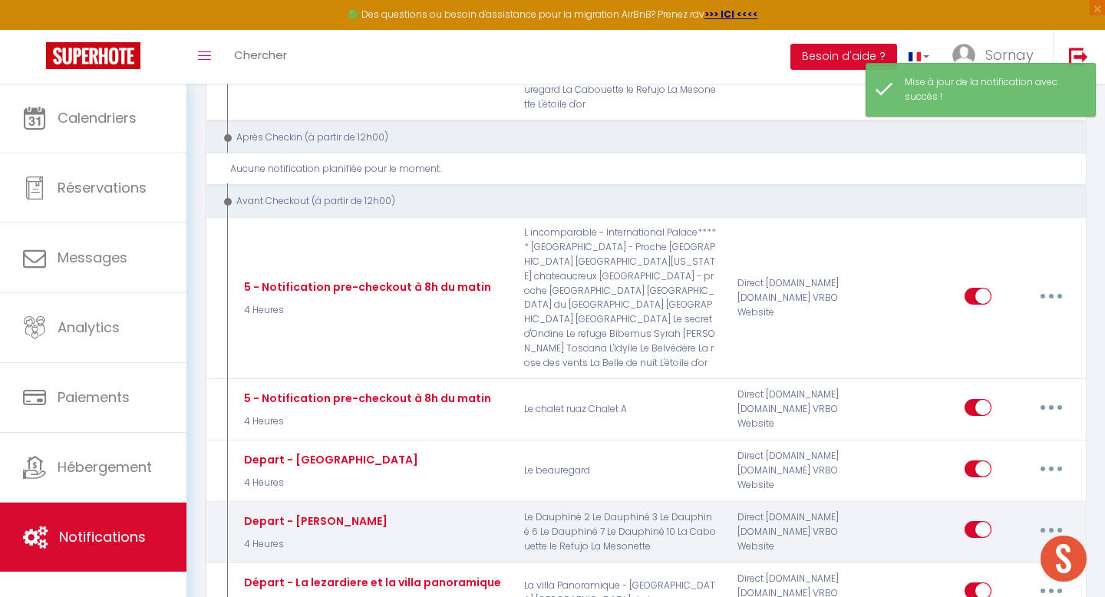
click at [1054, 517] on button "button" at bounding box center [1051, 529] width 43 height 25
click at [988, 552] on link "Editer" at bounding box center [1012, 565] width 114 height 26
type input "Depart - [PERSON_NAME]"
select select "4"
select select "4 Heures"
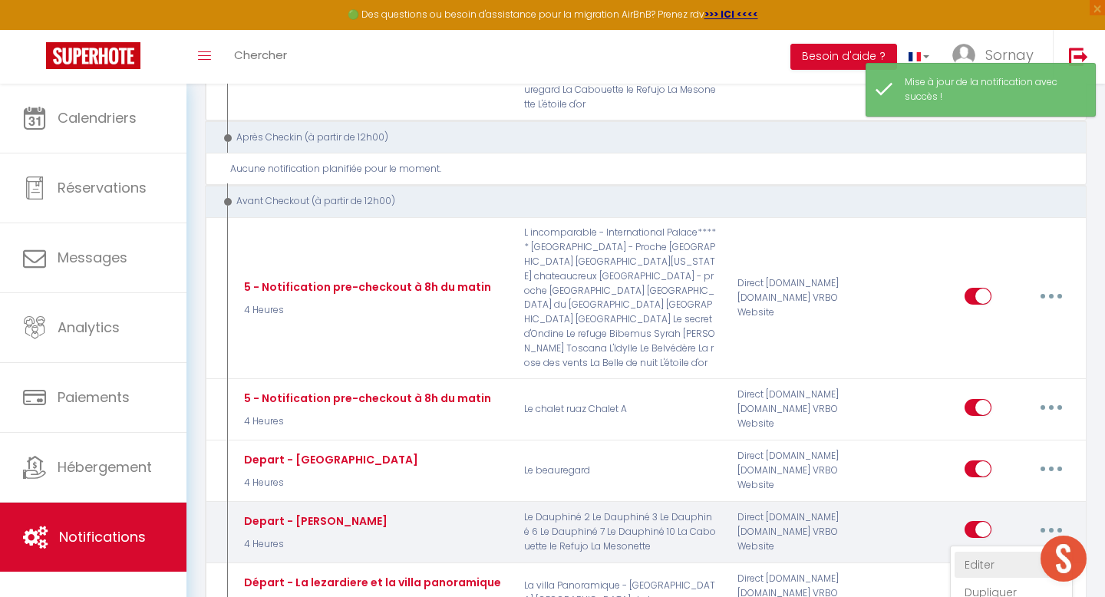
select select "if_booking_is_paid"
checkbox input "true"
checkbox input "false"
radio input "true"
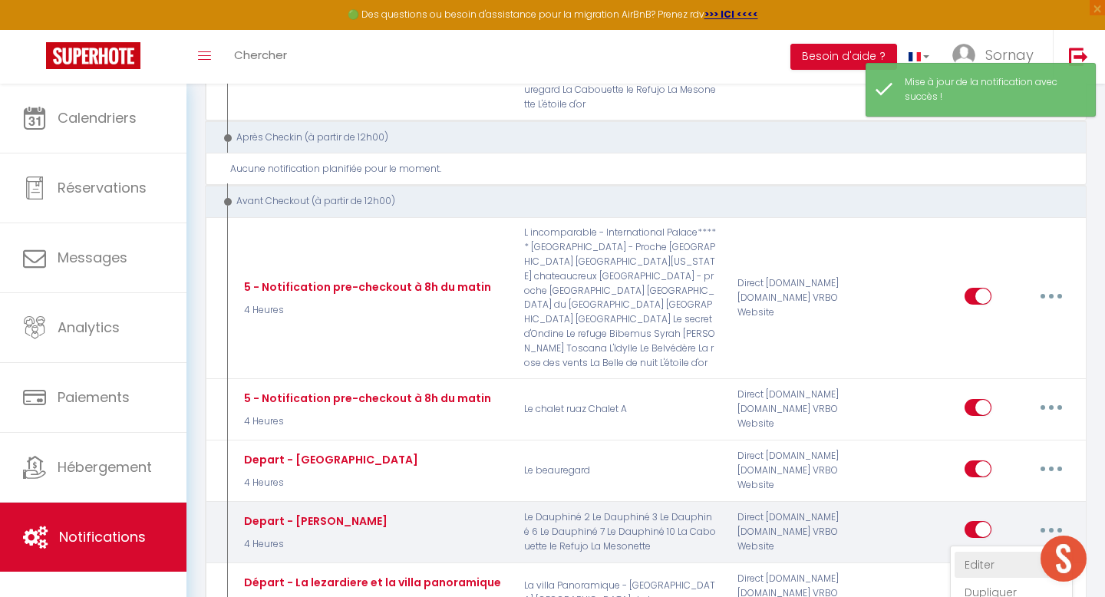
type input "Procédure pour votre départ - [RENTAL:NAME] - [GUEST:FIRST_NAME] [GUEST:NAME]"
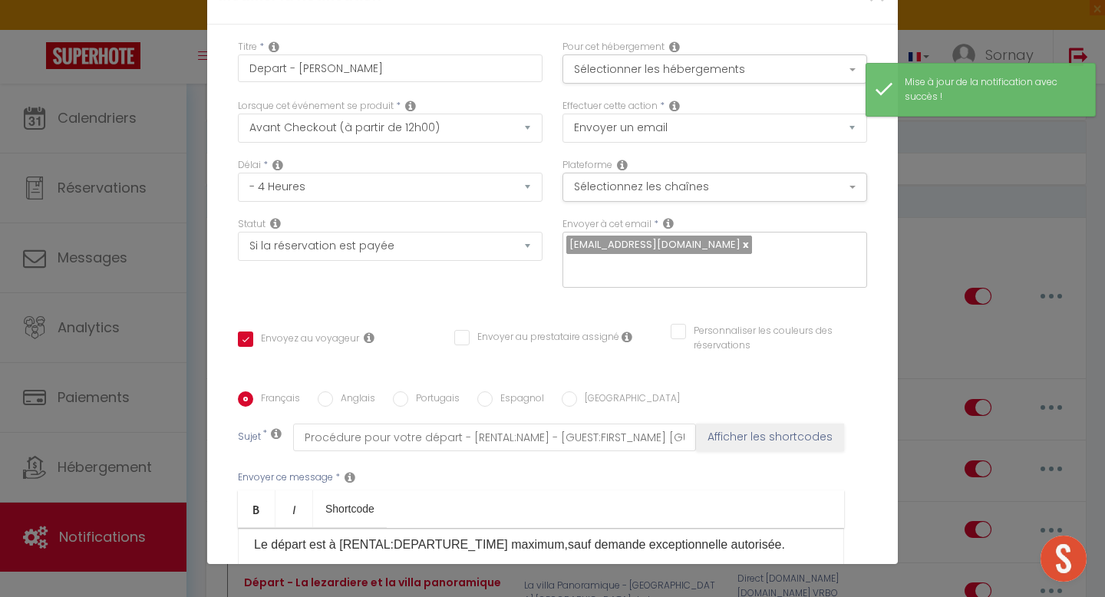
drag, startPoint x: 504, startPoint y: 396, endPoint x: 232, endPoint y: 391, distance: 272.5
click at [232, 391] on div "Titre * Depart - Allevard Pour cet hébergement Sélectionner les hébergements To…" at bounding box center [552, 392] width 691 height 734
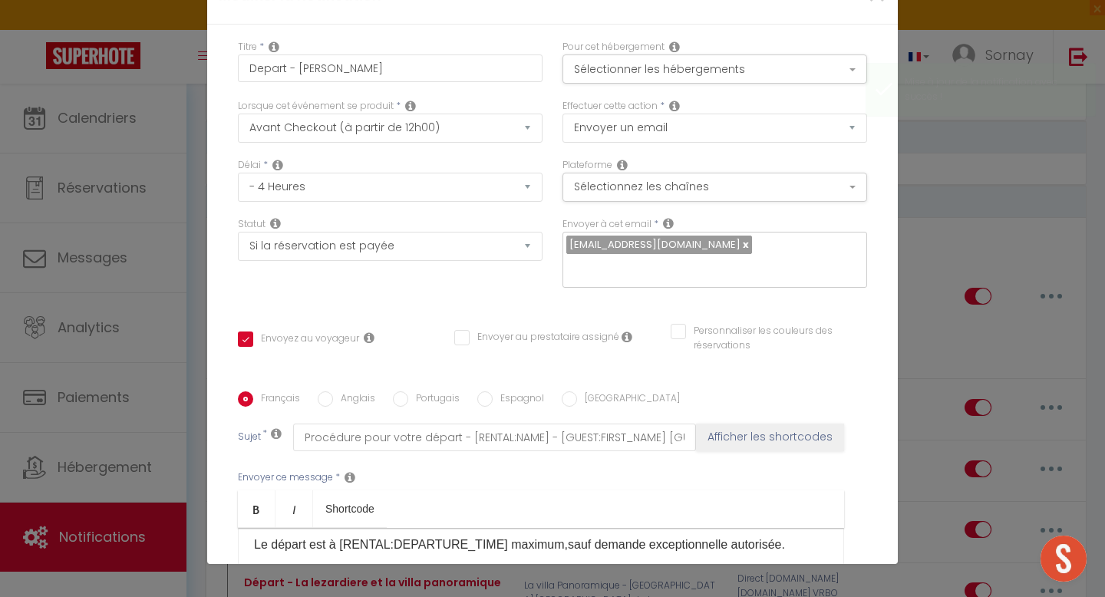
click at [344, 391] on label "Anglais" at bounding box center [354, 399] width 42 height 17
click at [333, 391] on input "Anglais" at bounding box center [325, 398] width 15 height 15
radio input "true"
checkbox input "true"
checkbox input "false"
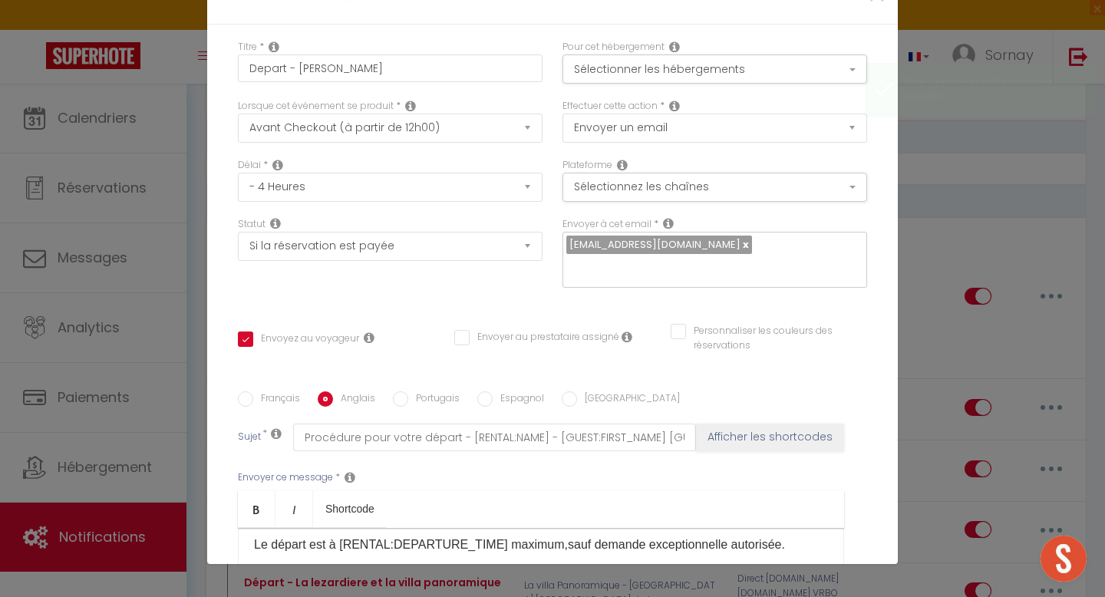
checkbox input "false"
type input "Procedure for your departure - [RENTAL:NAME] - [GUEST:FIRST_NAME] [GUEST:NAME]"
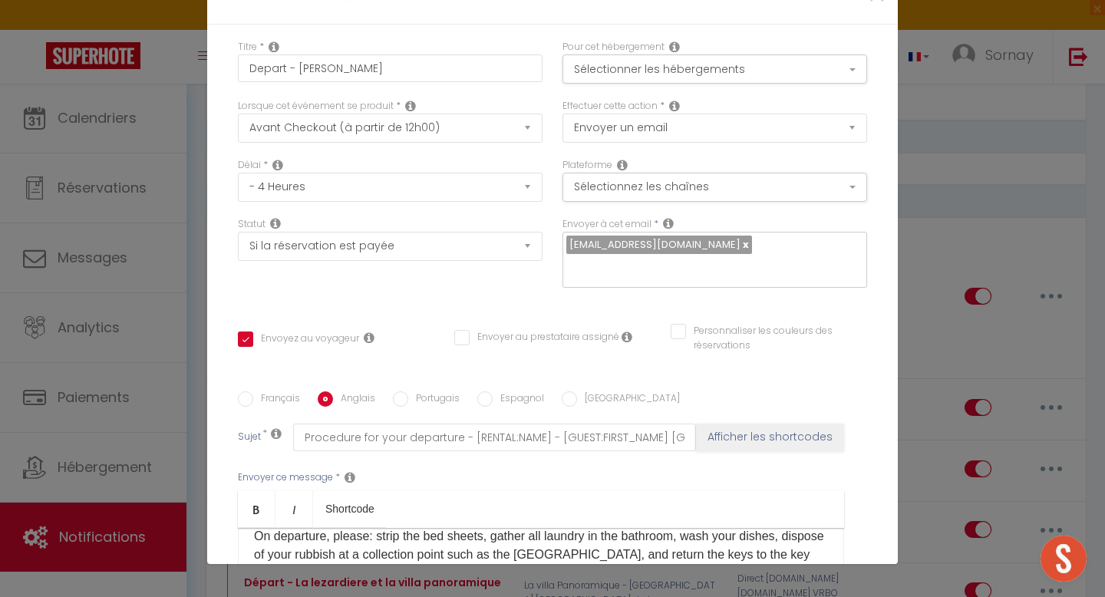
scroll to position [121, 0]
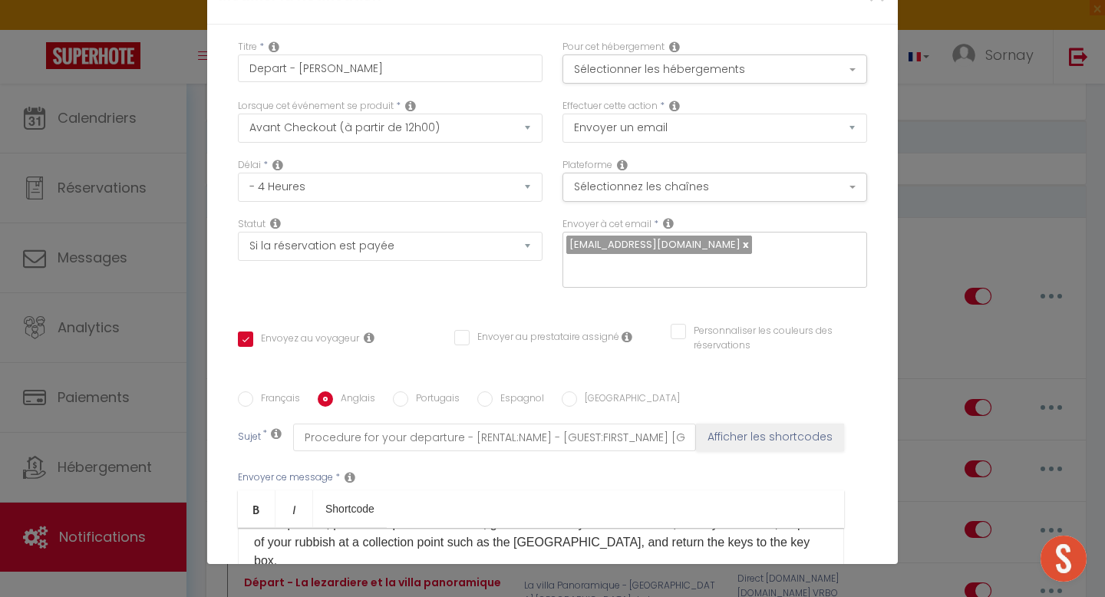
drag, startPoint x: 567, startPoint y: 325, endPoint x: 789, endPoint y: 328, distance: 221.8
click at [789, 582] on p "If you would like to book again, please visit our website: [URL][DOMAIN_NAME]." at bounding box center [541, 591] width 574 height 18
click at [564, 582] on p "If you would like to book again, please visit our website: https://www.agenceal…" at bounding box center [541, 591] width 574 height 18
checkbox input "true"
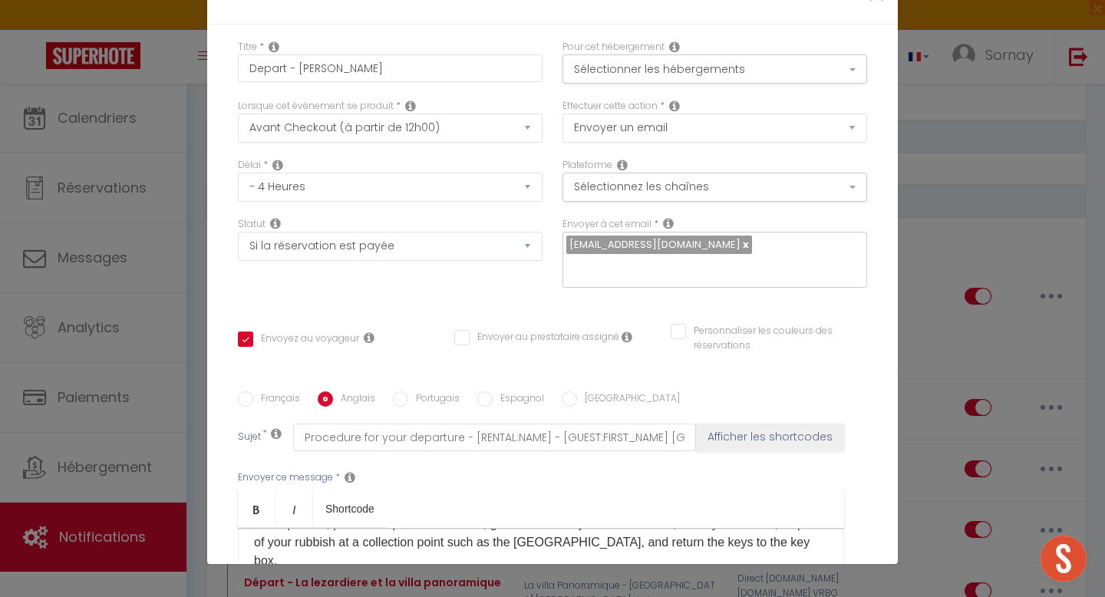
checkbox input "false"
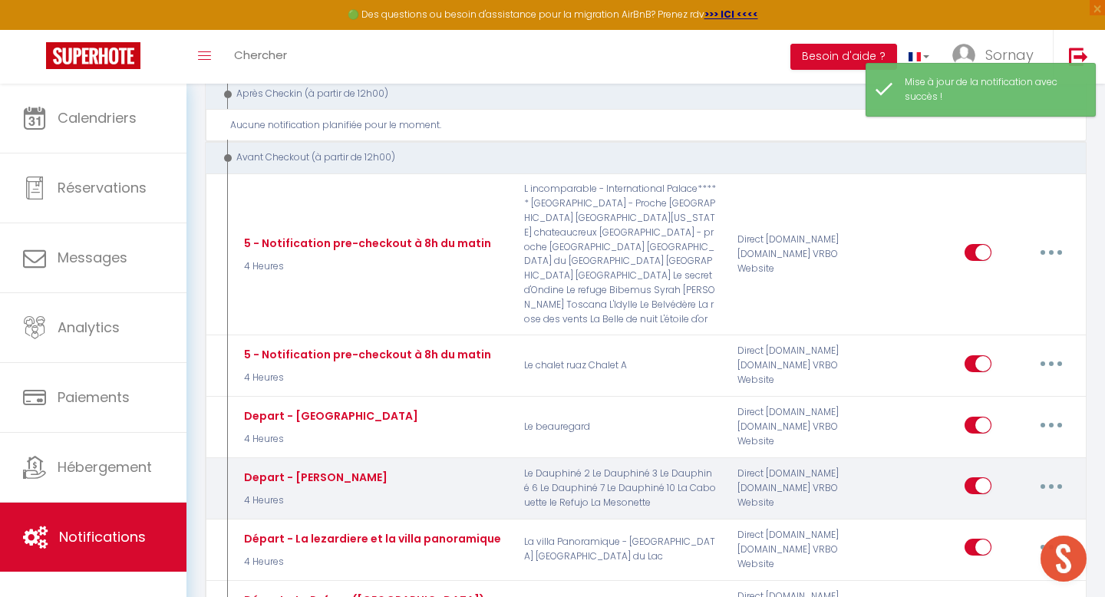
scroll to position [2150, 0]
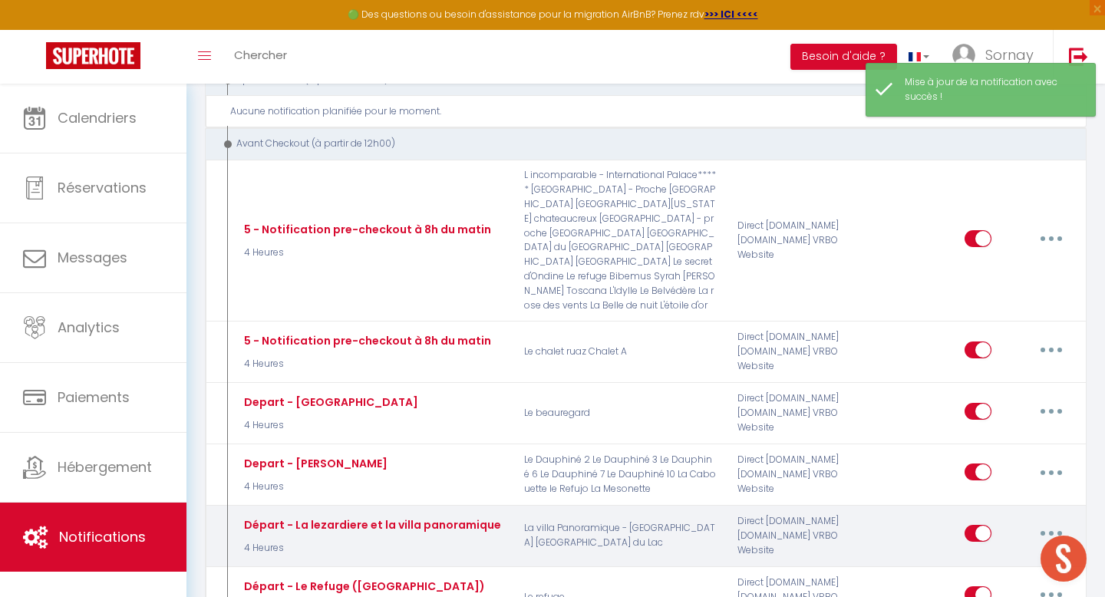
click at [1061, 521] on button "button" at bounding box center [1051, 533] width 43 height 25
click at [978, 556] on link "Editer" at bounding box center [1012, 569] width 114 height 26
type input "Départ - La lezardiere et la villa panoramique"
select select "4"
select select "4 Heures"
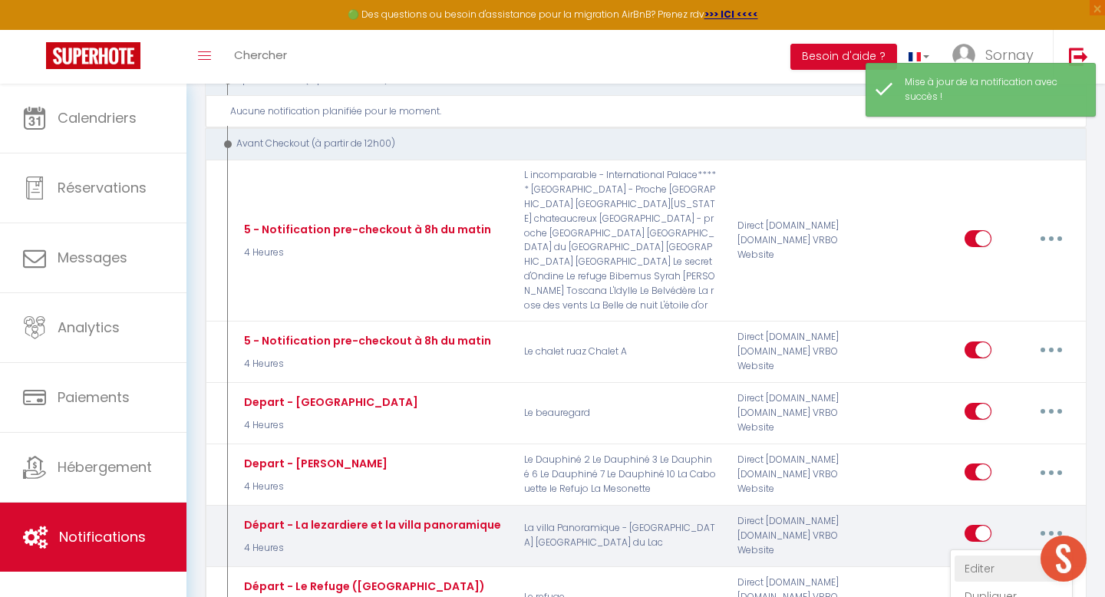
select select "if_booking_is_paid"
checkbox input "true"
checkbox input "false"
radio input "true"
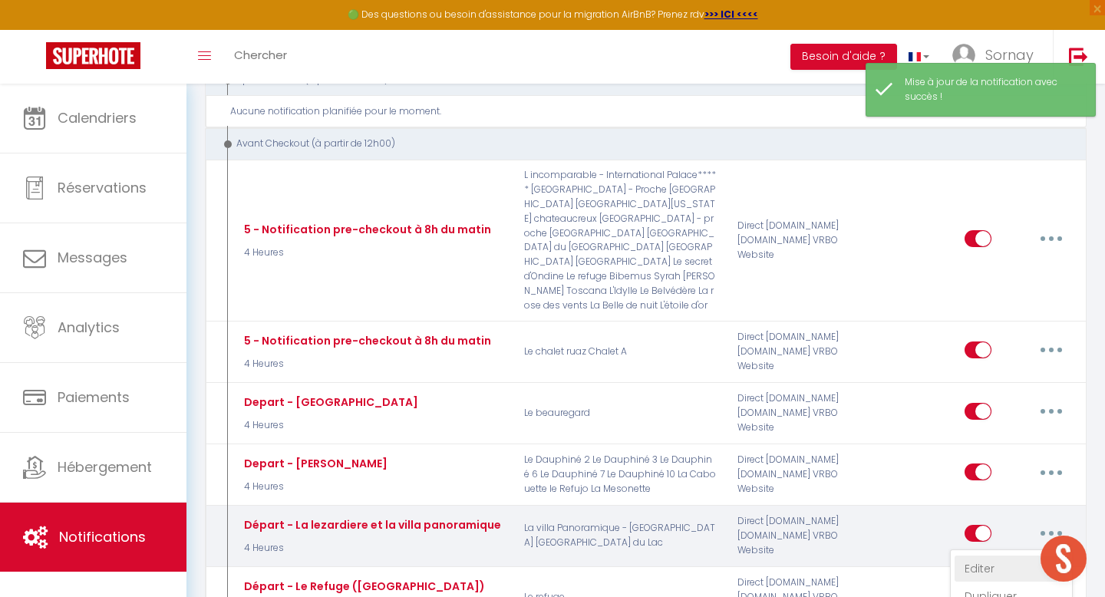
type input "Départ"
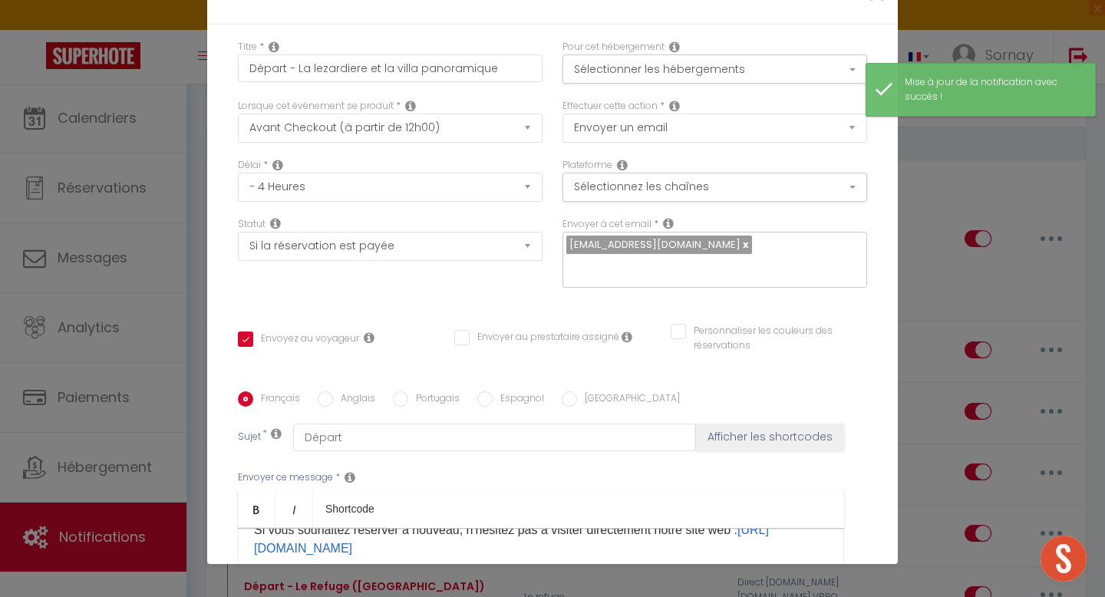
scroll to position [348, 0]
drag, startPoint x: 465, startPoint y: 288, endPoint x: 231, endPoint y: 286, distance: 234.1
click at [231, 286] on div "Titre * Départ - La lezardiere et la villa panoramique Pour cet hébergement Sél…" at bounding box center [552, 392] width 691 height 734
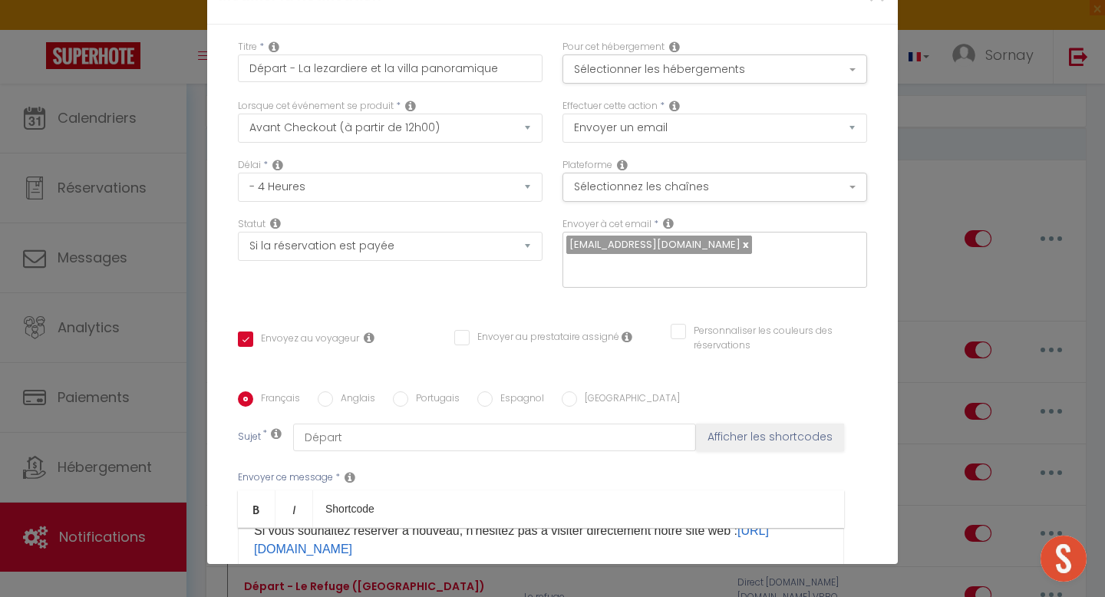
click at [342, 391] on label "Anglais" at bounding box center [354, 399] width 42 height 17
click at [333, 391] on input "Anglais" at bounding box center [325, 398] width 15 height 15
radio input "true"
checkbox input "true"
checkbox input "false"
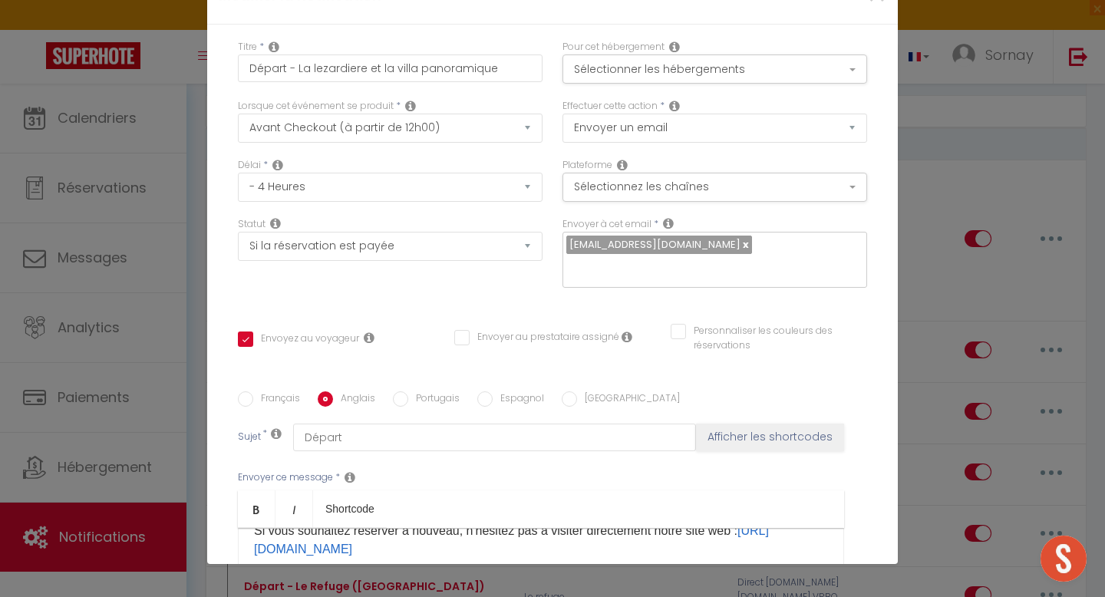
checkbox input "false"
type input "Departure"
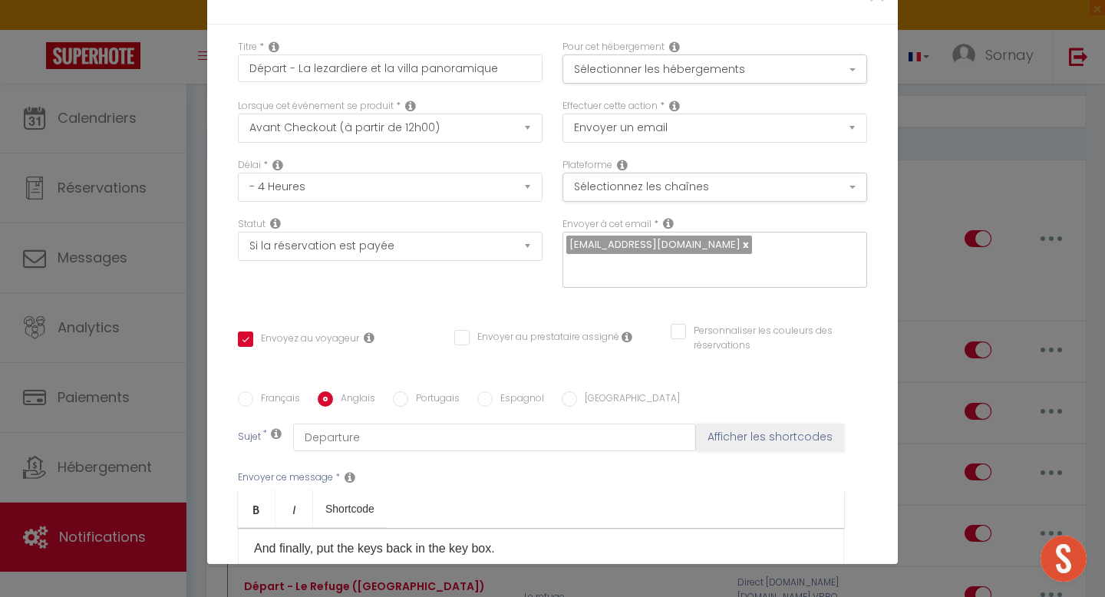
scroll to position [259, 0]
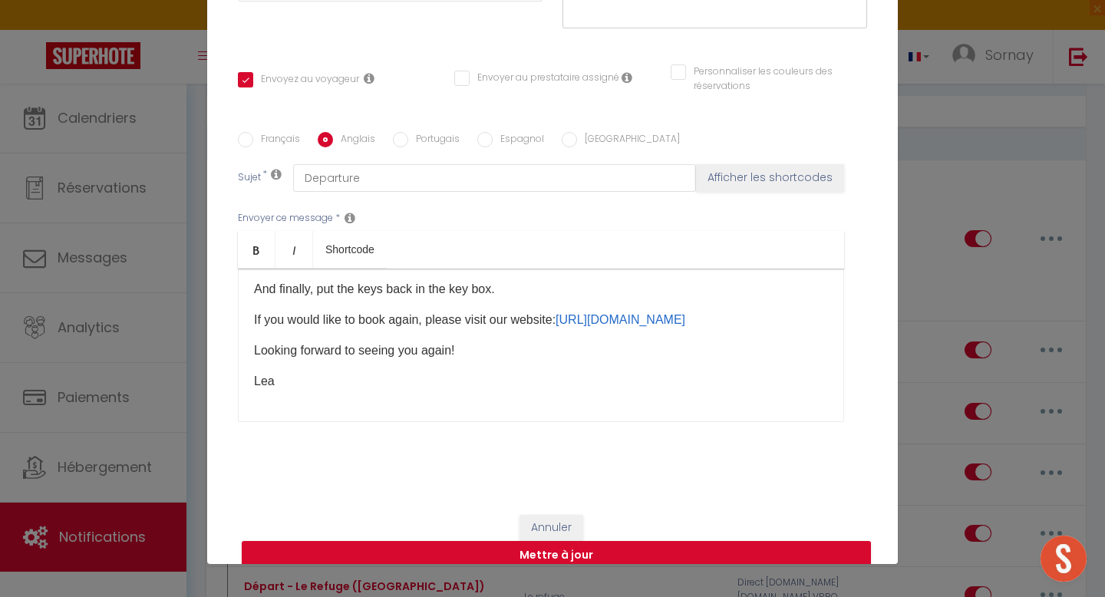
drag, startPoint x: 568, startPoint y: 300, endPoint x: 777, endPoint y: 303, distance: 209.5
click at [777, 311] on p "If you would like to book again, please visit our website: https://www.sornay-i…" at bounding box center [541, 320] width 574 height 18
drag, startPoint x: 718, startPoint y: 303, endPoint x: 570, endPoint y: 303, distance: 147.3
click at [570, 311] on p "If you would like to book again, please visit our website: https://www.sornay-i…" at bounding box center [541, 320] width 574 height 18
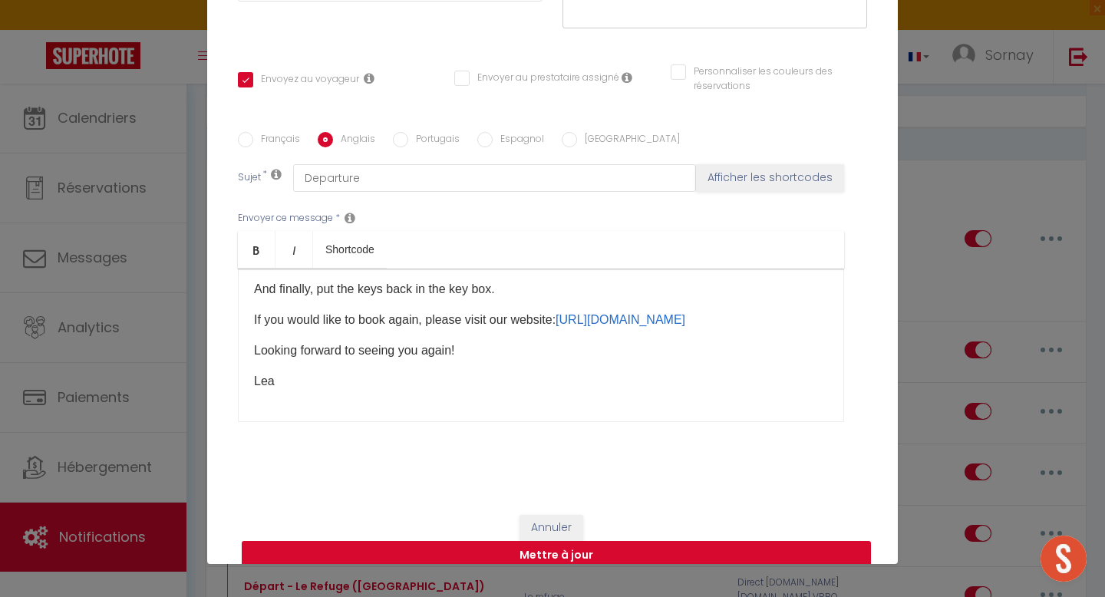
click at [537, 541] on button "Mettre à jour" at bounding box center [556, 555] width 629 height 29
checkbox input "true"
checkbox input "false"
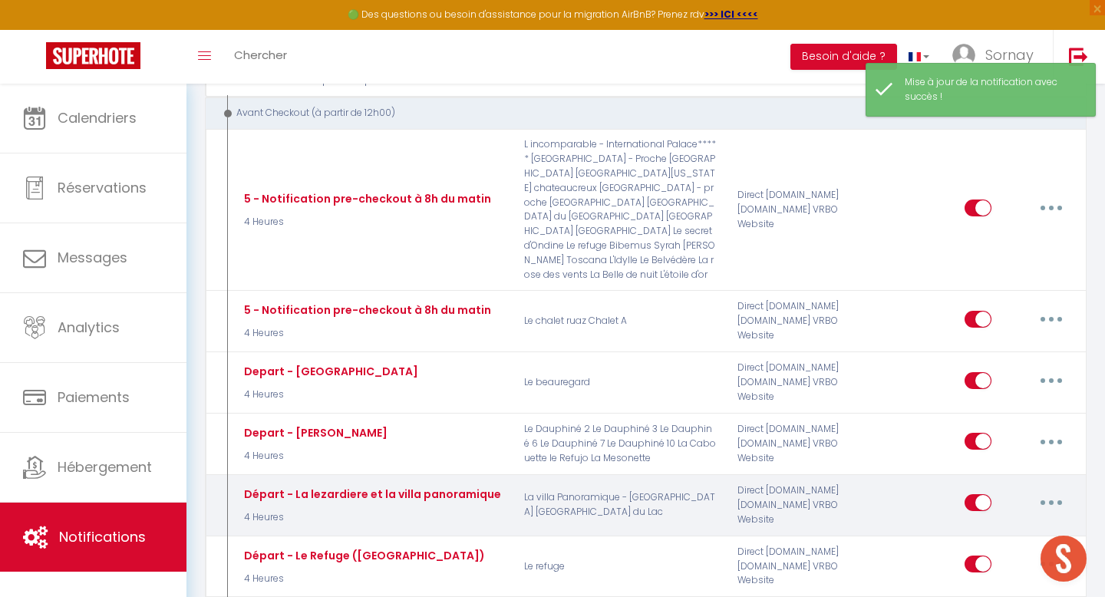
scroll to position [2194, 0]
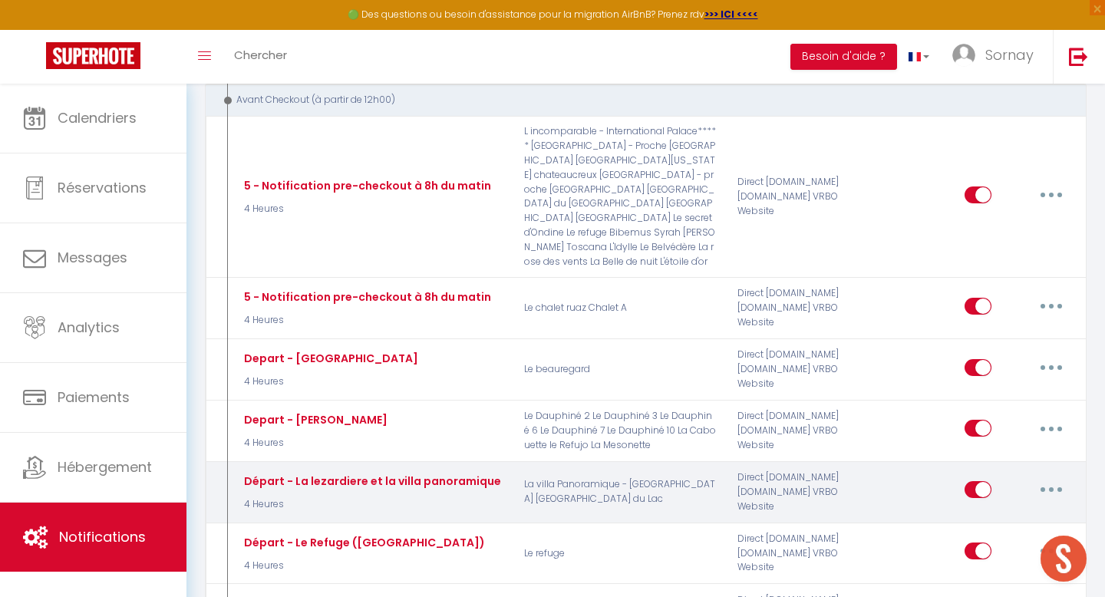
click at [1056, 477] on button "button" at bounding box center [1051, 489] width 43 height 25
click at [985, 512] on link "Editer" at bounding box center [1012, 525] width 114 height 26
type input "Départ - La lezardiere et la villa panoramique"
select select "4"
select select "4 Heures"
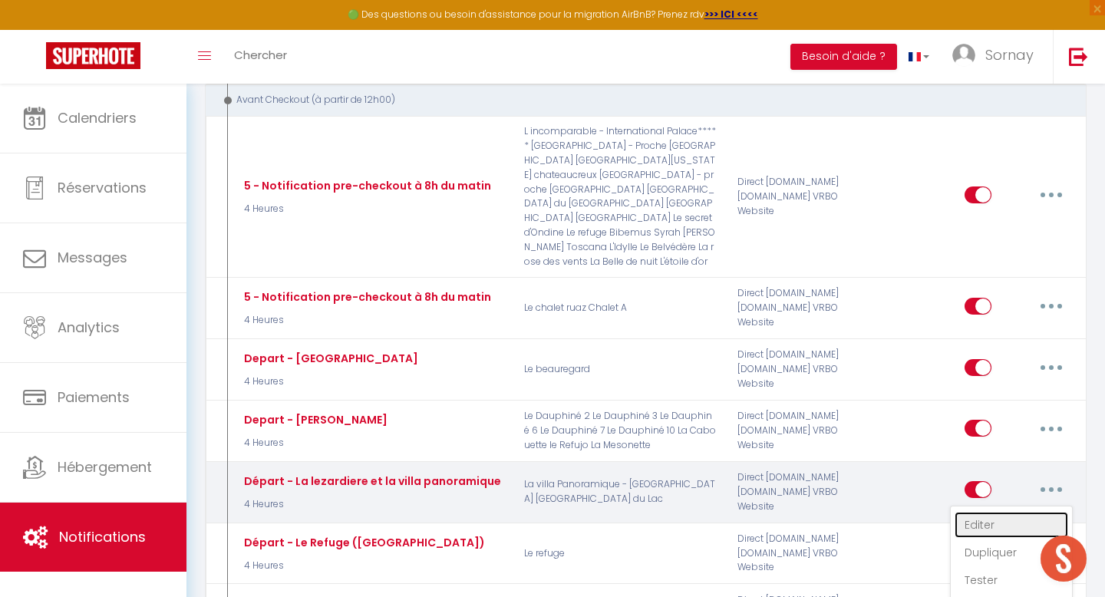
select select "if_booking_is_paid"
checkbox input "true"
checkbox input "false"
radio input "true"
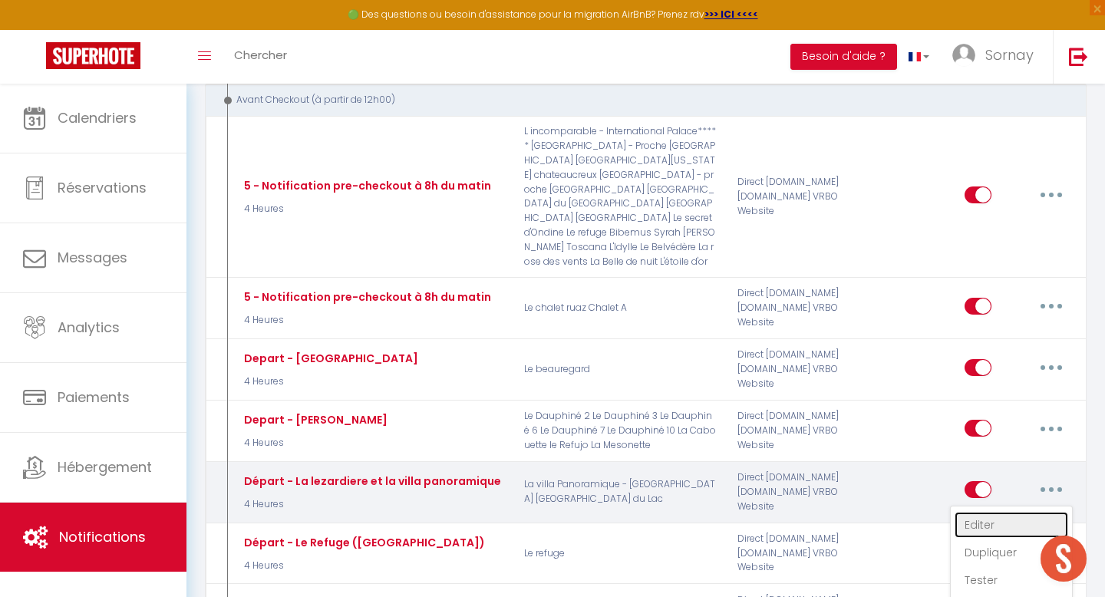
type input "Départ"
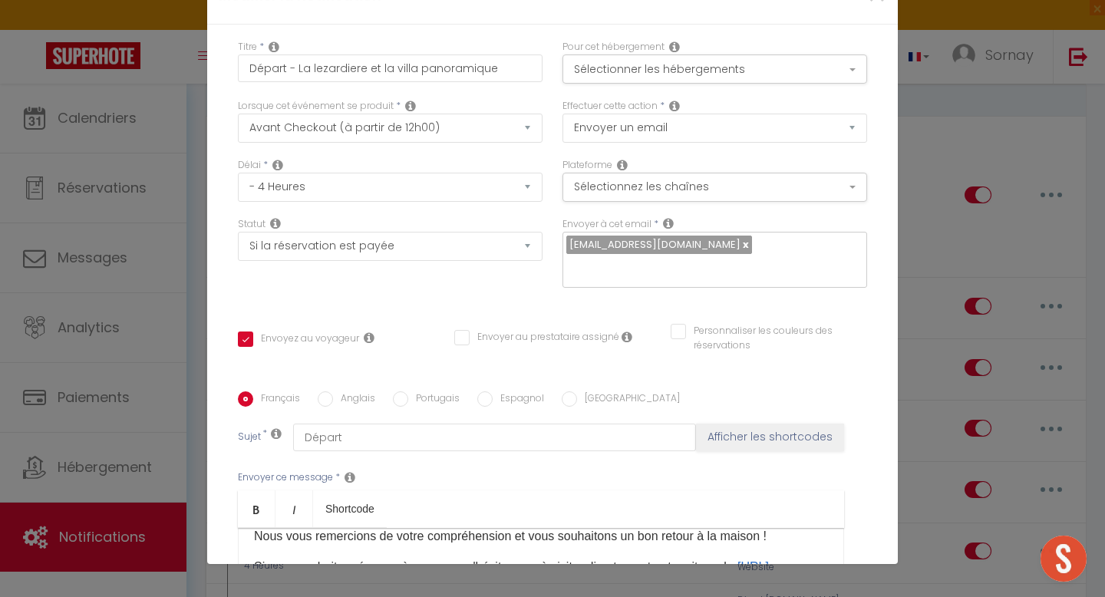
scroll to position [336, 0]
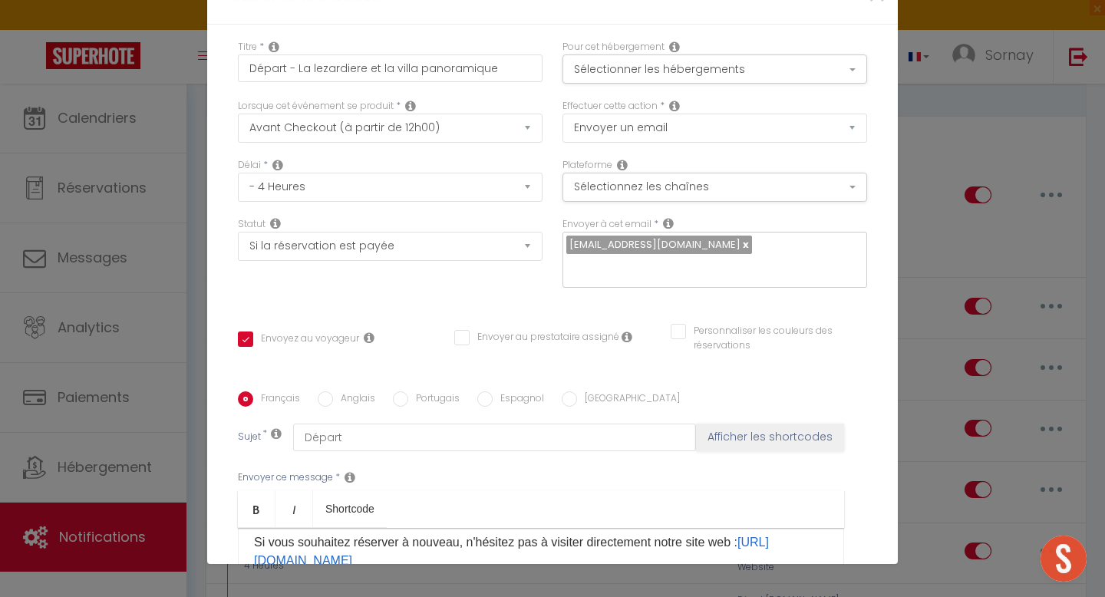
click at [228, 217] on div "Statut Aucun Si la réservation est payée Si réservation non payée Si la caution…" at bounding box center [390, 260] width 325 height 87
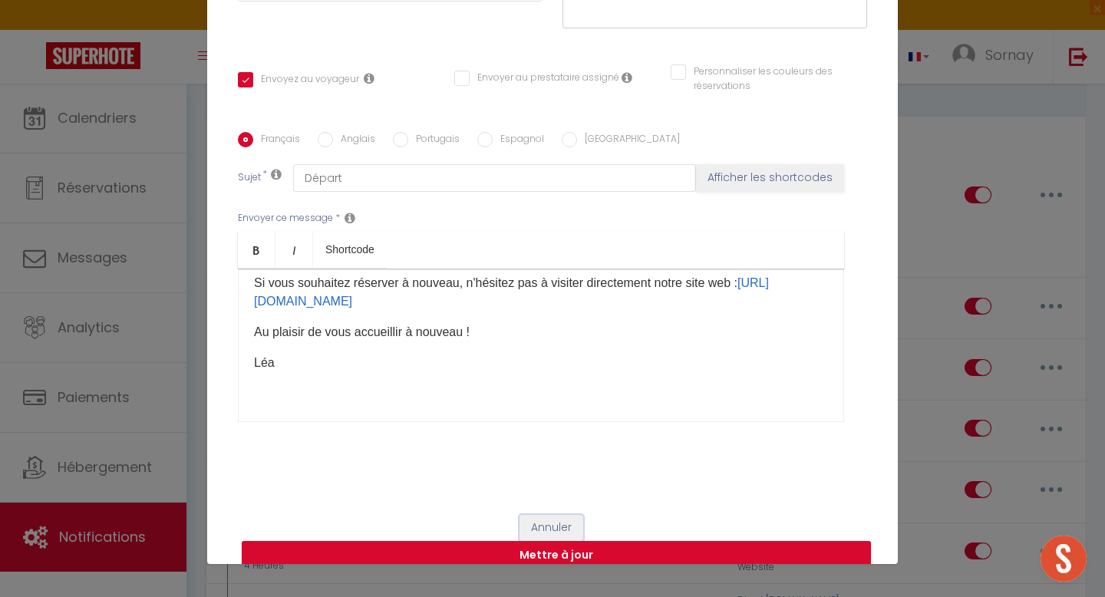
click at [545, 515] on button "Annuler" at bounding box center [552, 528] width 64 height 26
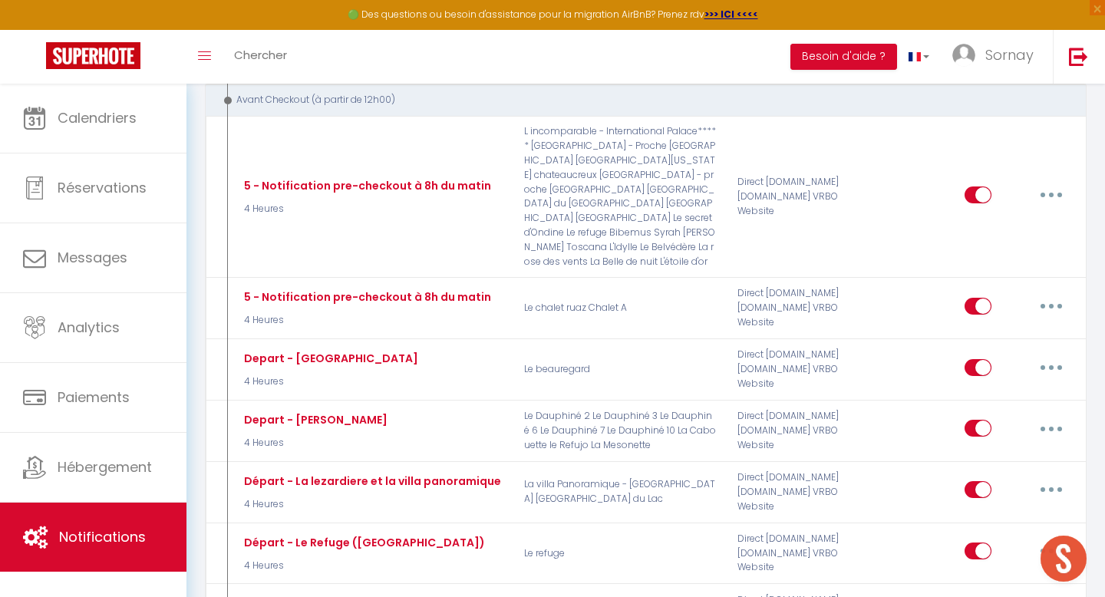
type input "Départ - La lezardiere et la villa panoramique"
checkbox input "true"
checkbox input "false"
radio input "true"
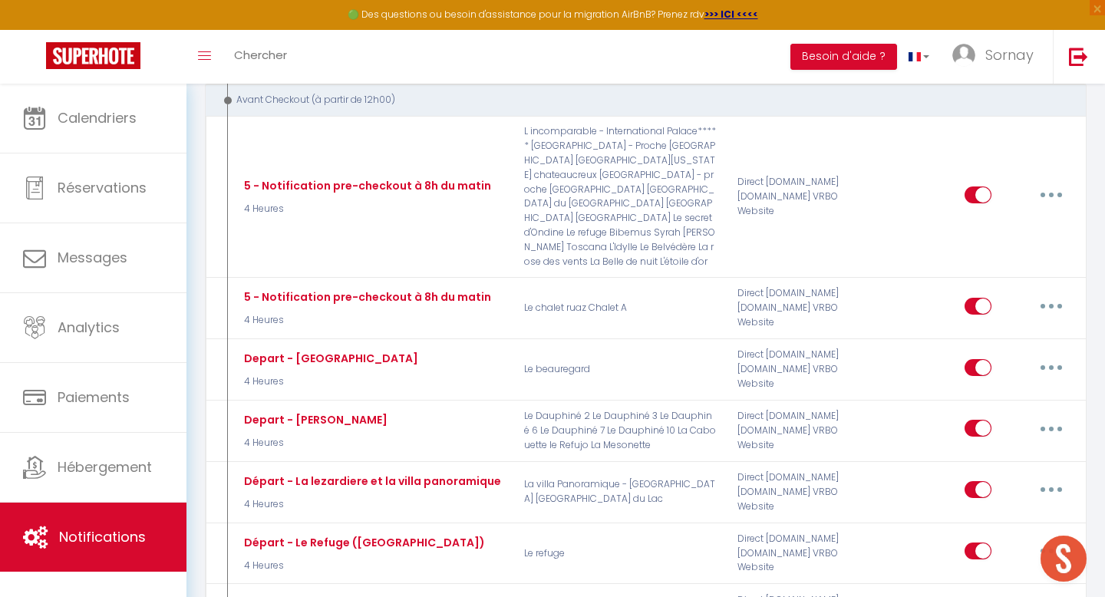
type input "Départ"
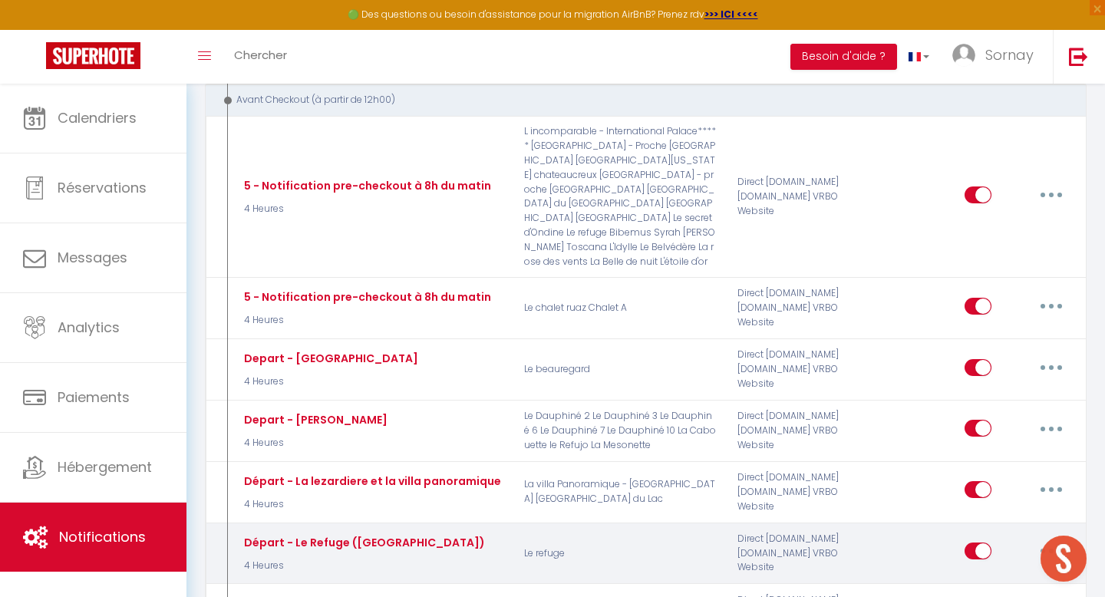
click at [1044, 539] on button "button" at bounding box center [1051, 551] width 43 height 25
click at [976, 573] on link "Editer" at bounding box center [1012, 586] width 114 height 26
type input "Départ - Le Refuge ([GEOGRAPHIC_DATA])"
checkbox input "true"
checkbox input "false"
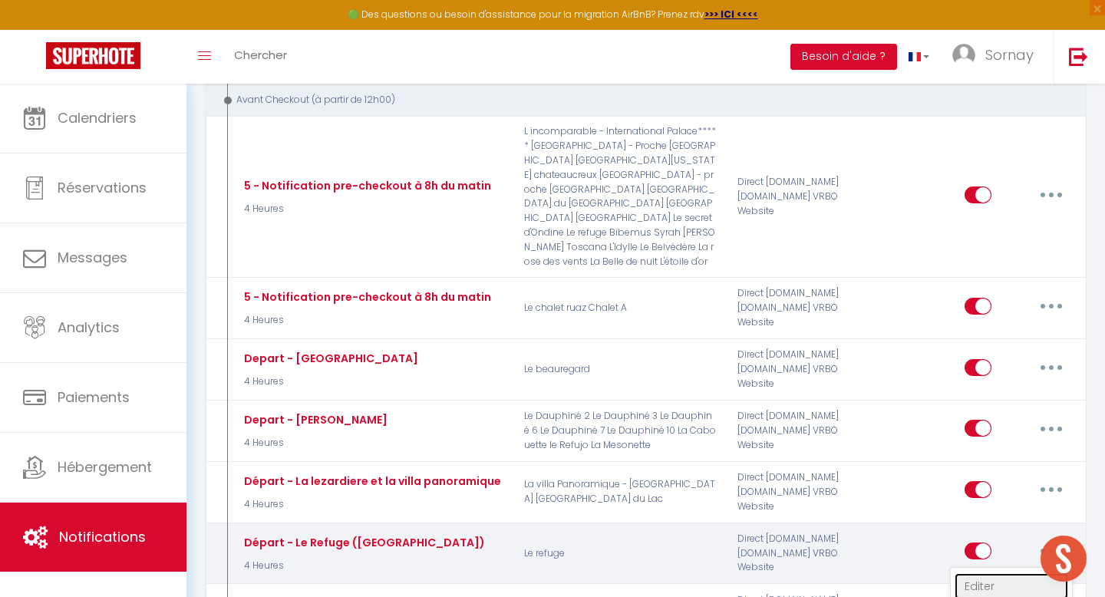
checkbox input "false"
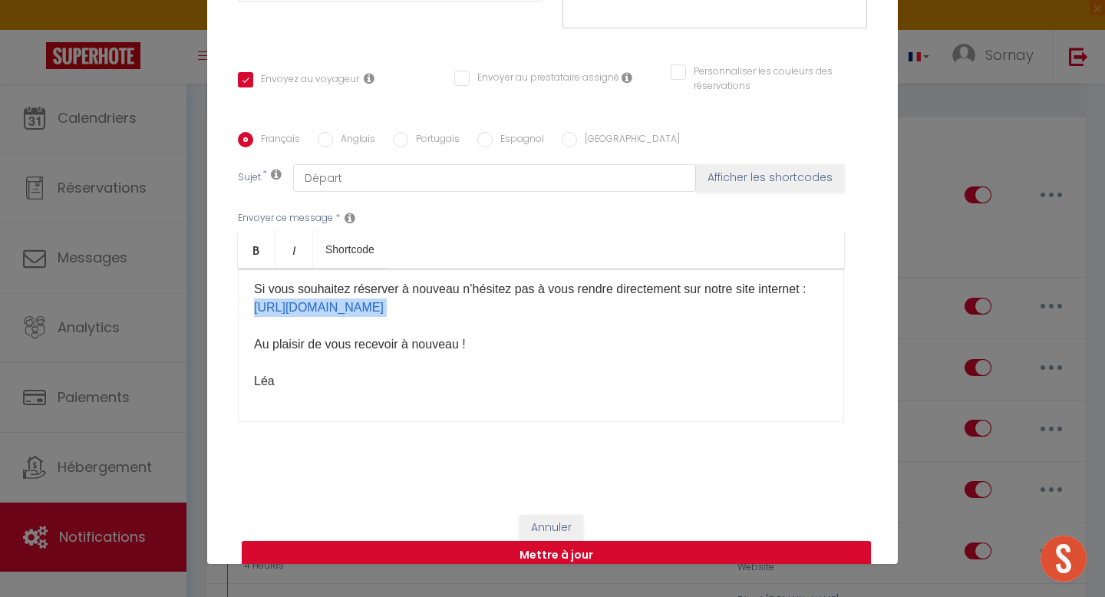
drag, startPoint x: 466, startPoint y: 285, endPoint x: 239, endPoint y: 282, distance: 226.4
click at [239, 282] on div "Bonjour [GUEST:NAME]​ [GUEST:FIRST_NAME]​ 😊 J’espère que votre séjour s’est bie…" at bounding box center [541, 345] width 606 height 153
click at [339, 132] on label "Anglais" at bounding box center [354, 140] width 42 height 17
click at [333, 132] on input "Anglais" at bounding box center [325, 139] width 15 height 15
radio input "true"
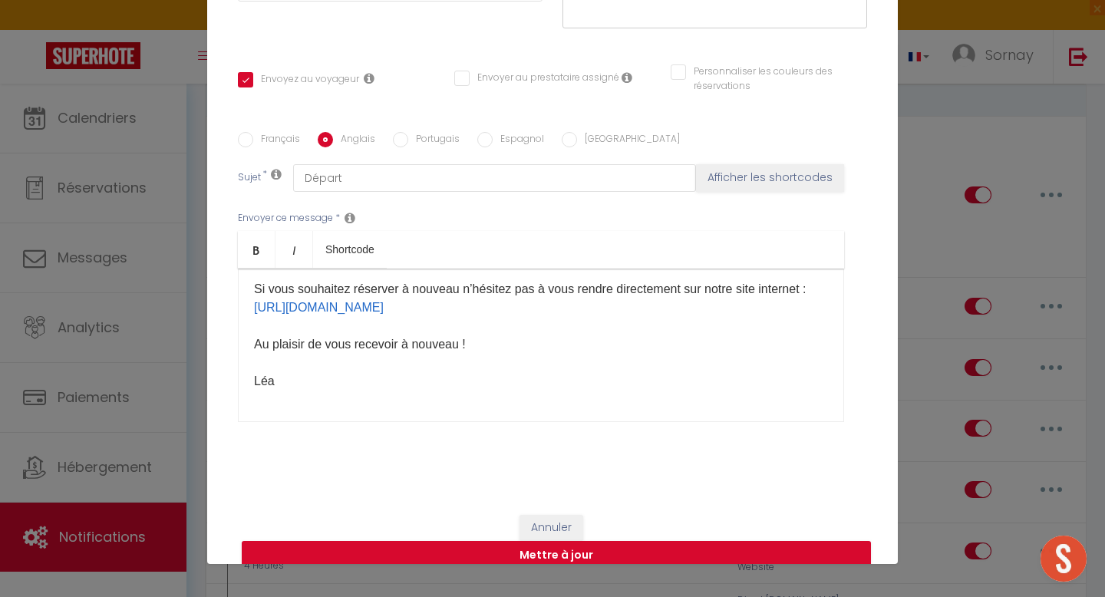
checkbox input "true"
checkbox input "false"
type input "Departure"
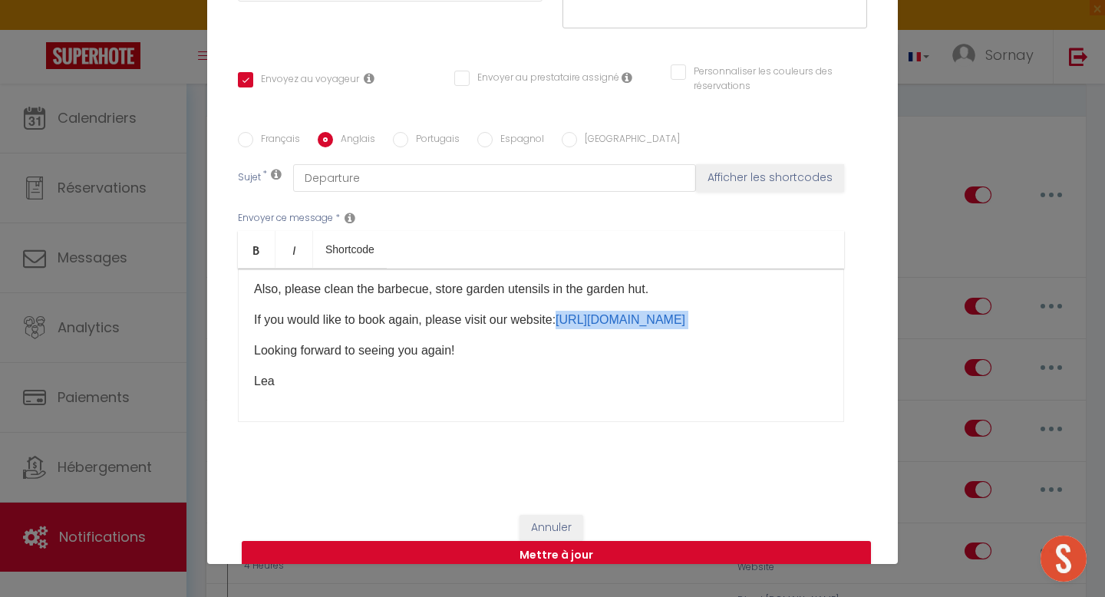
drag, startPoint x: 569, startPoint y: 299, endPoint x: 778, endPoint y: 303, distance: 209.5
click at [778, 311] on p "If you would like to book again, please visit our website: https://www.sornay-i…" at bounding box center [541, 320] width 574 height 18
click at [593, 541] on button "Mettre à jour" at bounding box center [556, 555] width 629 height 29
checkbox input "true"
checkbox input "false"
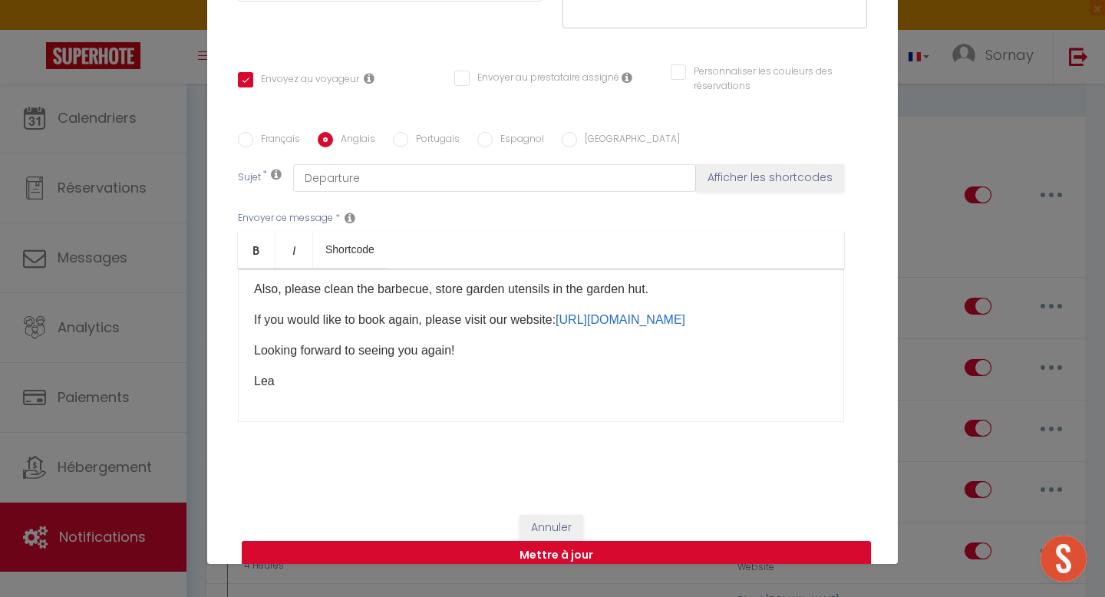
checkbox input "false"
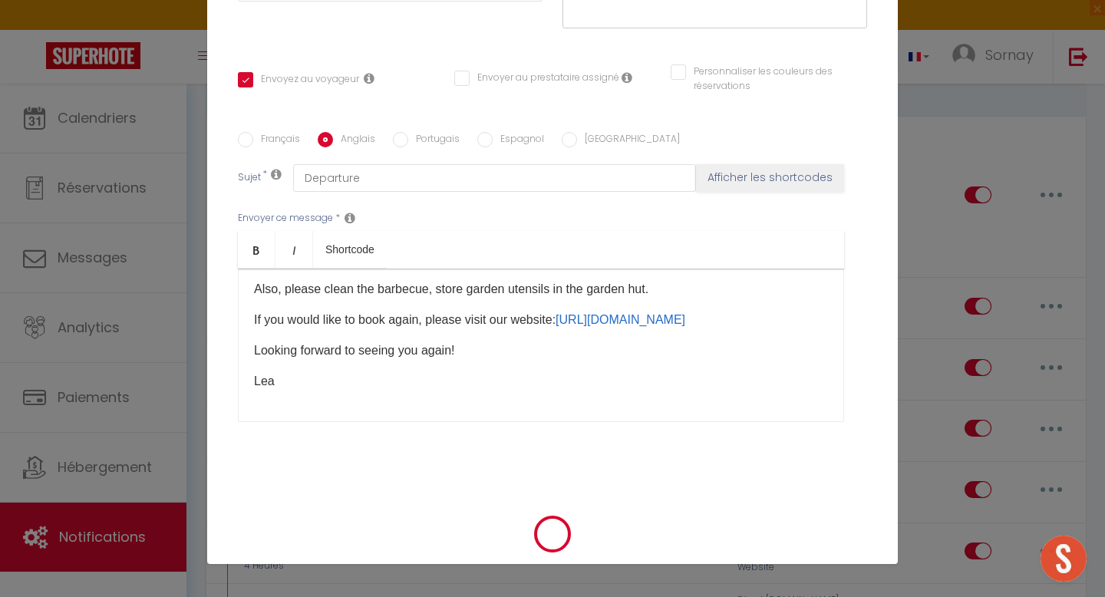
select select "1"
select select
checkbox input "false"
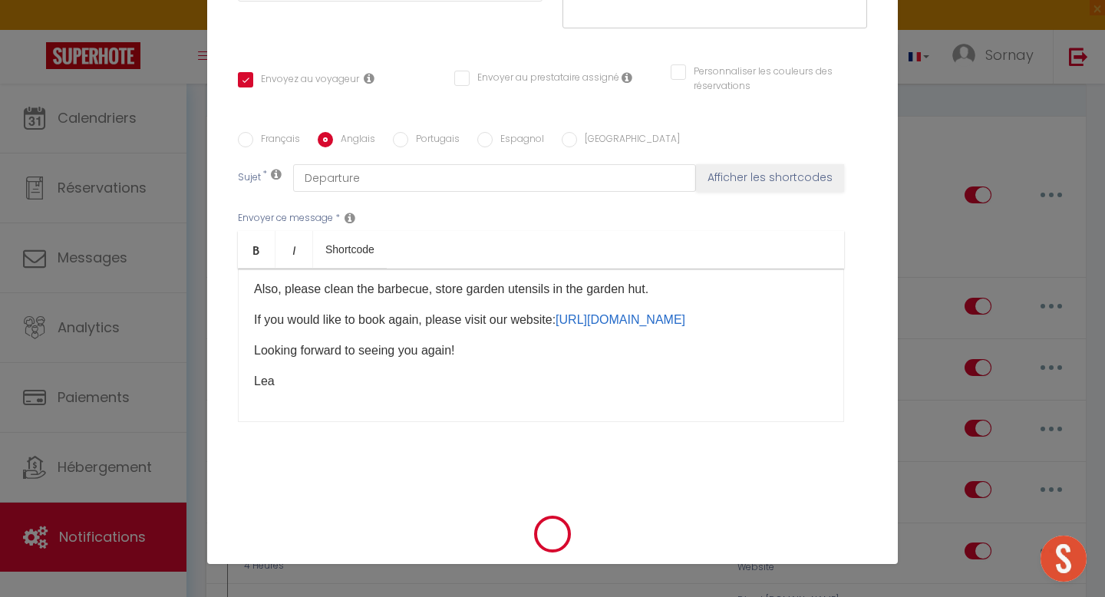
checkbox input "false"
radio input "false"
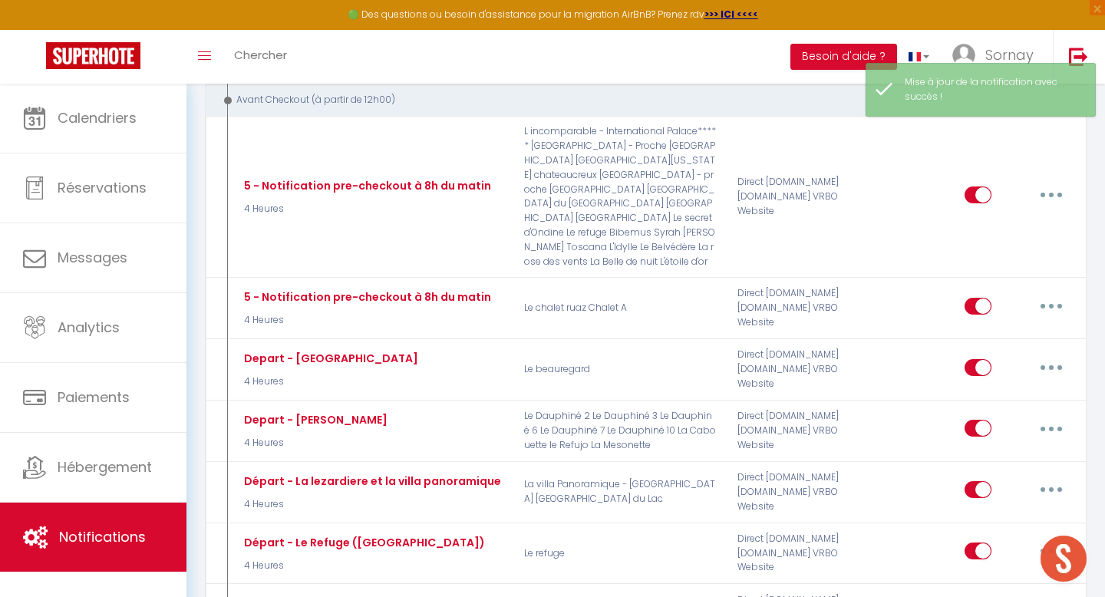
select select
checkbox input "false"
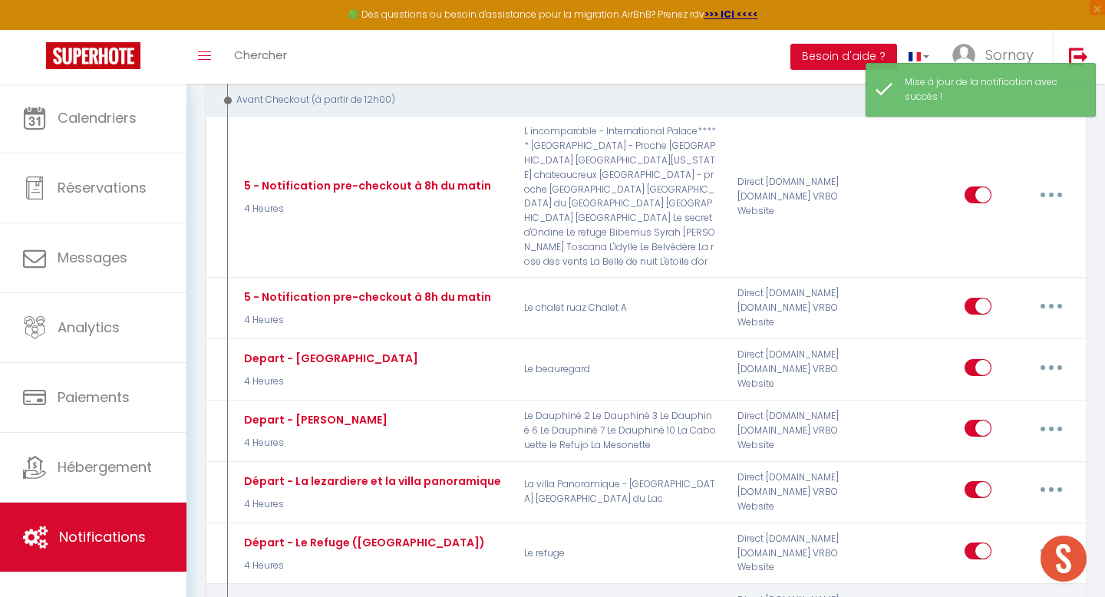
type input "Depart - Murier"
select select "4"
select select "4 Heures"
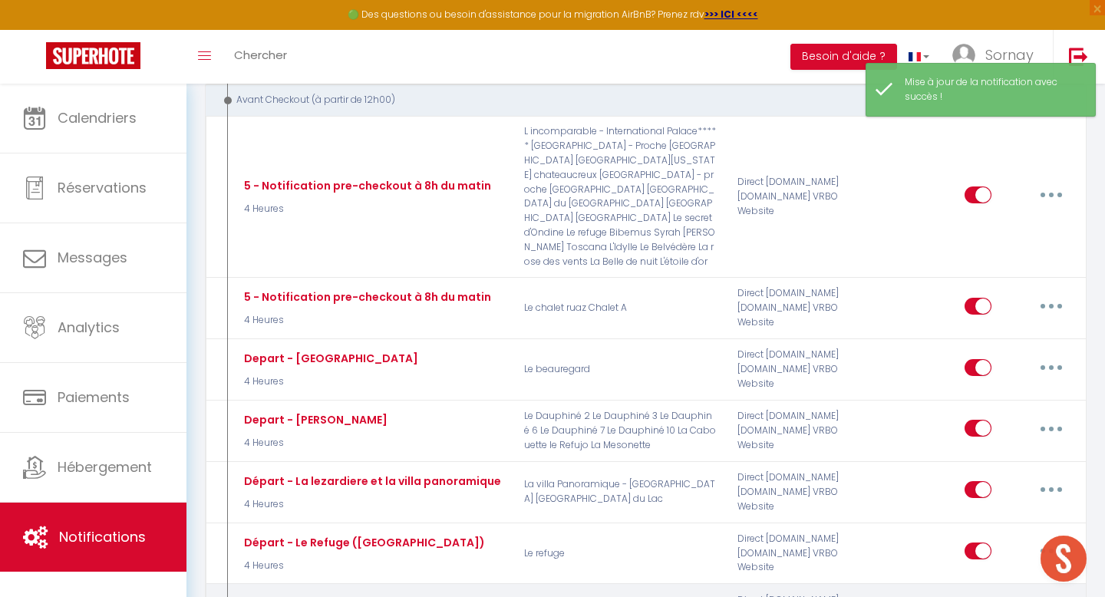
select select "if_booking_is_paid"
checkbox input "true"
checkbox input "false"
radio input "true"
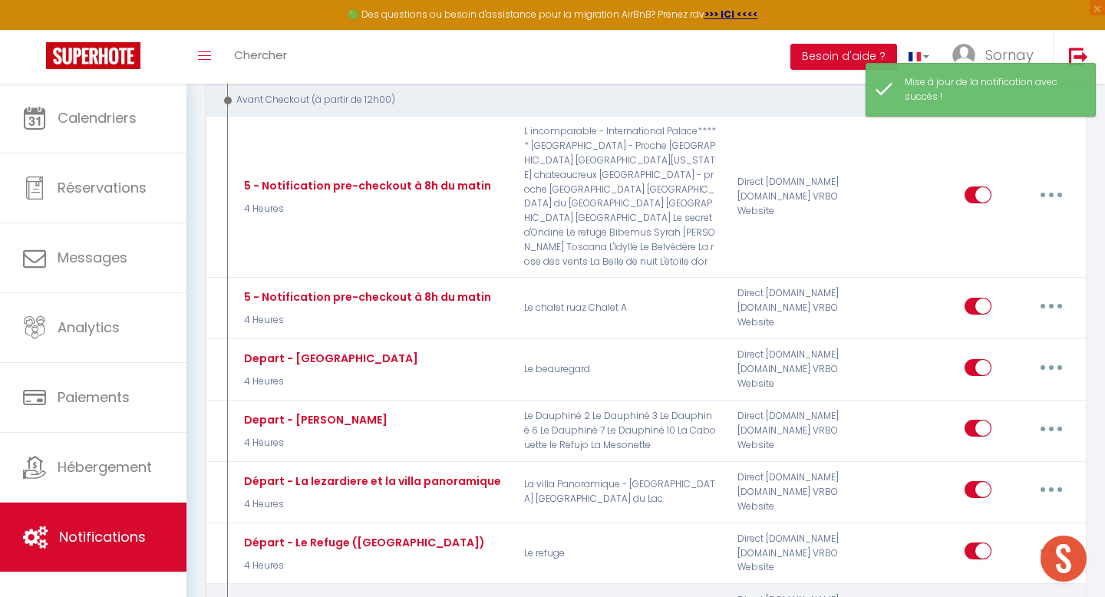
type input "Procédure pour votre départ - [RENTAL:NAME] - [GUEST:FIRST_NAME] [GUEST:NAME]"
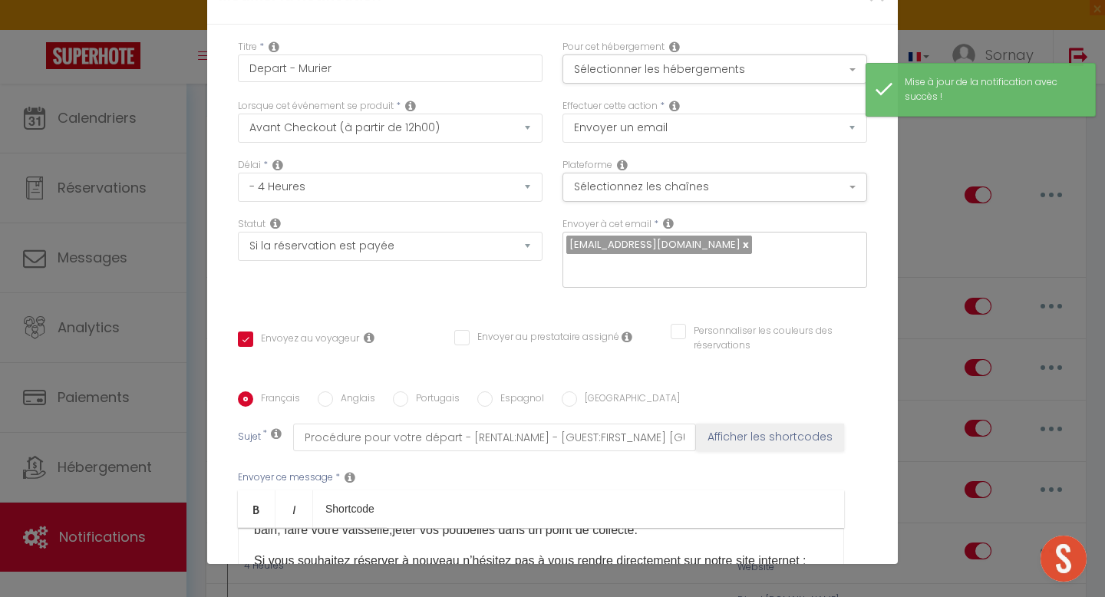
scroll to position [134, 0]
drag, startPoint x: 480, startPoint y: 316, endPoint x: 244, endPoint y: 313, distance: 235.6
click at [244, 528] on div "Bonjour [GUEST:FIRST_NAME], J'espère que votre séjour dans notre appartement [R…" at bounding box center [541, 604] width 606 height 153
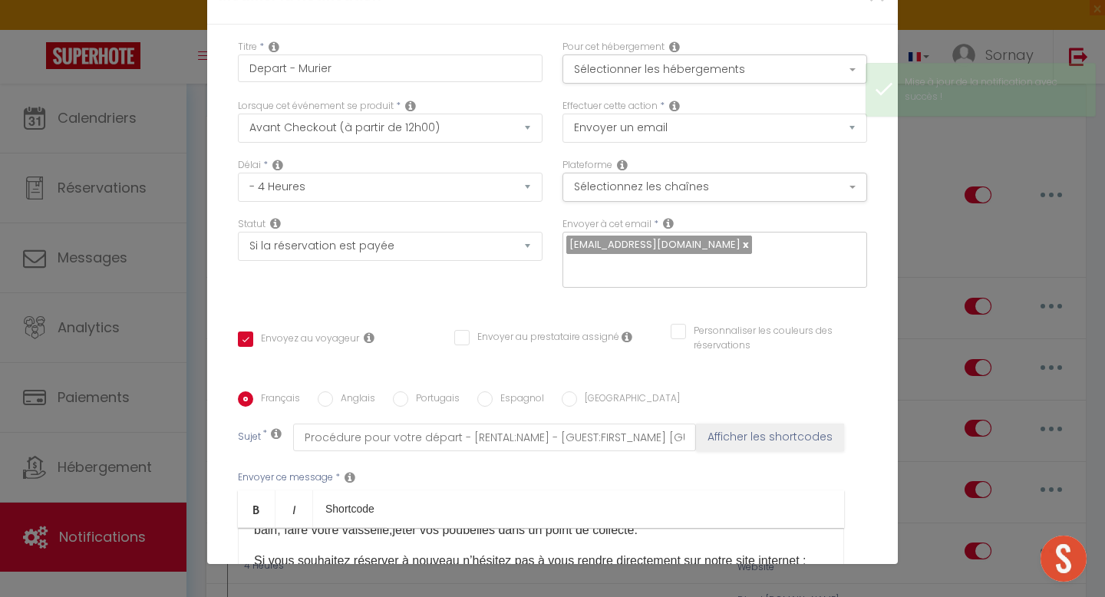
click at [342, 391] on label "Anglais" at bounding box center [354, 399] width 42 height 17
click at [333, 391] on input "Anglais" at bounding box center [325, 398] width 15 height 15
radio input "true"
checkbox input "true"
checkbox input "false"
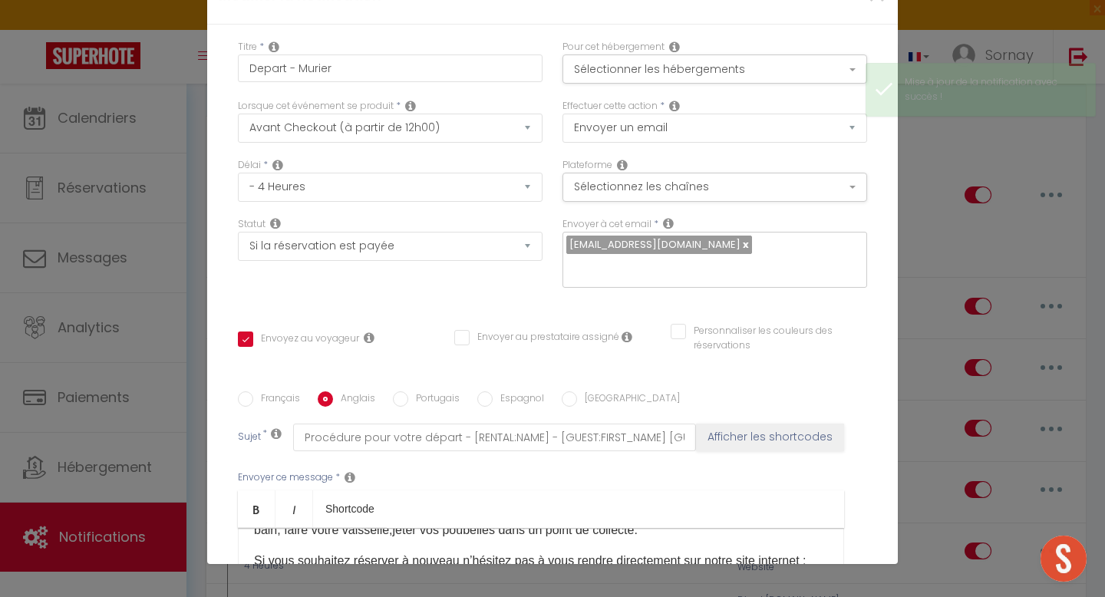
checkbox input "false"
type input "Procedure for your departure - [RENTAL:NAME] - [GUEST:FIRST_NAME] [GUEST:NAME]"
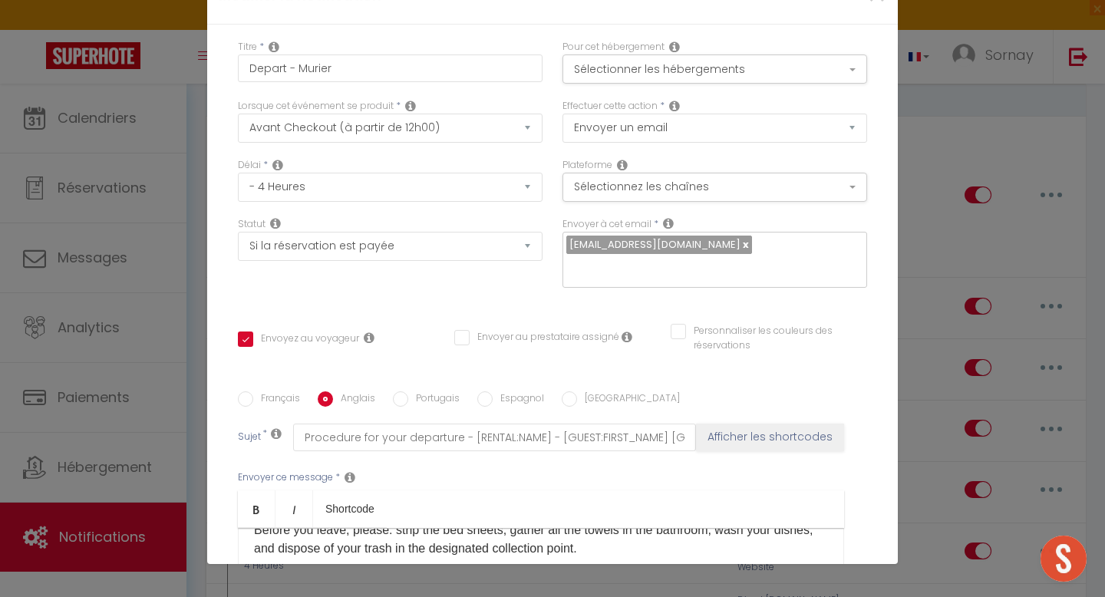
drag, startPoint x: 572, startPoint y: 315, endPoint x: 830, endPoint y: 315, distance: 257.8
click at [830, 528] on div "Hello [GUEST:FIRST_NAME], I hope you enjoyed your stay in our apartment [RENTAL…" at bounding box center [541, 604] width 606 height 153
checkbox input "true"
checkbox input "false"
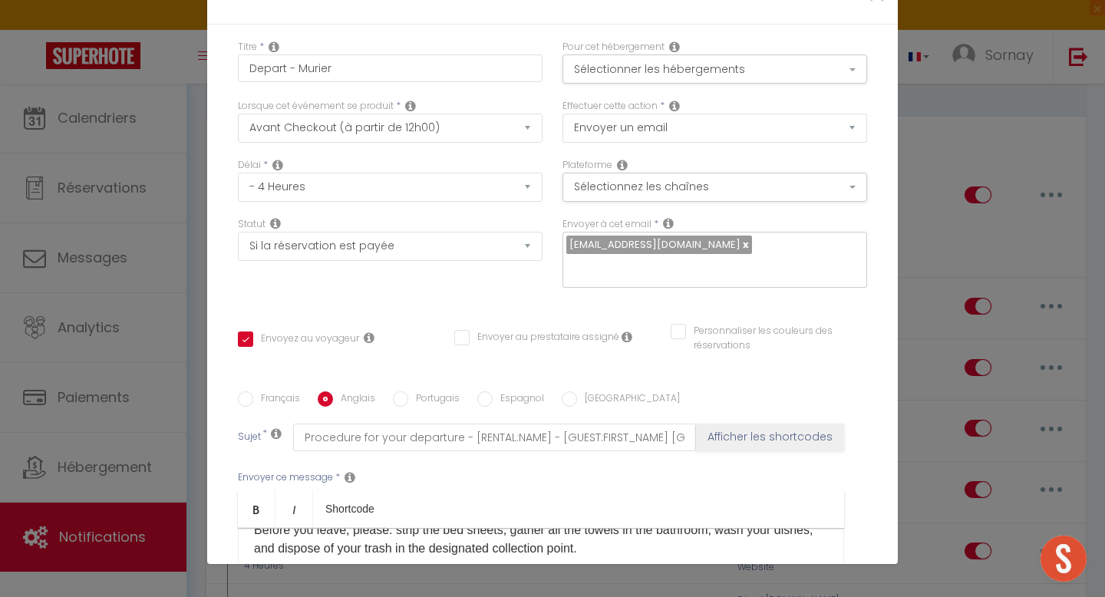
checkbox input "false"
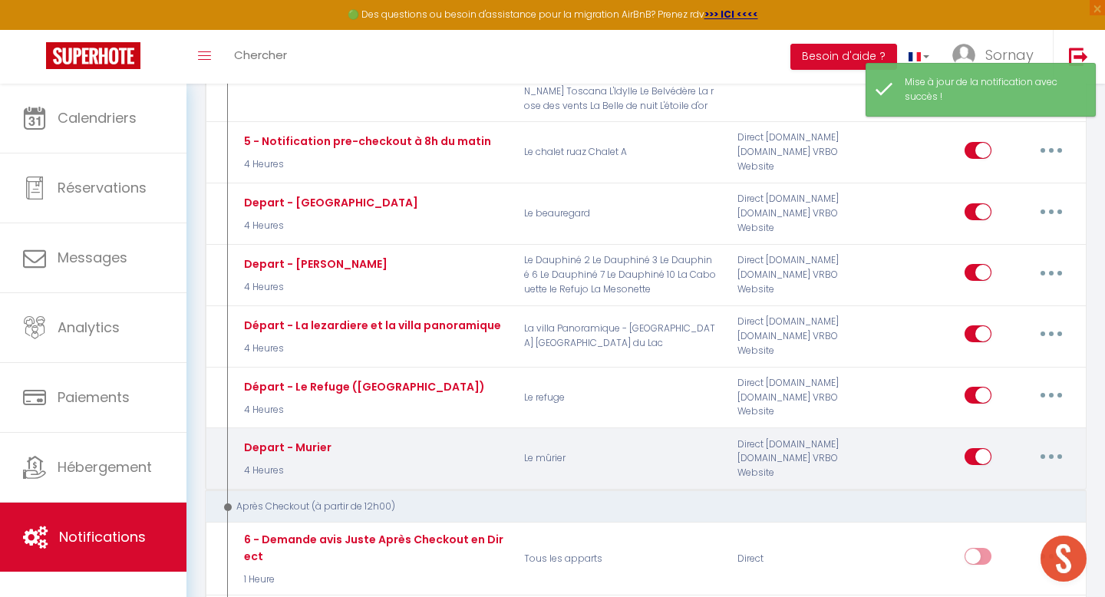
scroll to position [2353, 0]
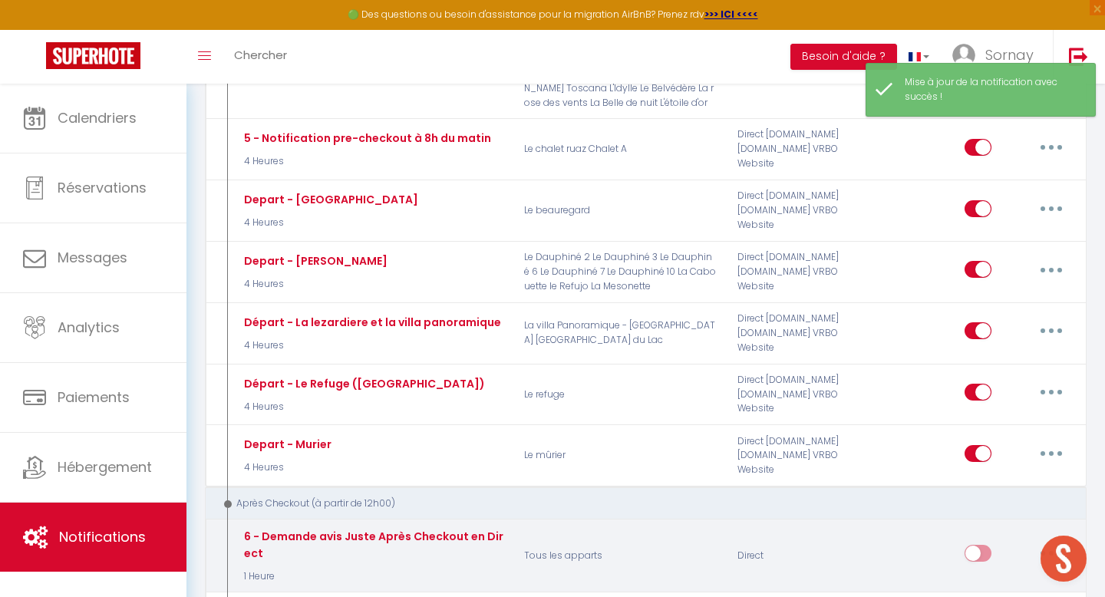
click at [1056, 541] on button "button" at bounding box center [1051, 553] width 43 height 25
click at [819, 528] on div "Direct" at bounding box center [798, 556] width 142 height 56
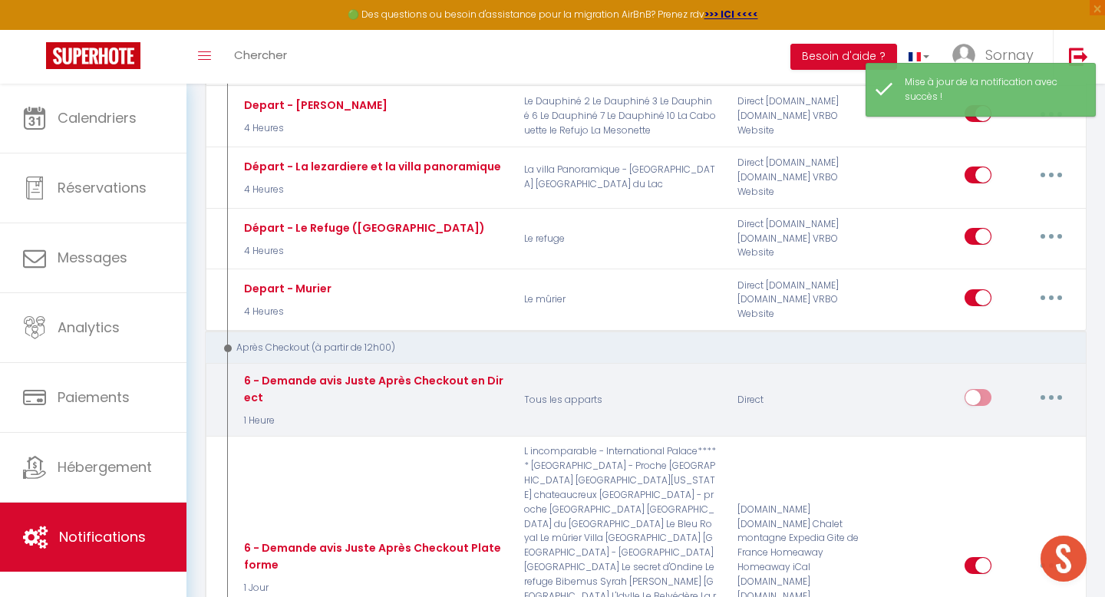
scroll to position [2531, 0]
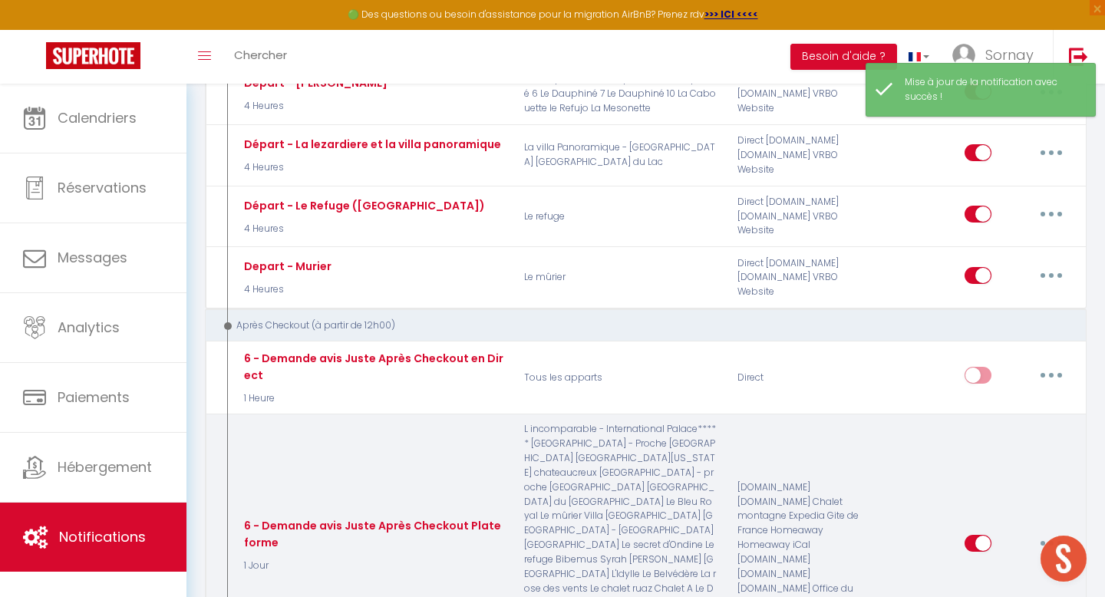
click at [1054, 531] on button "button" at bounding box center [1051, 543] width 43 height 25
click at [999, 565] on link "Editer" at bounding box center [1012, 578] width 114 height 26
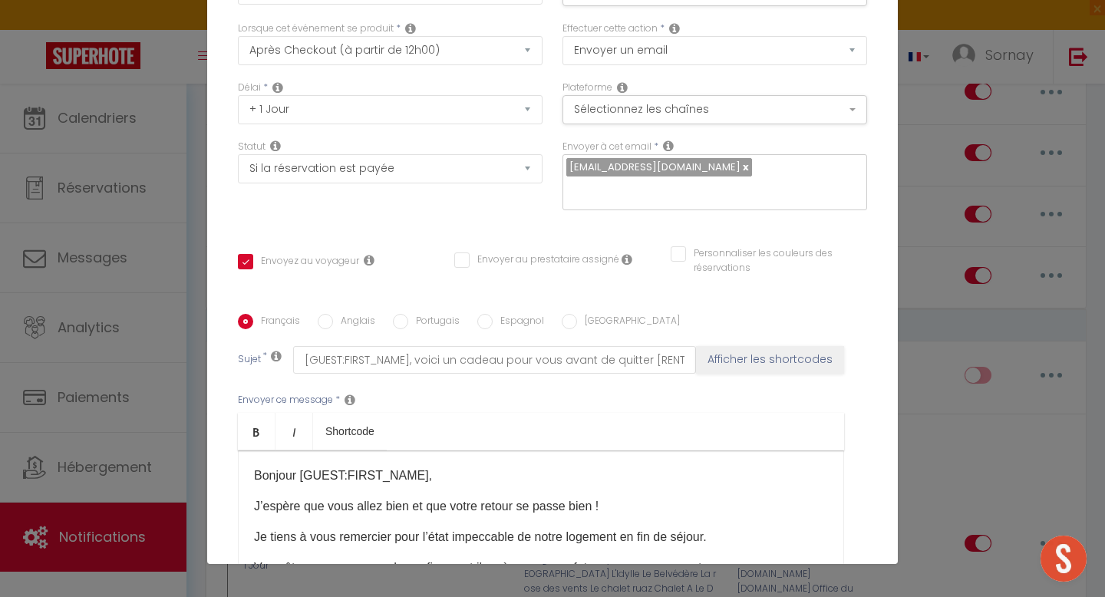
scroll to position [45, 0]
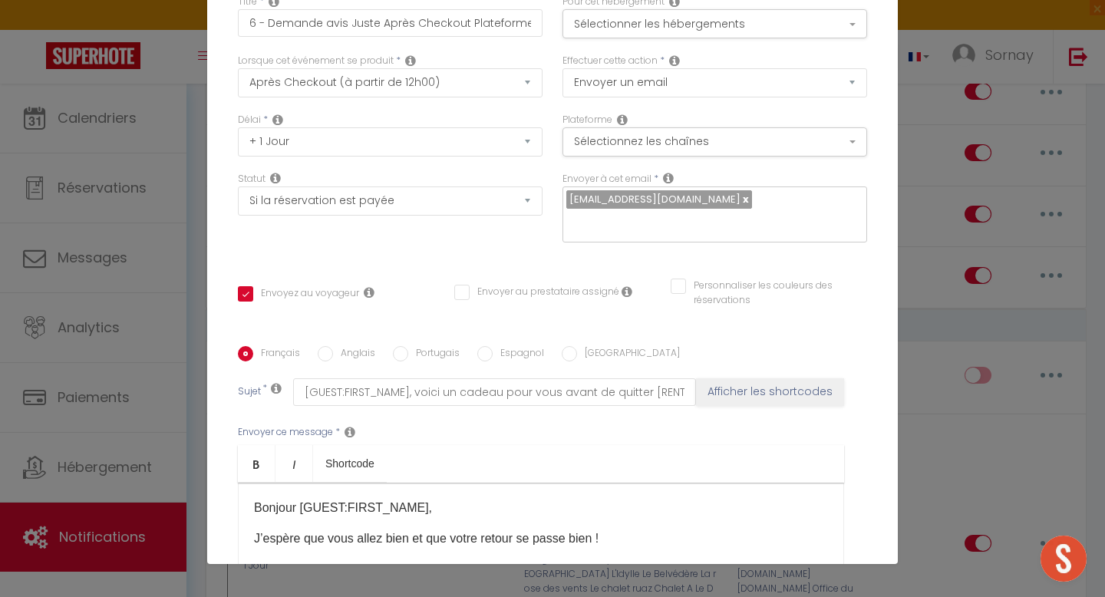
click at [941, 309] on div "Modifier la notification × Titre * 6 - Demande avis Juste Après Checkout Platef…" at bounding box center [552, 298] width 1105 height 597
click at [938, 303] on div "Modifier la notification × Titre * 6 - Demande avis Juste Après Checkout Platef…" at bounding box center [552, 298] width 1105 height 597
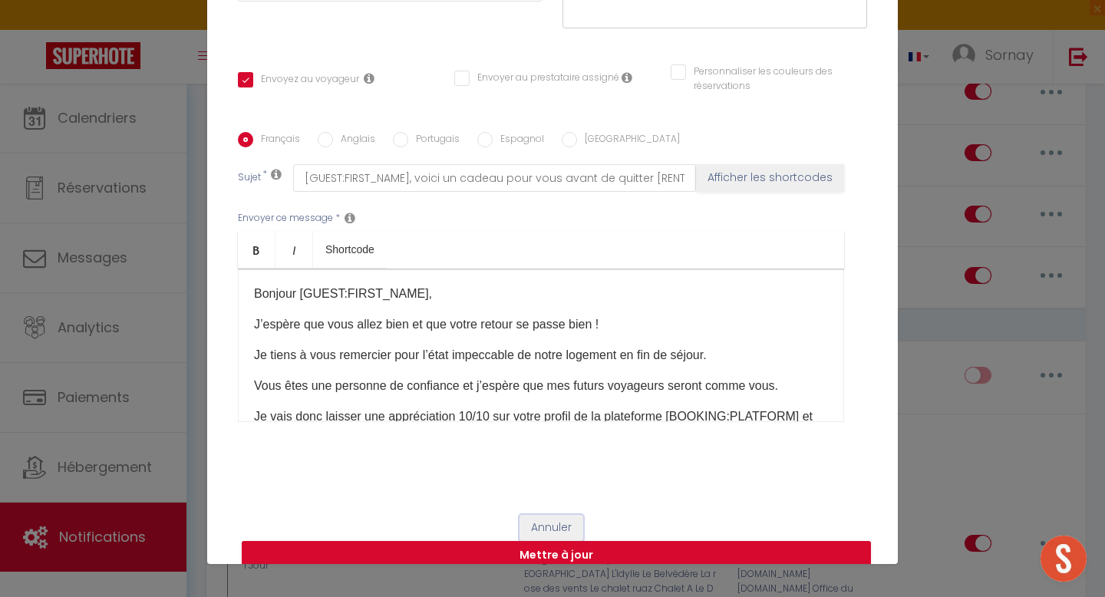
click at [553, 515] on button "Annuler" at bounding box center [552, 528] width 64 height 26
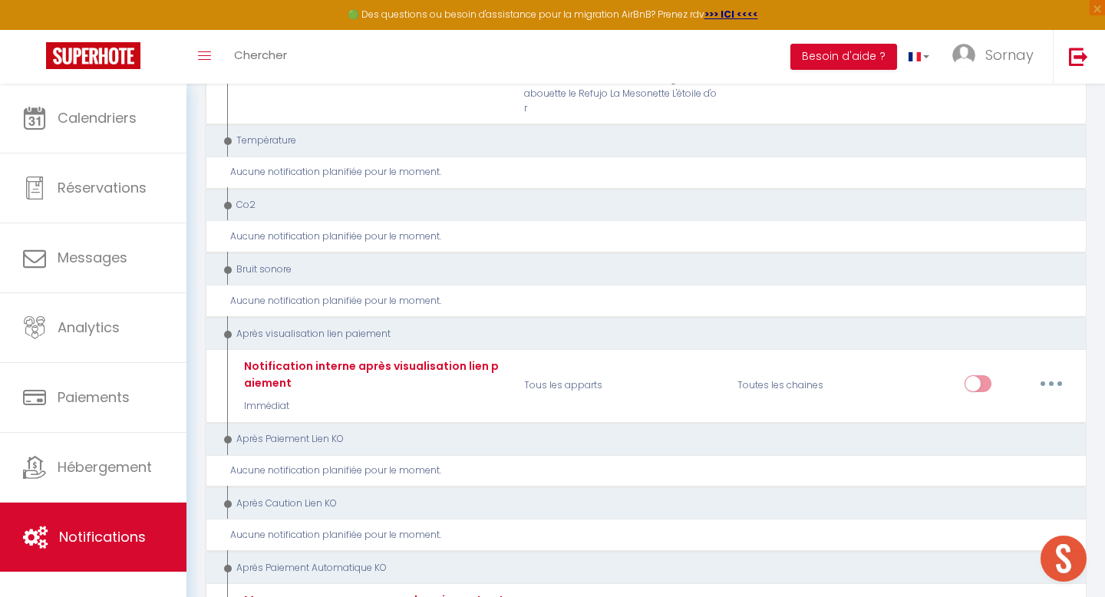
scroll to position [3662, 0]
